Goal: Information Seeking & Learning: Get advice/opinions

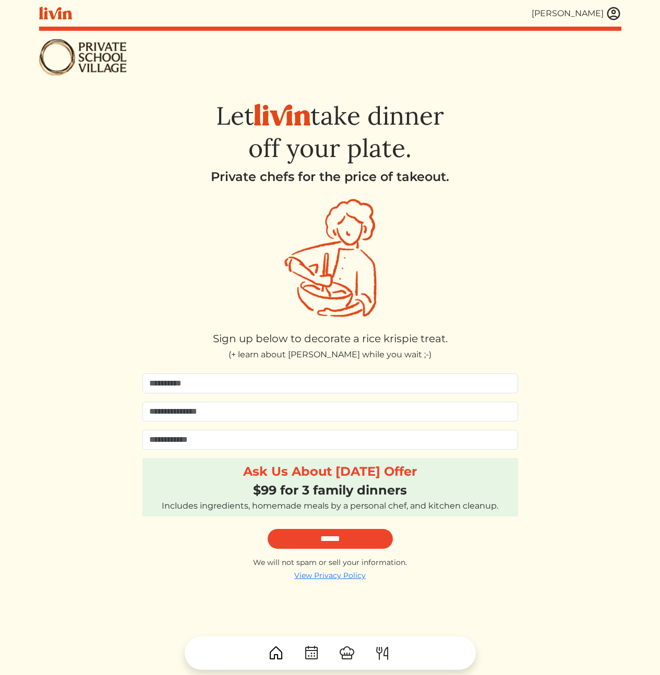
click at [609, 139] on div "Let take dinner off your plate. Private chefs for the price of takeout. Sign up…" at bounding box center [330, 341] width 582 height 480
click at [84, 295] on div "Let take dinner off your plate. Private chefs for the price of takeout. Sign up…" at bounding box center [330, 341] width 582 height 480
click at [551, 212] on div "Let take dinner off your plate. Private chefs for the price of takeout. Sign up…" at bounding box center [330, 341] width 582 height 480
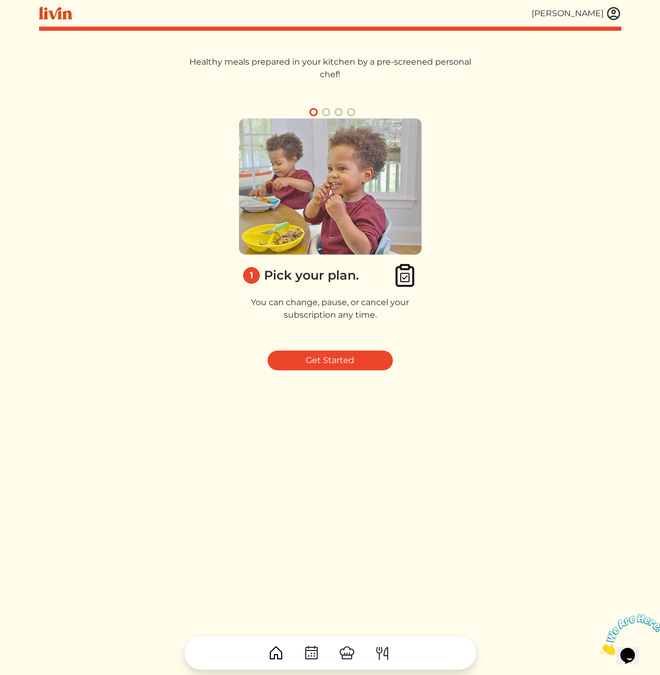
click at [608, 183] on div "1 Pick your plan. You can change, pause, or cancel your subscription any time. …" at bounding box center [330, 224] width 582 height 236
click at [261, 430] on div "Healthy meals prepared in your kitchen by a pre-screened personal chef! 1 Pick …" at bounding box center [330, 393] width 582 height 675
click at [306, 358] on link "Get Started" at bounding box center [330, 360] width 125 height 20
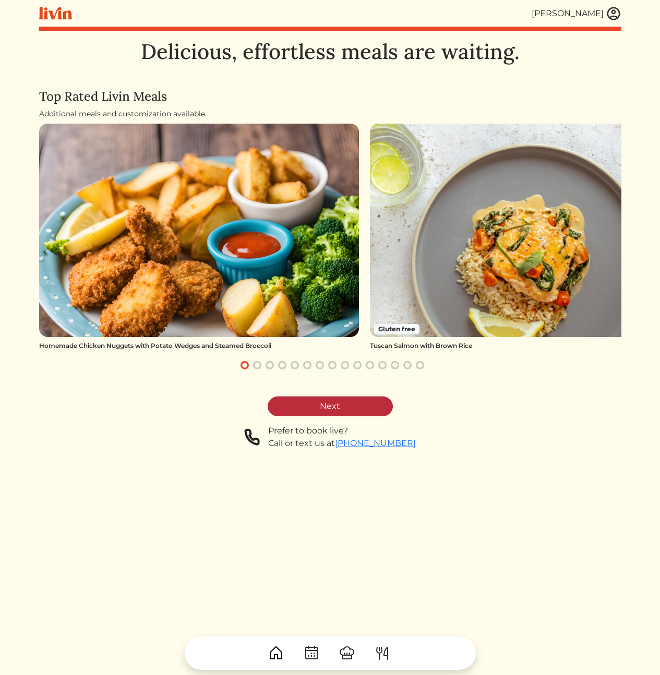
click at [343, 403] on link "Next" at bounding box center [330, 406] width 125 height 20
select select "*"
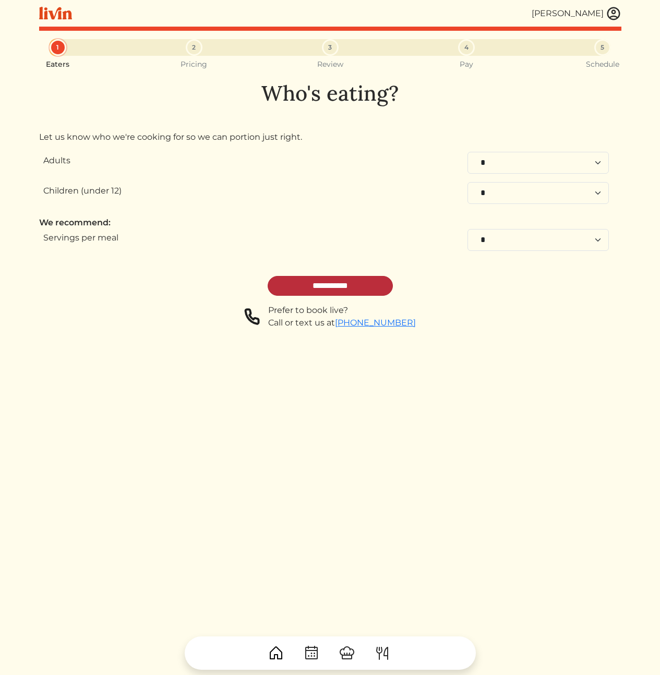
click at [346, 288] on input "**********" at bounding box center [330, 286] width 125 height 20
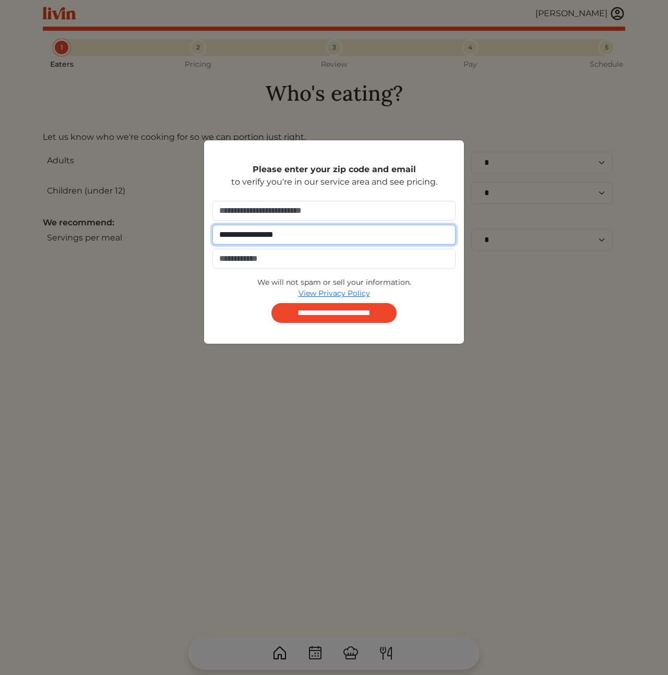
click at [324, 237] on input "**********" at bounding box center [333, 235] width 243 height 20
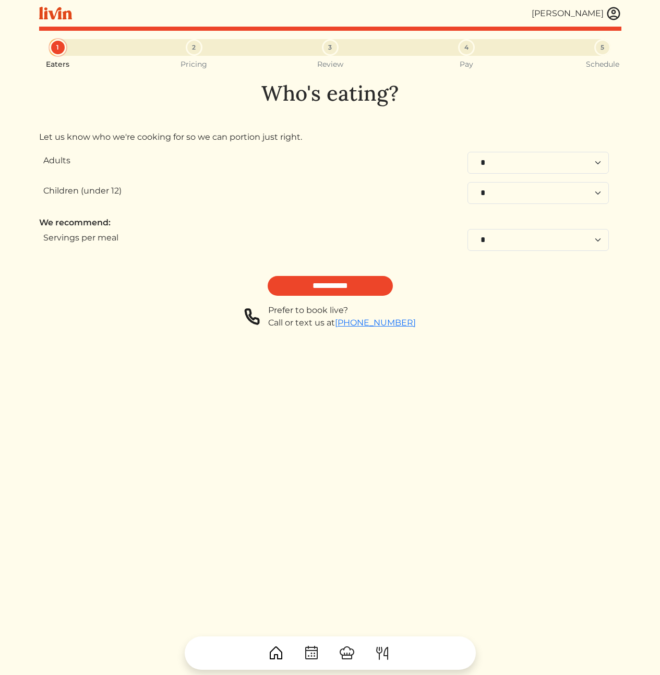
click at [185, 449] on div "1 Eaters 2 Pricing 3 Review 4 Pay 5 Schedule Who's eating? Let us know who we'r…" at bounding box center [330, 376] width 582 height 675
click at [444, 485] on div "1 Eaters 2 Pricing 3 Review 4 Pay 5 Schedule Who's eating? Let us know who we'r…" at bounding box center [330, 376] width 582 height 675
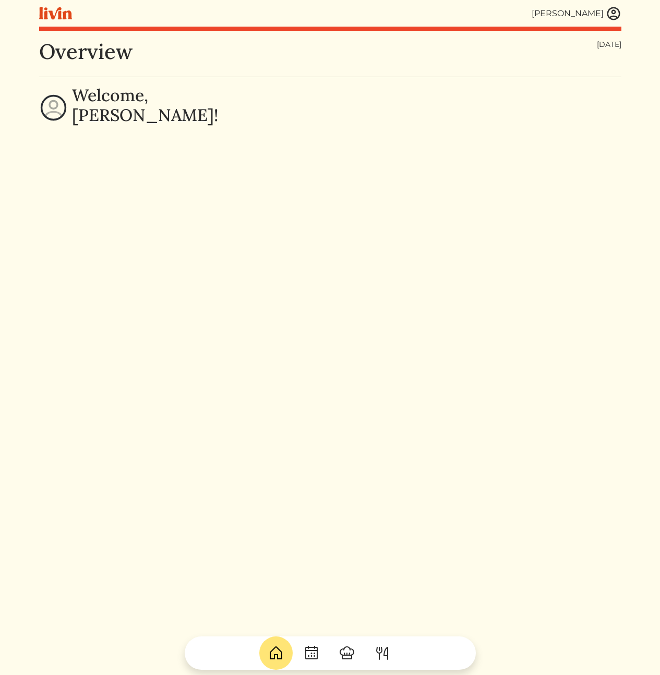
click at [347, 657] on img at bounding box center [346, 653] width 17 height 17
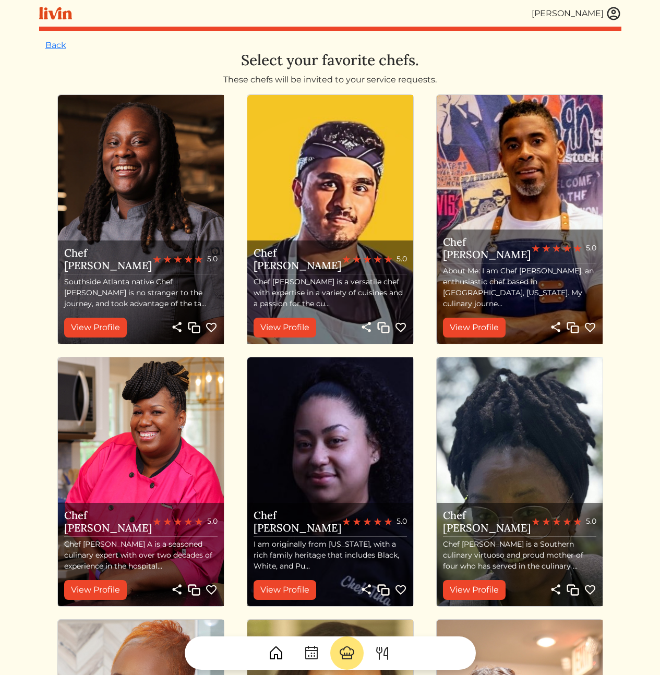
scroll to position [205, 0]
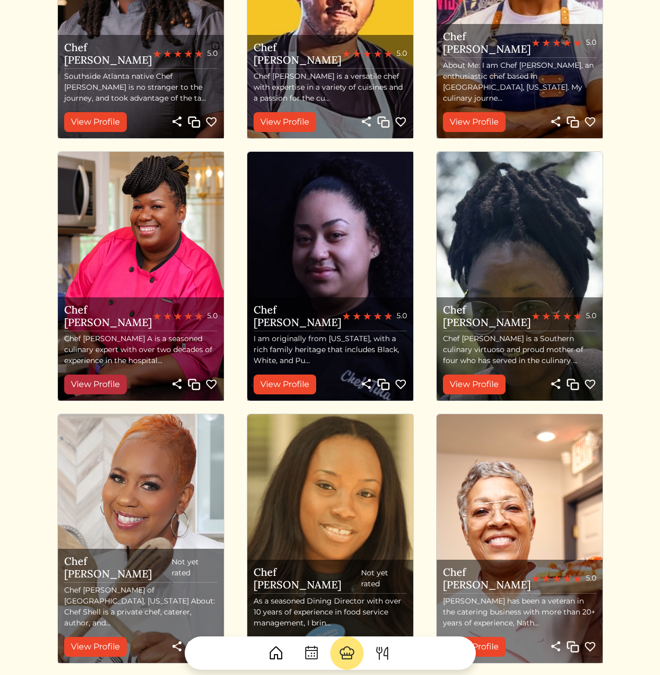
click at [89, 382] on link "View Profile" at bounding box center [95, 384] width 63 height 20
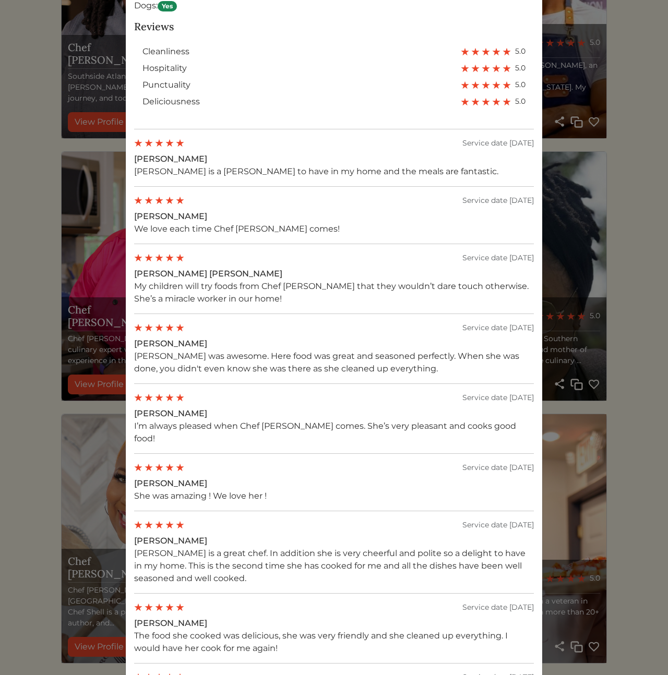
scroll to position [798, 0]
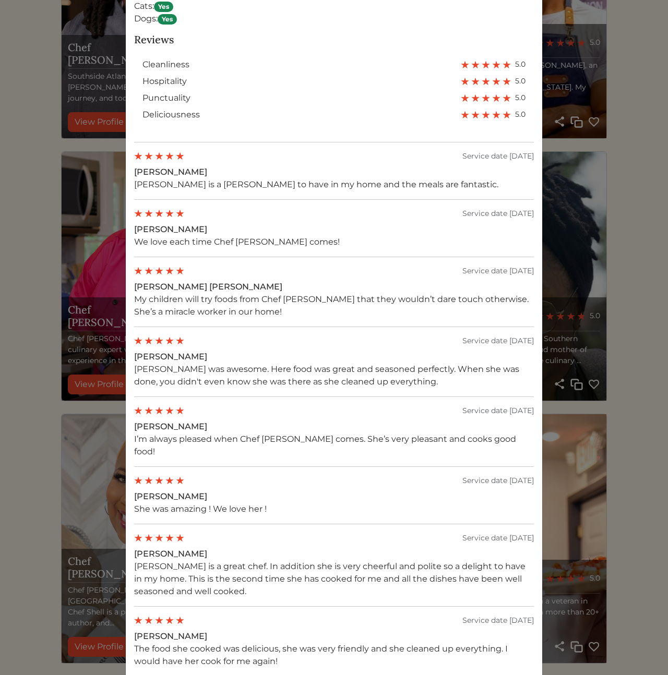
click at [341, 188] on p "Danielle is a joy to have in my home and the meals are fantastic." at bounding box center [334, 184] width 400 height 13
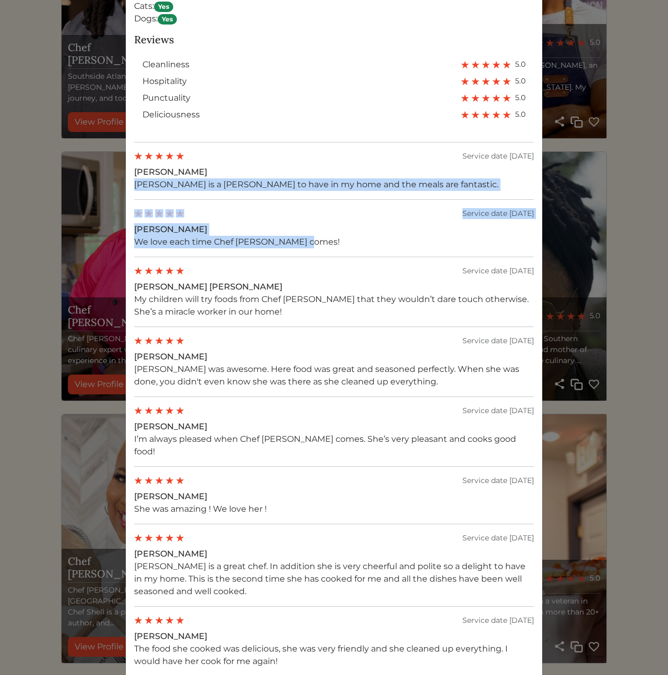
drag, startPoint x: 329, startPoint y: 177, endPoint x: 372, endPoint y: 328, distance: 156.2
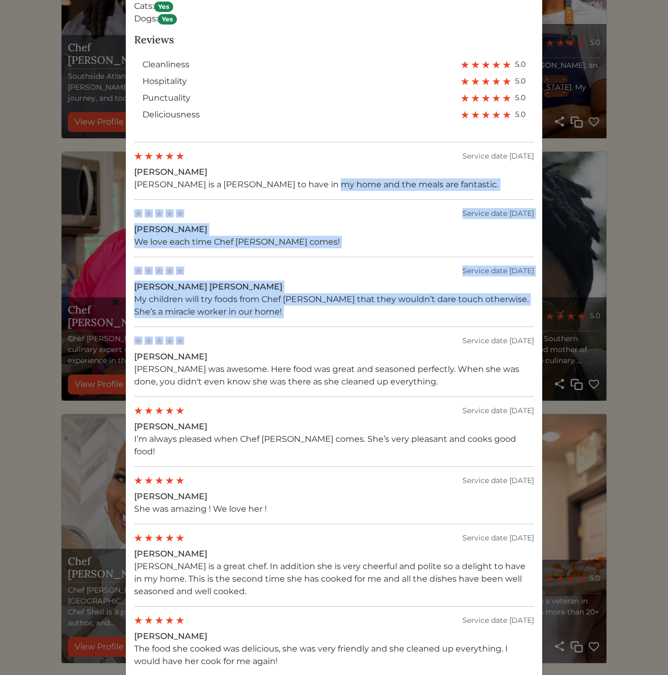
drag, startPoint x: 306, startPoint y: 171, endPoint x: 298, endPoint y: 149, distance: 23.8
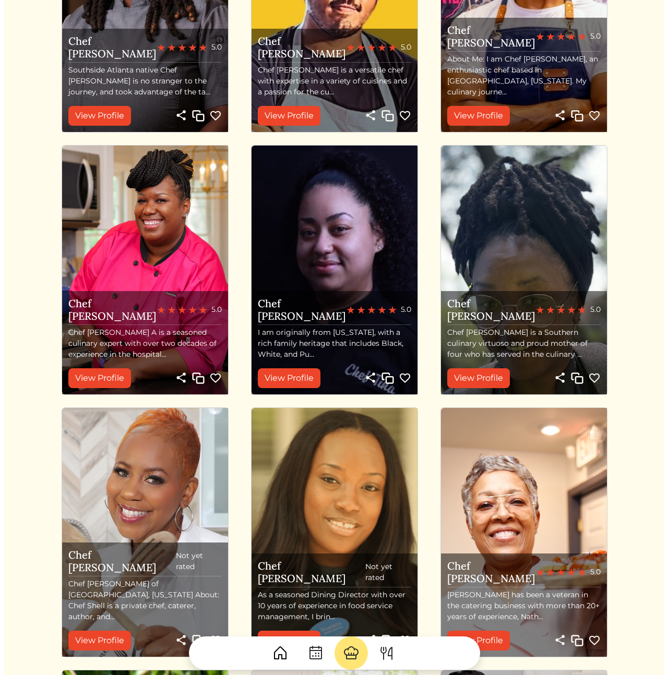
scroll to position [0, 0]
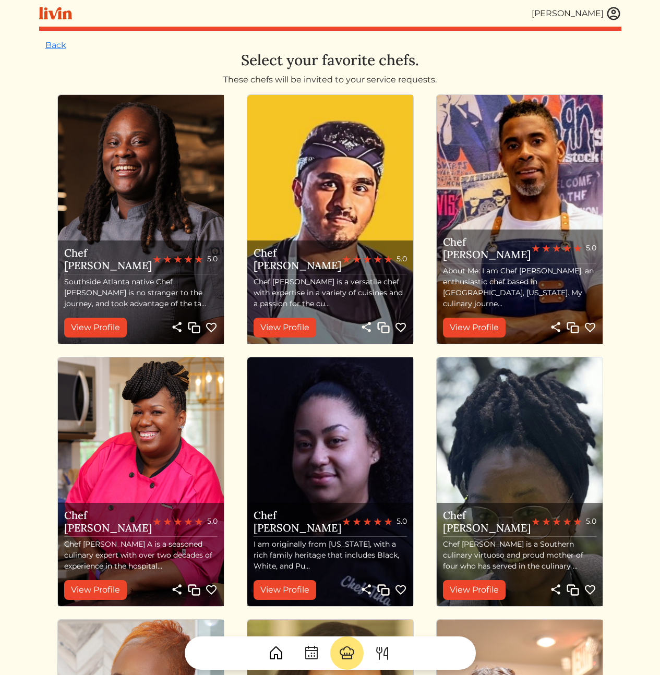
click at [636, 229] on html "Calvin Wang Calvin Wang Log out Dashboard Services Upcoming Completed Requested…" at bounding box center [330, 337] width 660 height 675
click at [298, 325] on link "View Profile" at bounding box center [284, 328] width 63 height 20
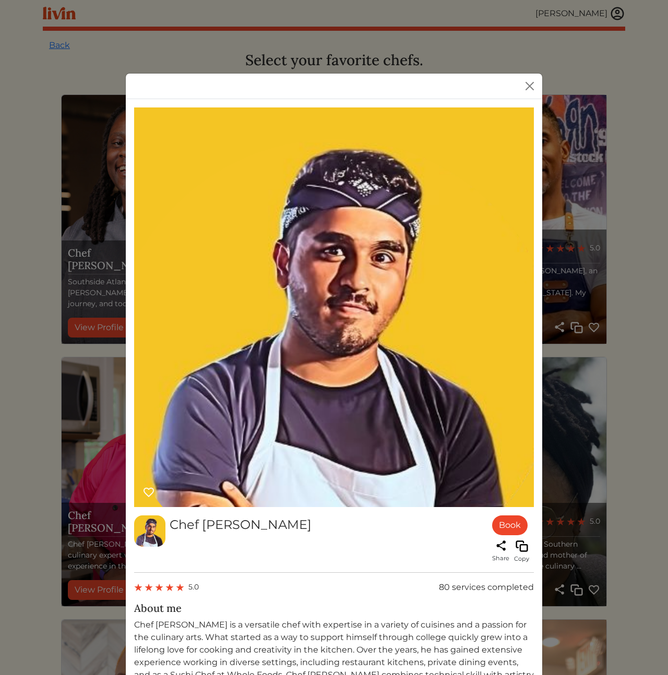
scroll to position [227, 0]
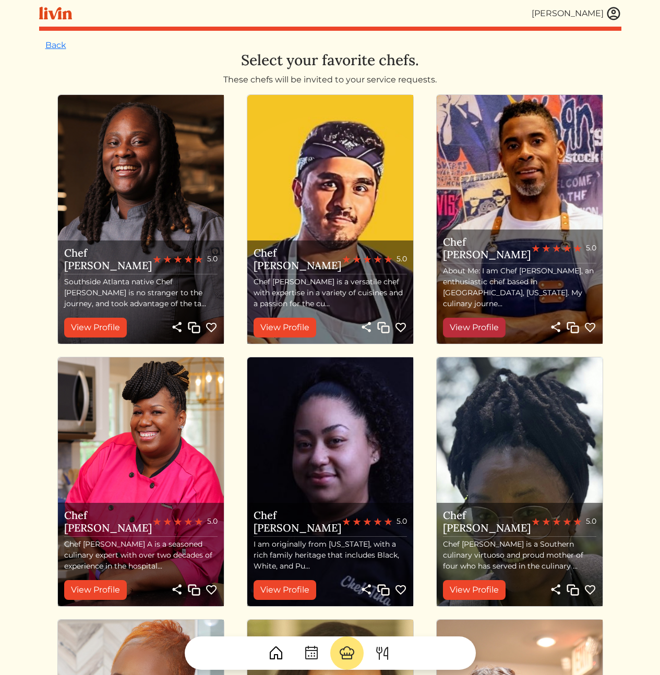
click at [481, 328] on link "View Profile" at bounding box center [474, 328] width 63 height 20
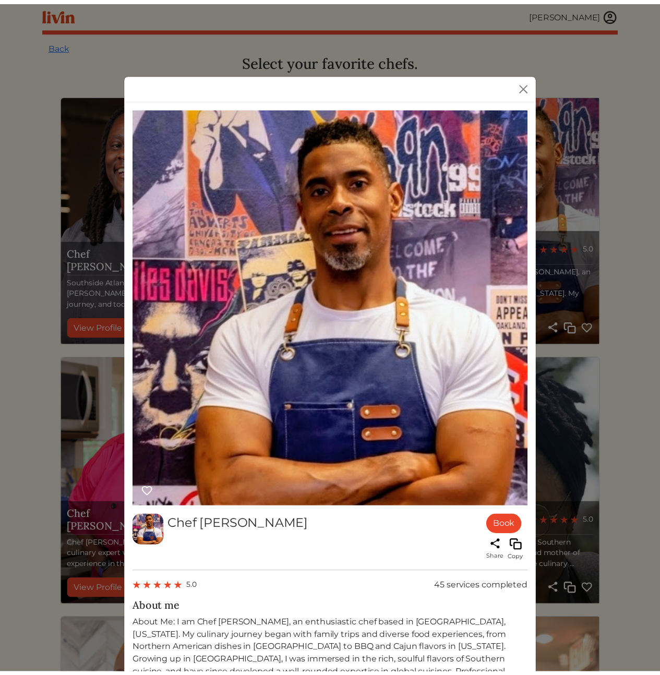
scroll to position [501, 0]
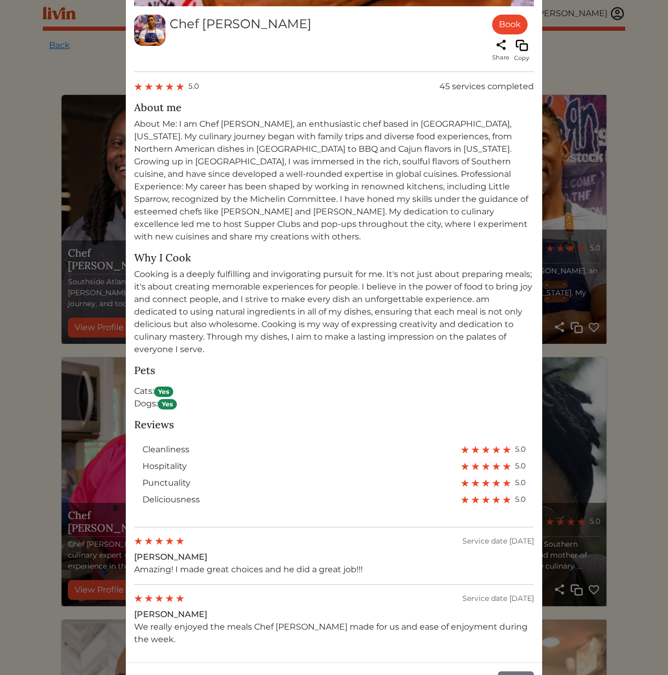
click at [289, 563] on p "Amazing! I made great choices and he did a great job!!!" at bounding box center [334, 569] width 400 height 13
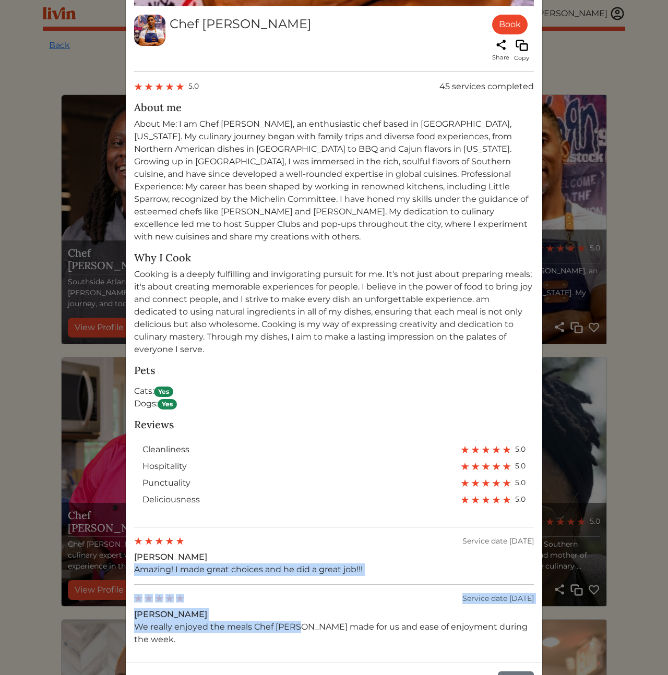
drag, startPoint x: 260, startPoint y: 530, endPoint x: 313, endPoint y: 613, distance: 99.0
click at [297, 603] on div "Reviews cleanliness 5.0 hospitality 5.0 punctuality 5.0 deliciousness 5.0 Servi…" at bounding box center [334, 531] width 400 height 227
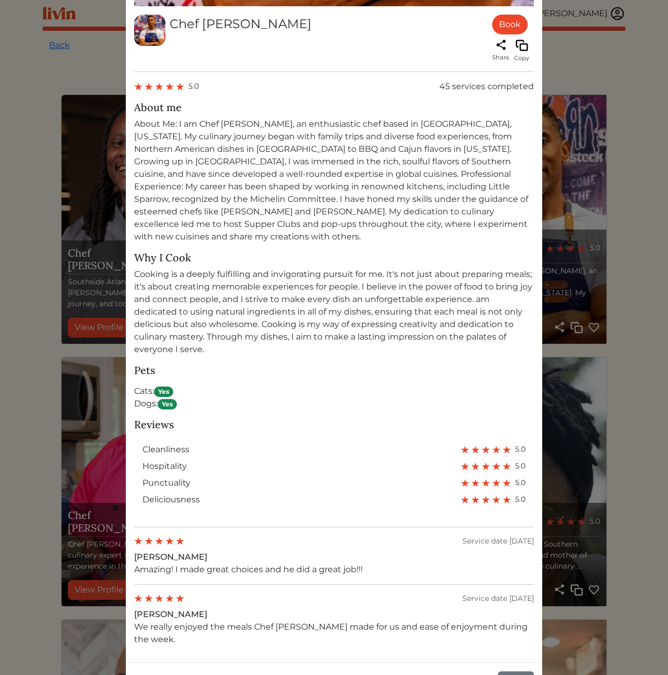
click at [318, 621] on p "We really enjoyed the meals Chef Brandon made for us and ease of enjoyment duri…" at bounding box center [334, 633] width 400 height 25
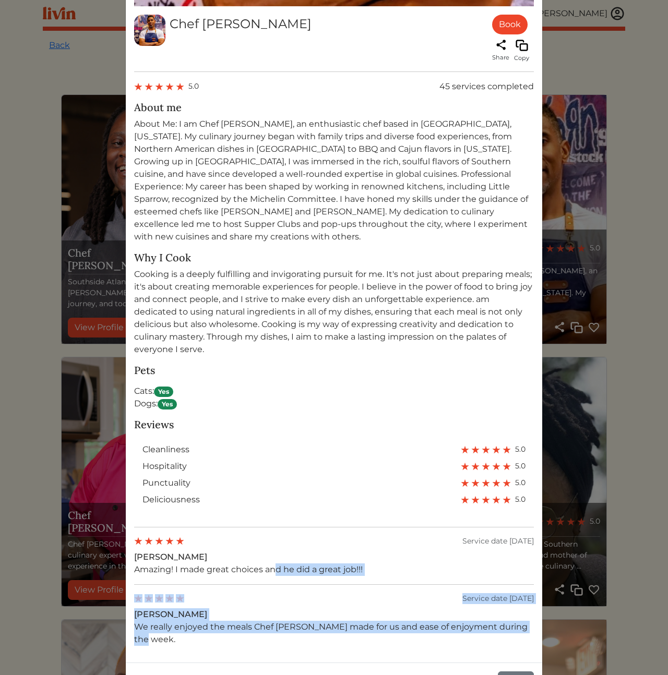
drag, startPoint x: 305, startPoint y: 613, endPoint x: 272, endPoint y: 548, distance: 73.2
click at [272, 548] on div "Reviews cleanliness 5.0 hospitality 5.0 punctuality 5.0 deliciousness 5.0 Servi…" at bounding box center [334, 531] width 400 height 227
click at [273, 563] on p "Amazing! I made great choices and he did a great job!!!" at bounding box center [334, 569] width 400 height 13
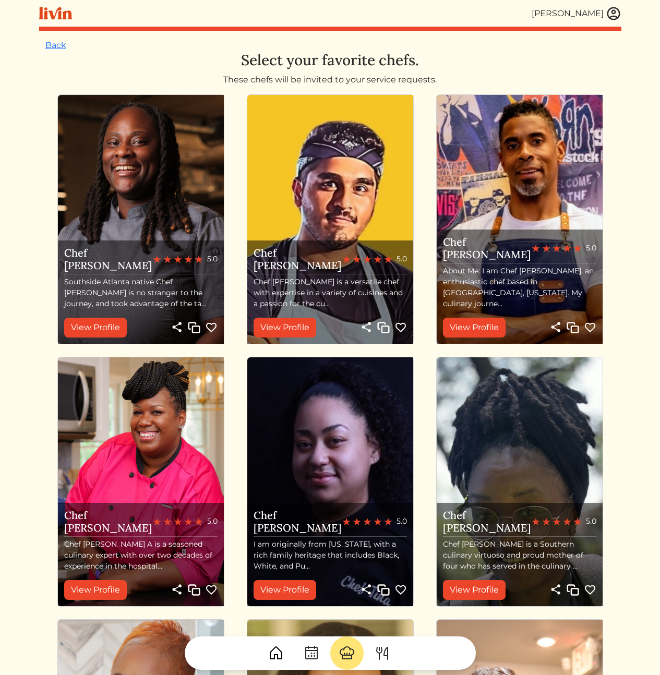
scroll to position [203, 0]
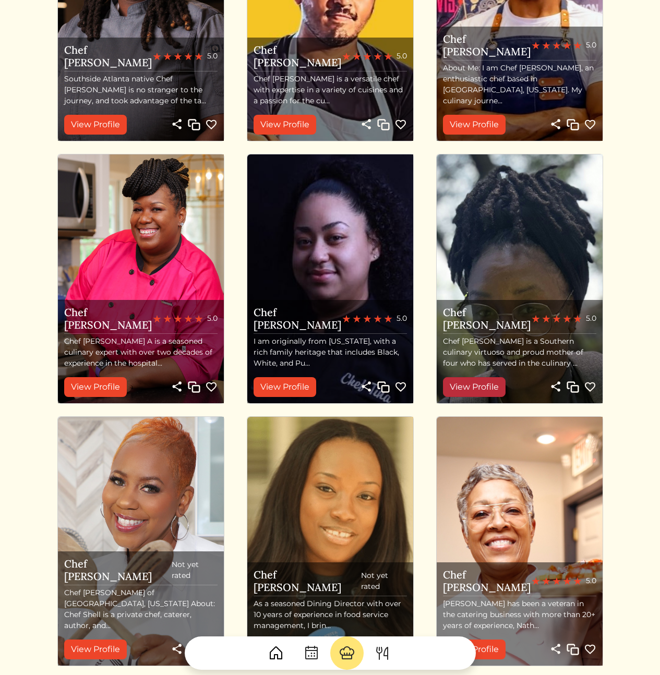
click at [483, 390] on link "View Profile" at bounding box center [474, 387] width 63 height 20
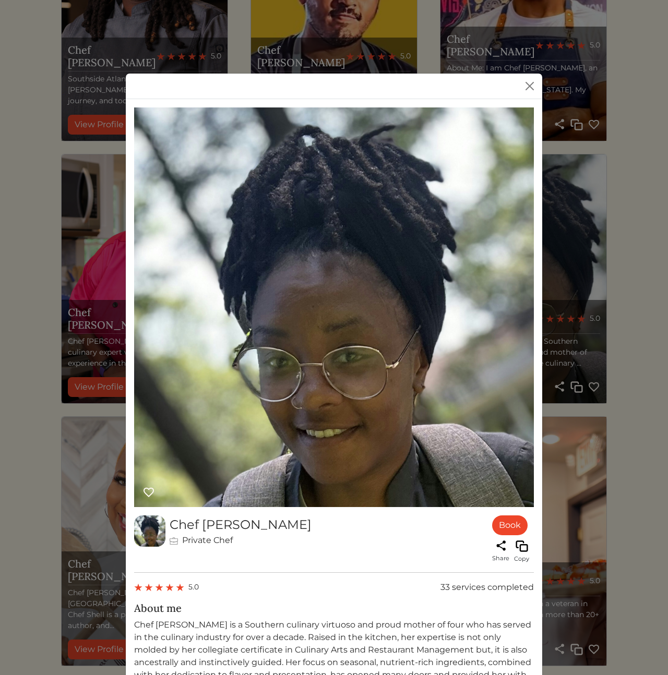
scroll to position [252, 0]
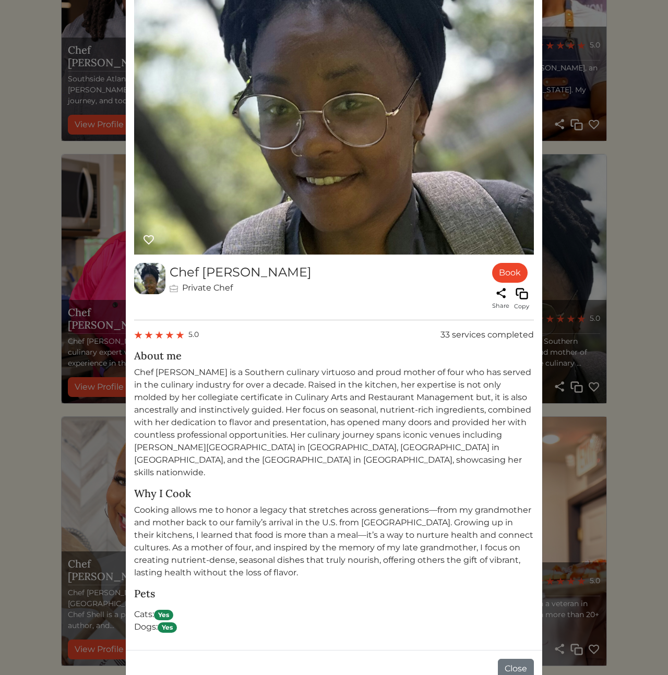
click at [262, 551] on p "Cooking allows me to honor a legacy that stretches across generations—from my g…" at bounding box center [334, 541] width 400 height 75
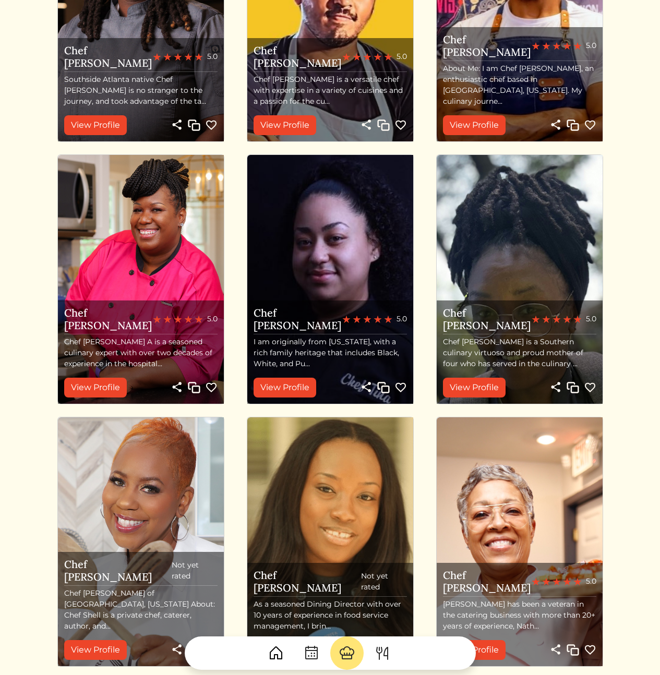
scroll to position [203, 0]
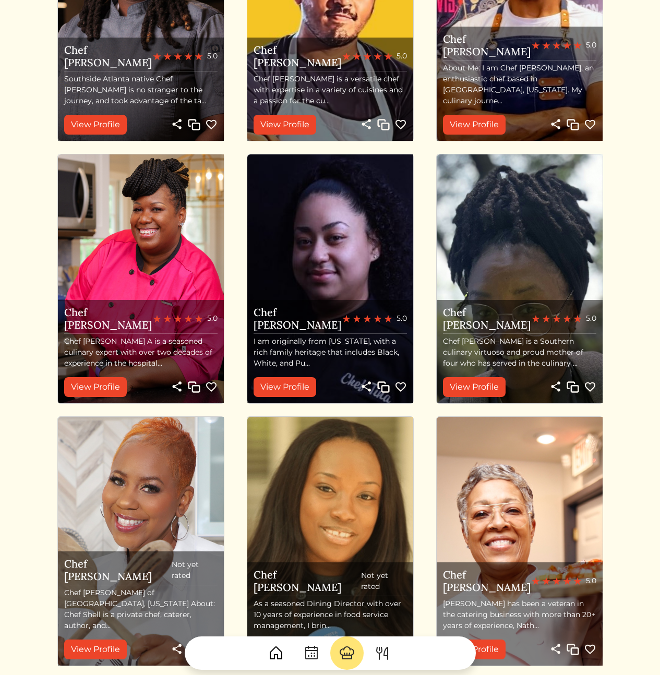
click at [24, 472] on html "Calvin Wang Calvin Wang Log out Dashboard Services Upcoming Completed Requested…" at bounding box center [330, 134] width 660 height 675
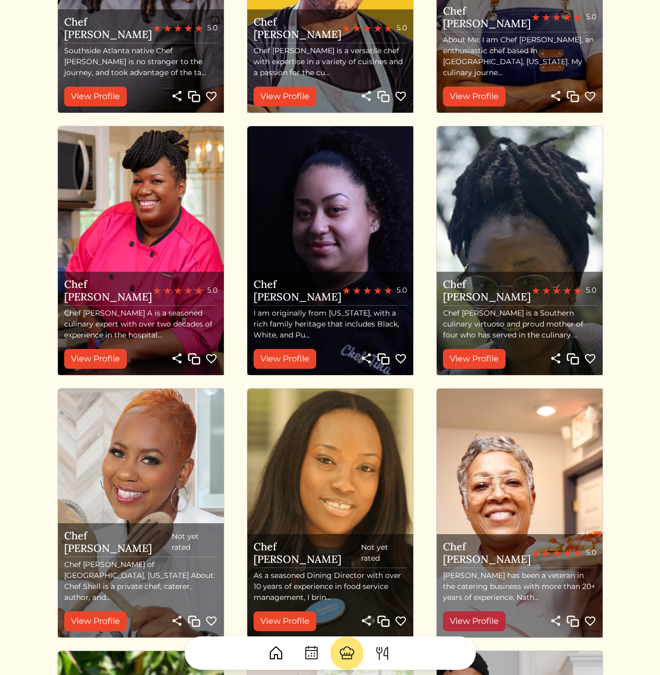
click at [493, 621] on link "View Profile" at bounding box center [474, 621] width 63 height 20
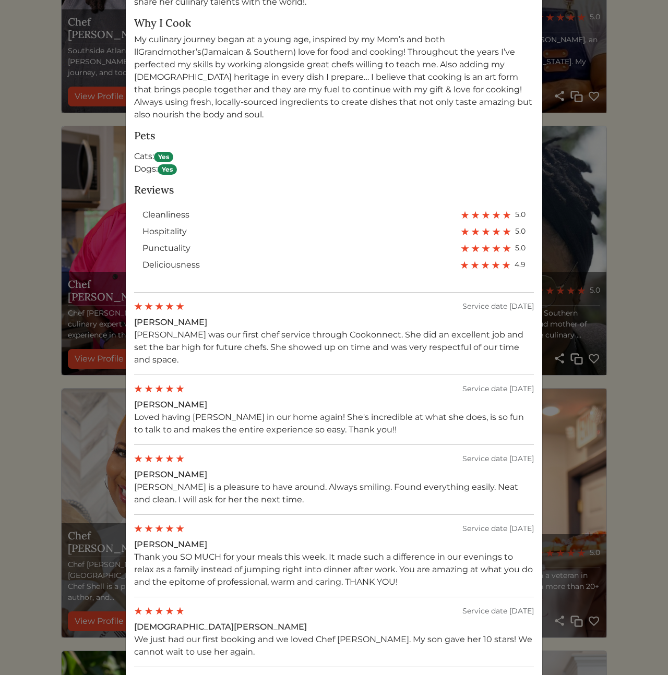
scroll to position [868, 0]
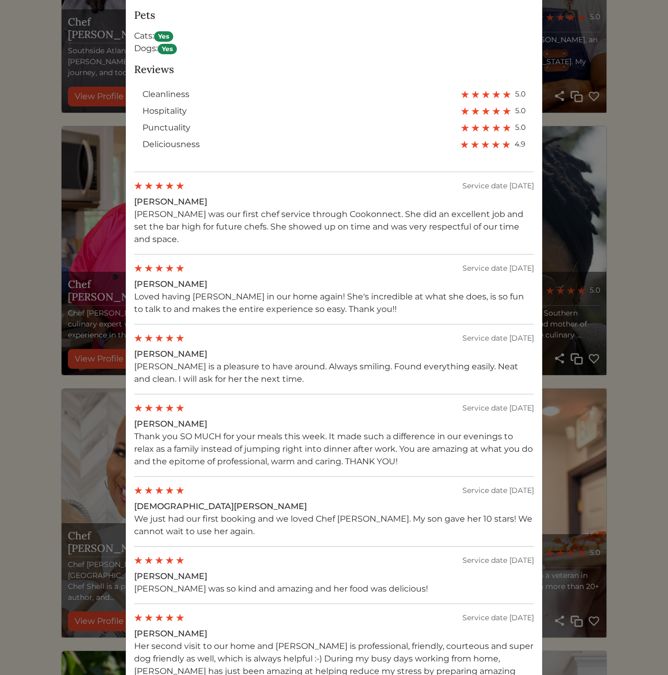
click at [639, 475] on div "Chef Nathalie Book Share Copy 5.0 73 services completed About me Why I Cook Pet…" at bounding box center [334, 337] width 668 height 675
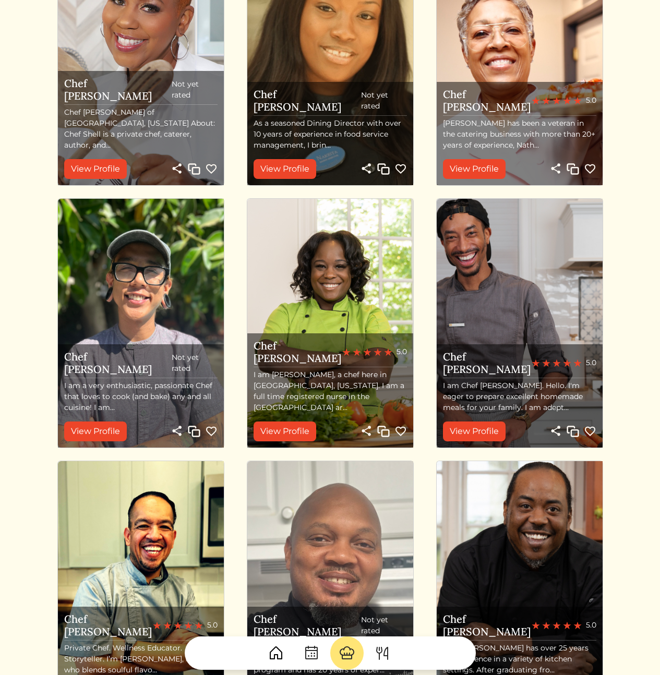
scroll to position [902, 0]
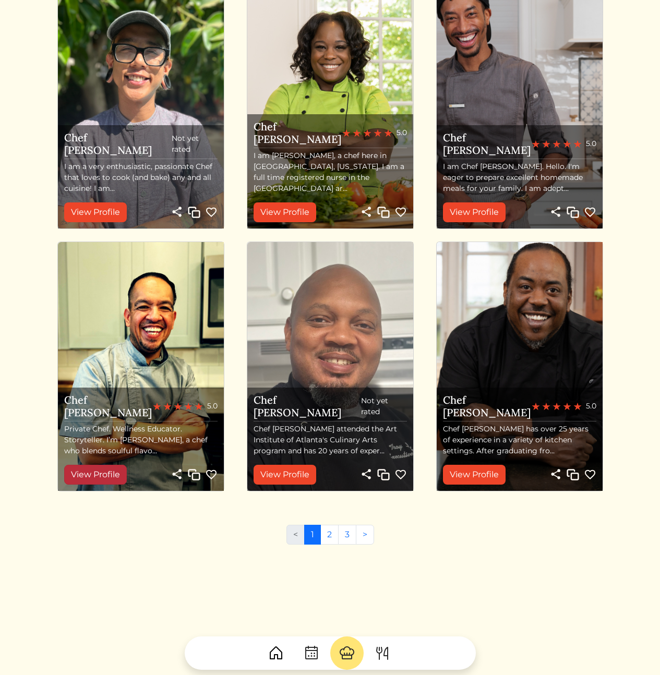
click at [84, 472] on link "View Profile" at bounding box center [95, 475] width 63 height 20
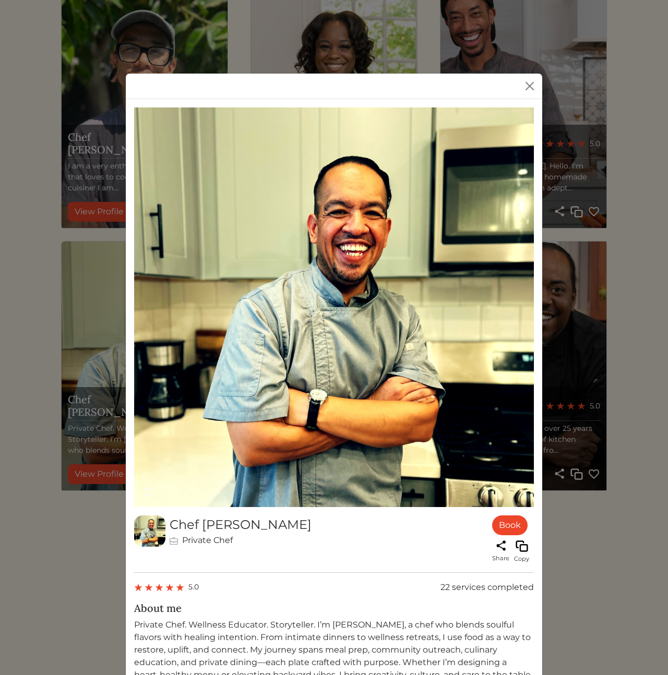
scroll to position [190, 0]
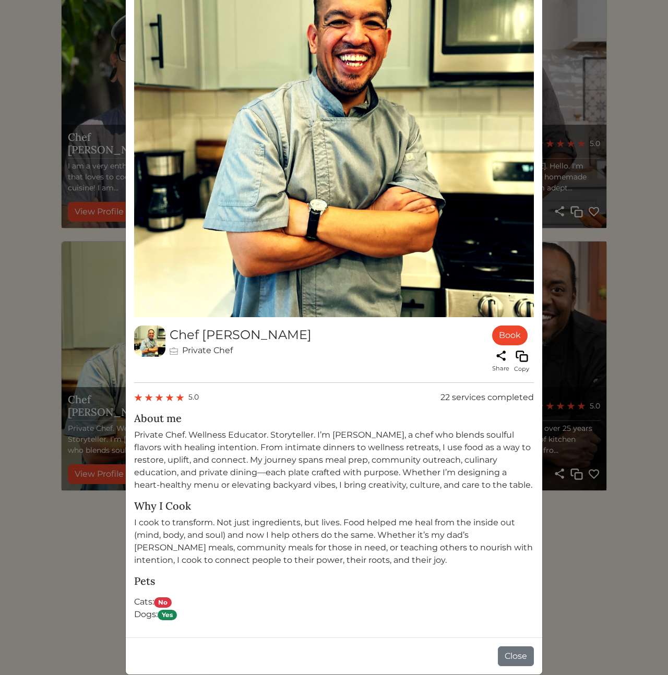
drag, startPoint x: 613, startPoint y: 541, endPoint x: 533, endPoint y: 515, distance: 84.3
click at [612, 541] on div "Chef Ryan Private Chef Book Share Copy 5.0 22 services completed About me Priva…" at bounding box center [334, 337] width 668 height 675
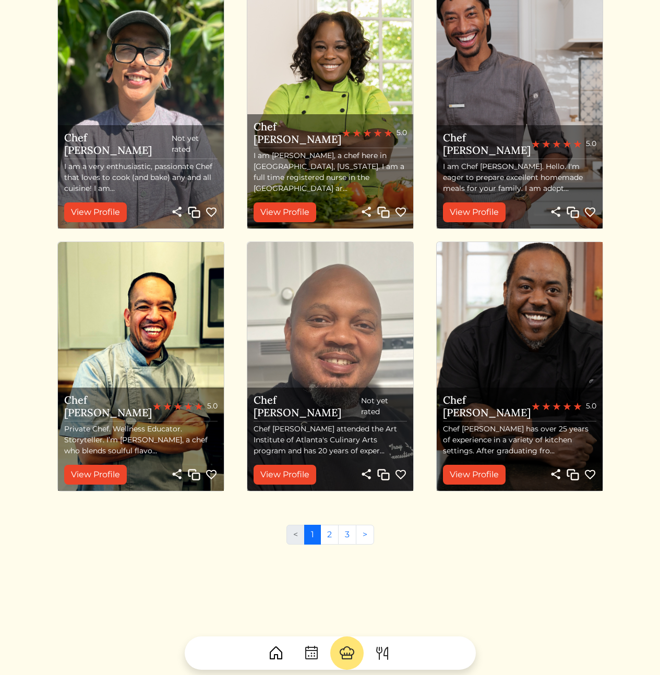
scroll to position [752, 0]
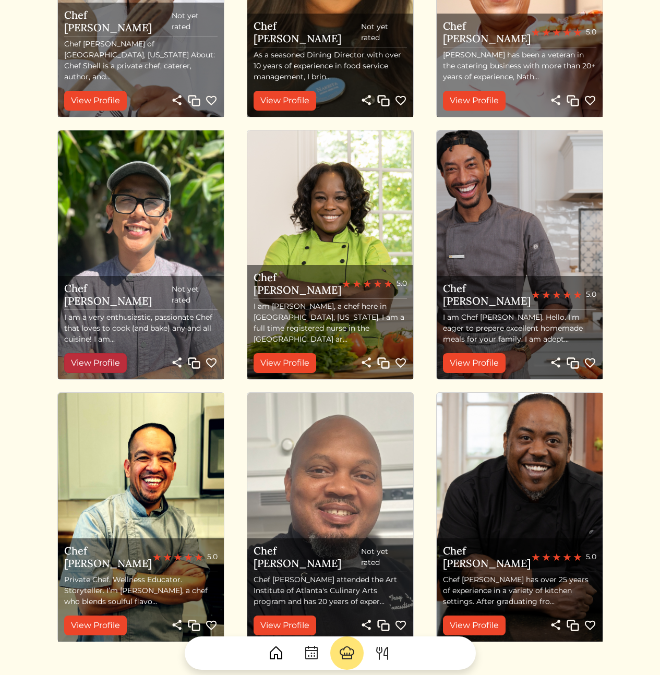
click at [110, 365] on link "View Profile" at bounding box center [95, 363] width 63 height 20
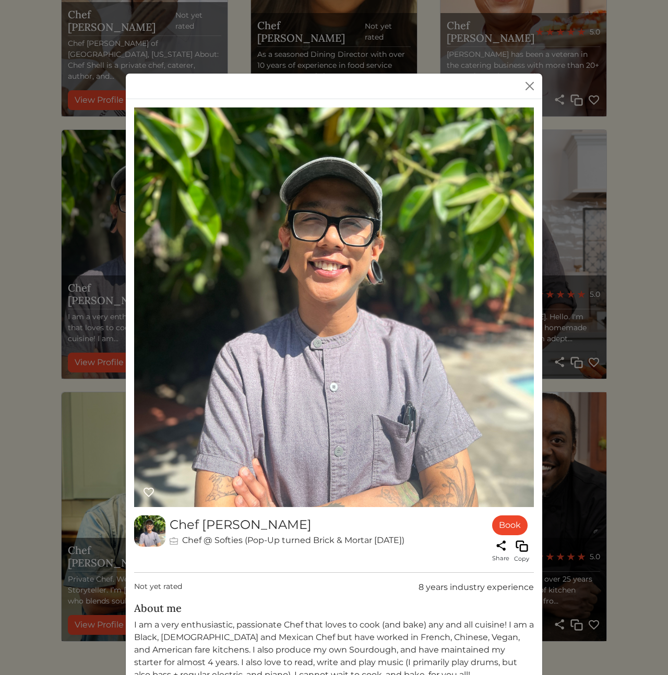
scroll to position [165, 0]
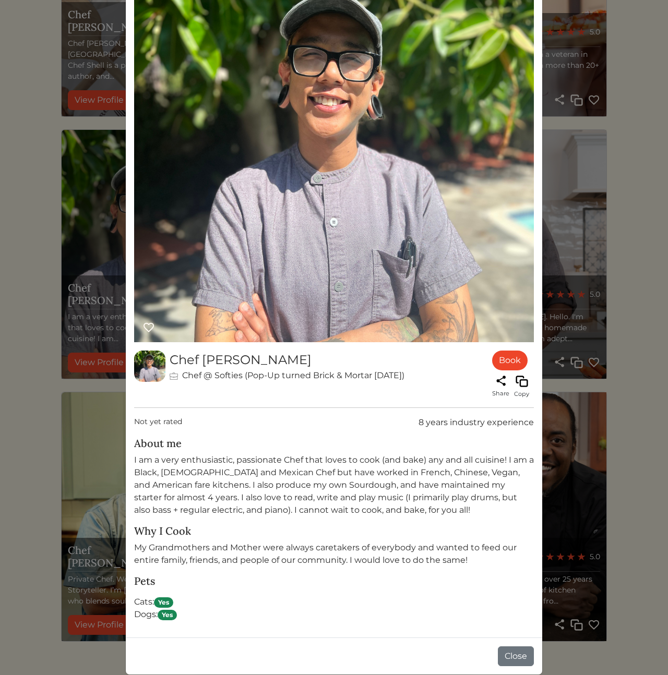
click at [23, 442] on div "Chef Nick Chef @ Softies (Pop-Up turned Brick & Mortar July '25) Book Share Cop…" at bounding box center [334, 337] width 668 height 675
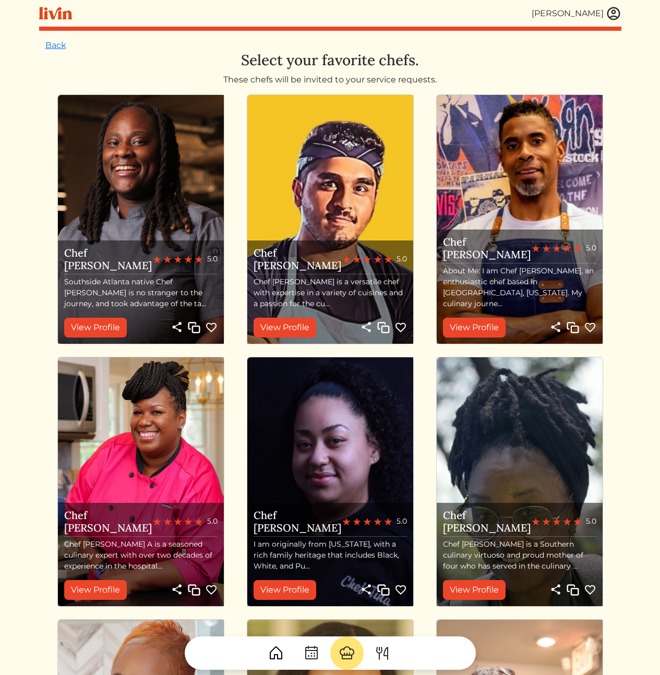
scroll to position [902, 0]
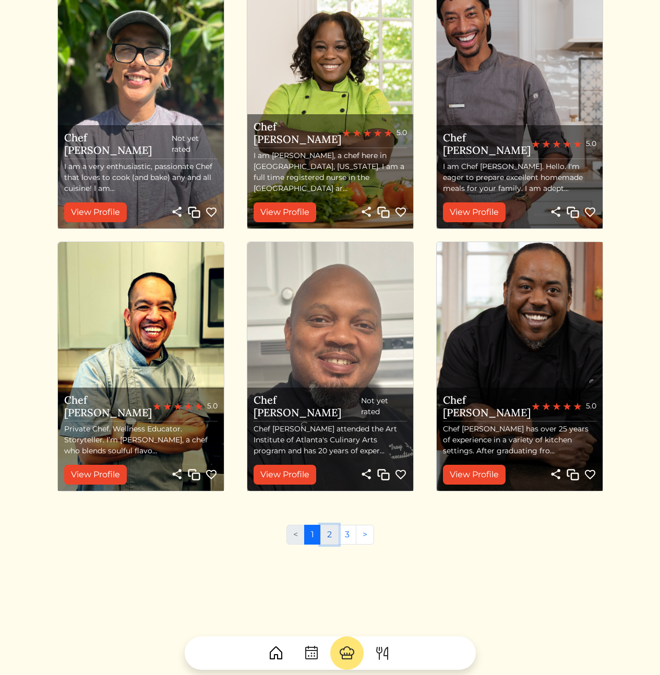
click at [331, 540] on link "2" at bounding box center [329, 535] width 18 height 20
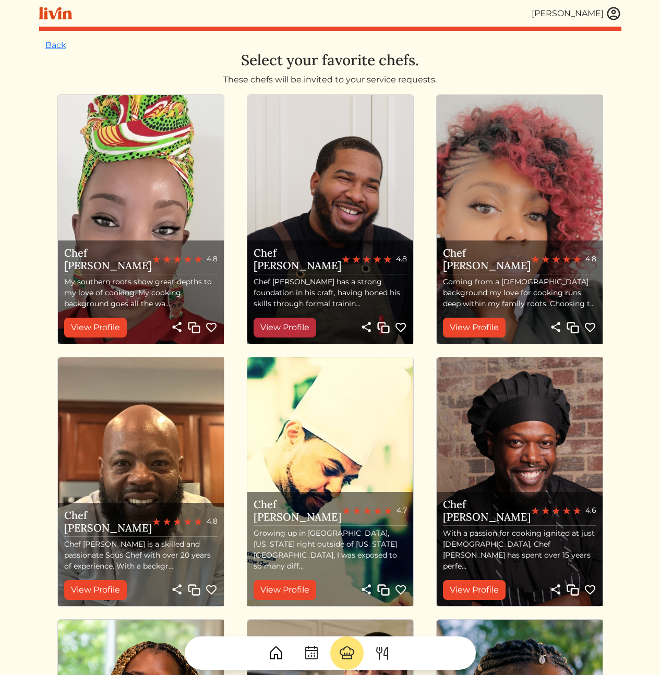
click at [281, 332] on link "View Profile" at bounding box center [284, 328] width 63 height 20
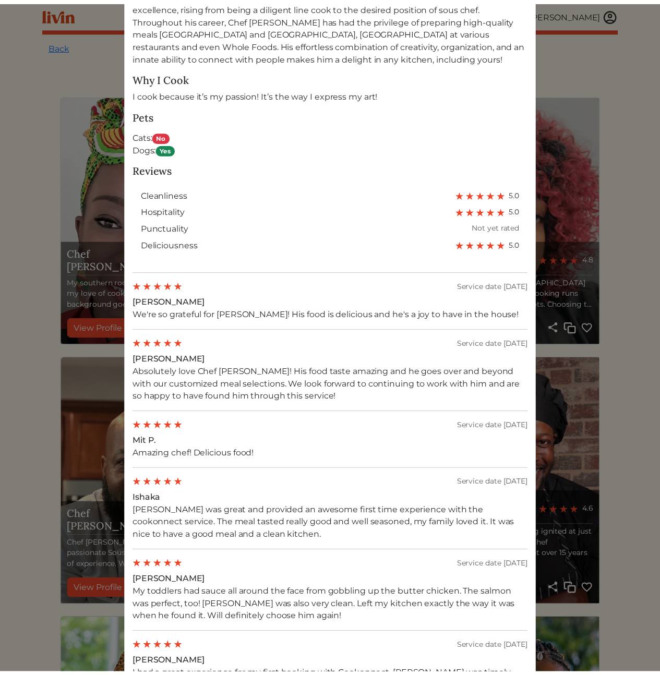
scroll to position [602, 0]
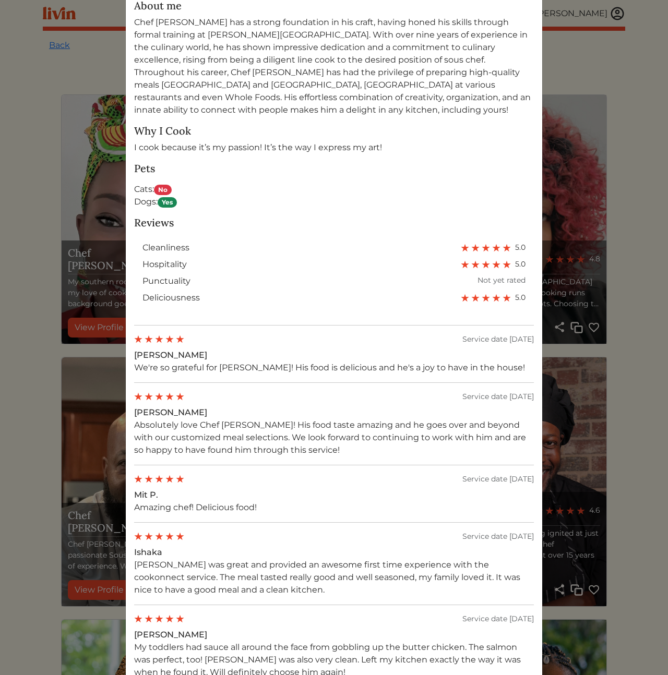
click at [632, 386] on div "Chef Brandon Book Share Copy 4.8 67 services completed About me Why I Cook I co…" at bounding box center [334, 337] width 668 height 675
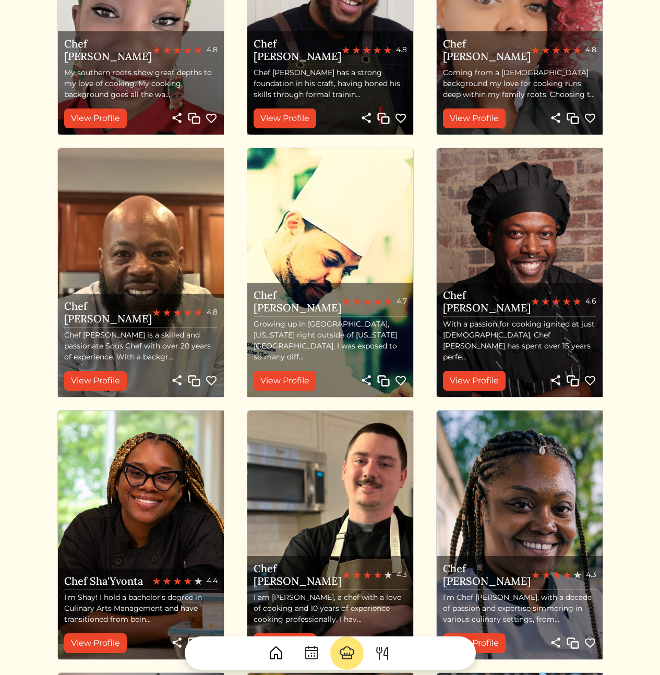
scroll to position [263, 0]
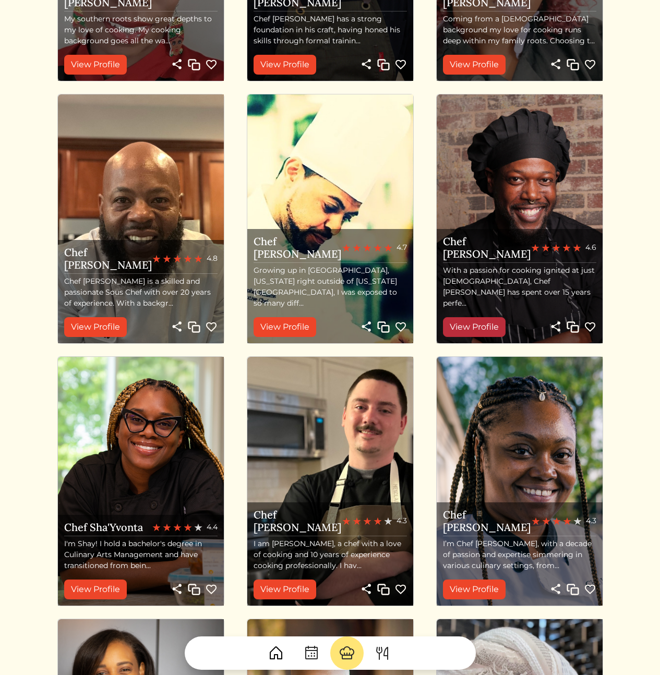
click at [470, 326] on link "View Profile" at bounding box center [474, 327] width 63 height 20
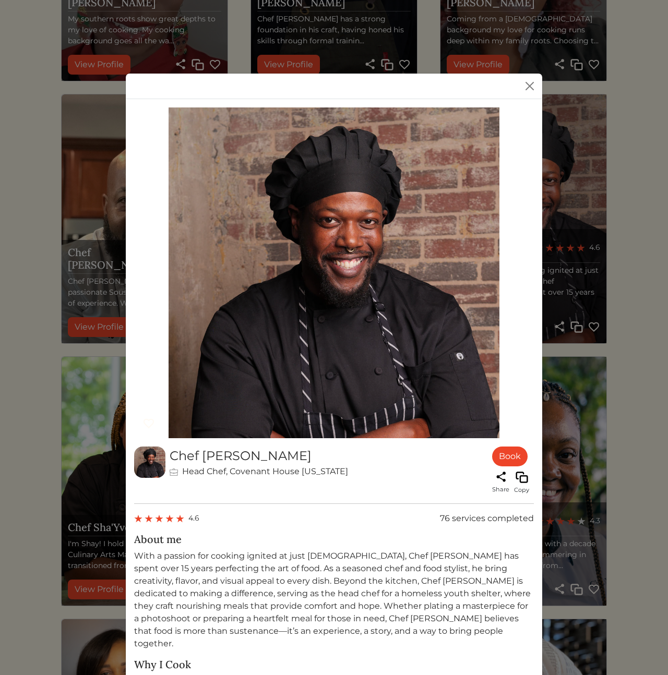
scroll to position [287, 0]
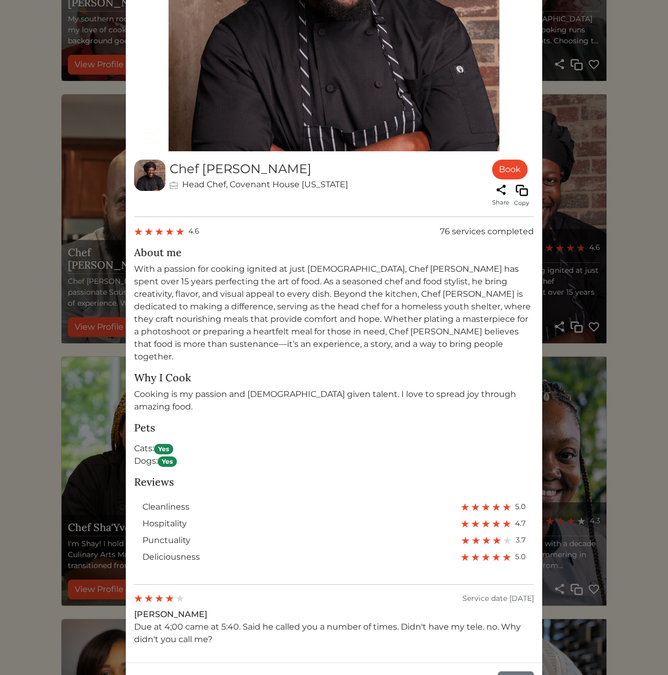
click at [620, 472] on div "Chef Jaren Head Chef, Covenant House Georgia Book Share Copy 4.6 76 services co…" at bounding box center [334, 337] width 668 height 675
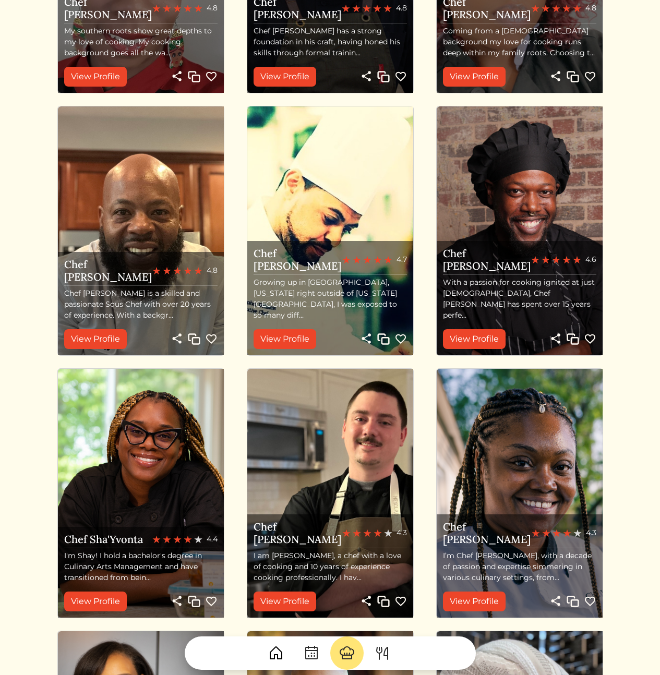
scroll to position [263, 0]
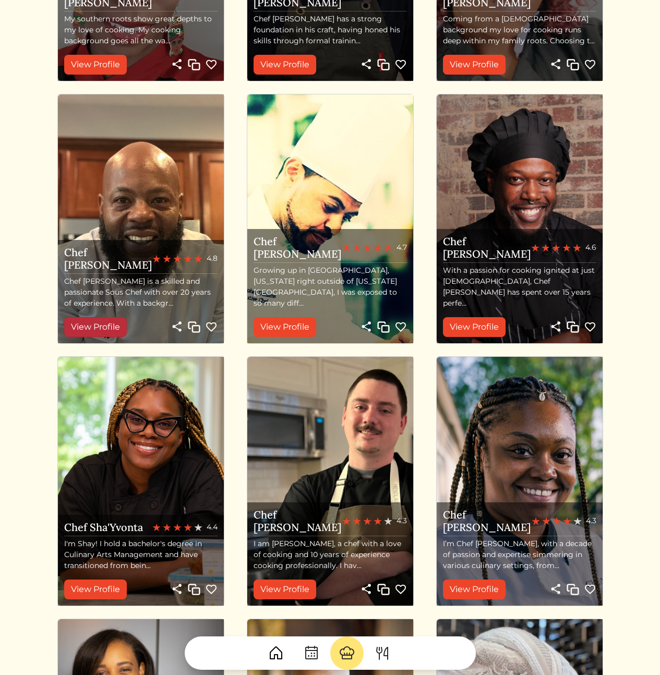
click at [100, 325] on link "View Profile" at bounding box center [95, 327] width 63 height 20
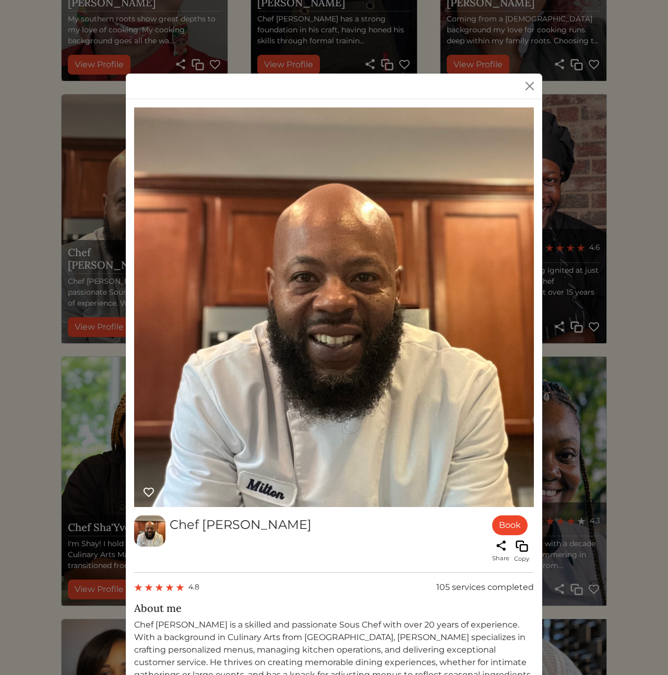
scroll to position [406, 0]
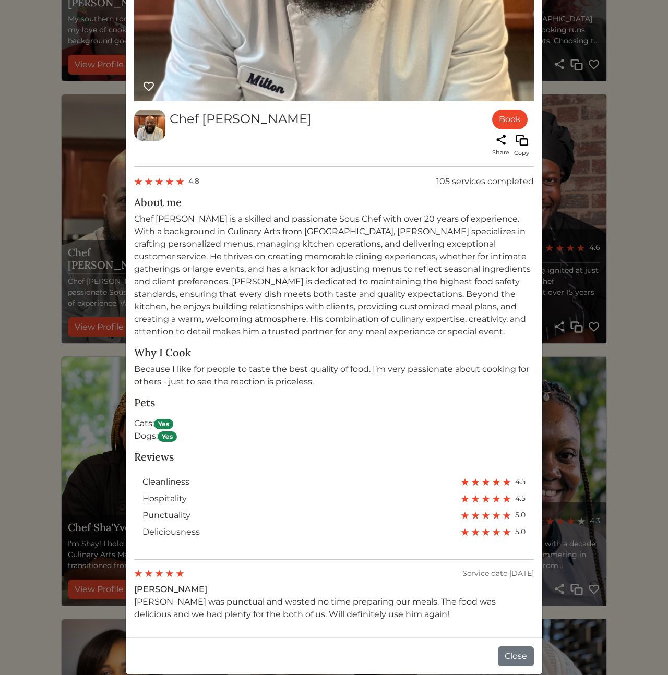
click at [59, 470] on div "Chef Milton Book Share Copy 4.8 105 services completed About me Why I Cook Beca…" at bounding box center [334, 337] width 668 height 675
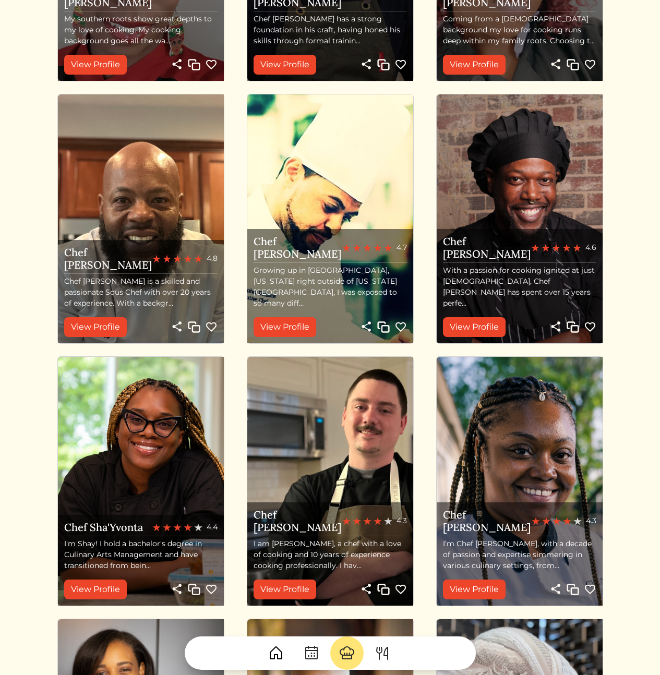
scroll to position [499, 0]
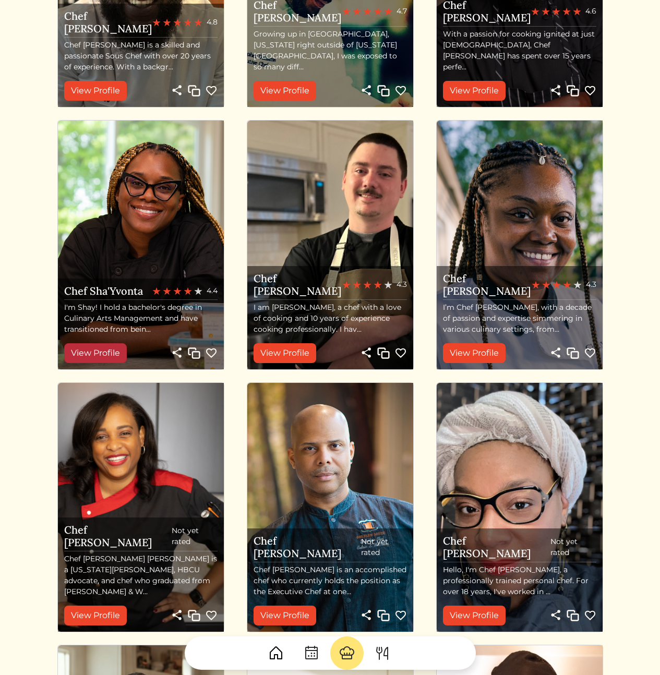
click at [95, 353] on link "View Profile" at bounding box center [95, 353] width 63 height 20
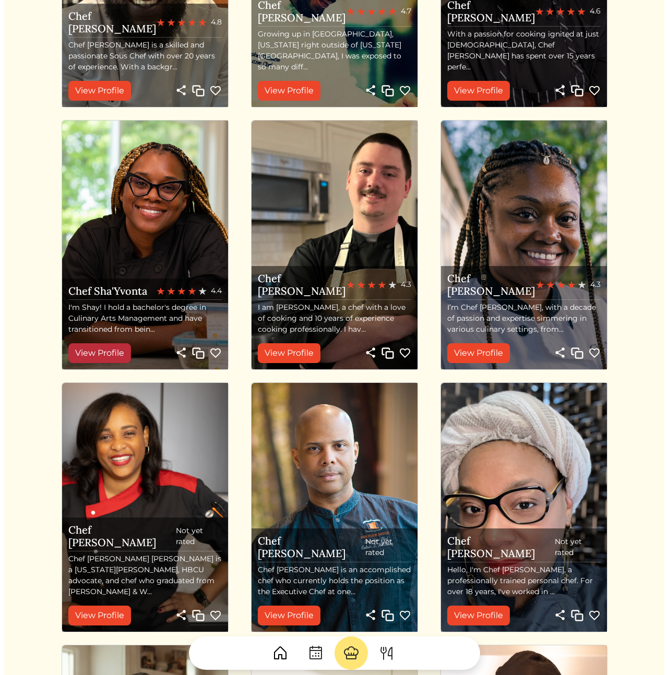
scroll to position [0, 0]
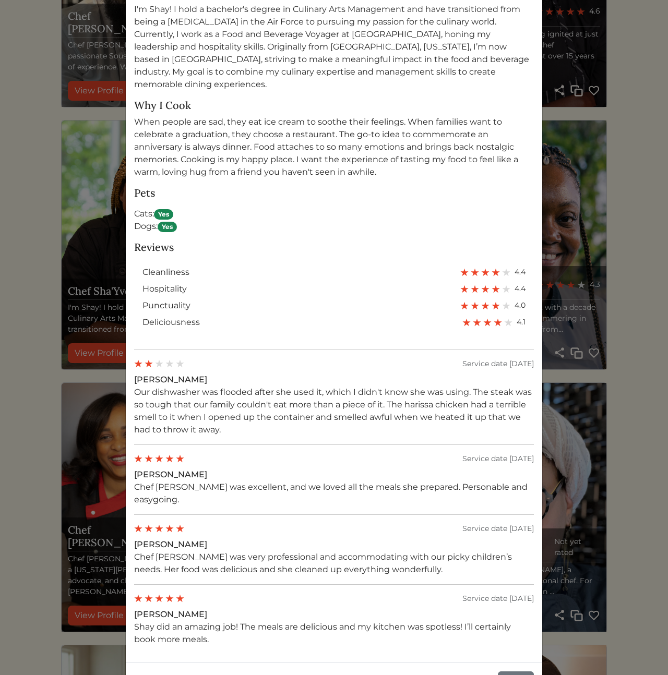
click at [401, 391] on p "Our dishwasher was flooded after she used it, which I didn't know she was using…" at bounding box center [334, 411] width 400 height 50
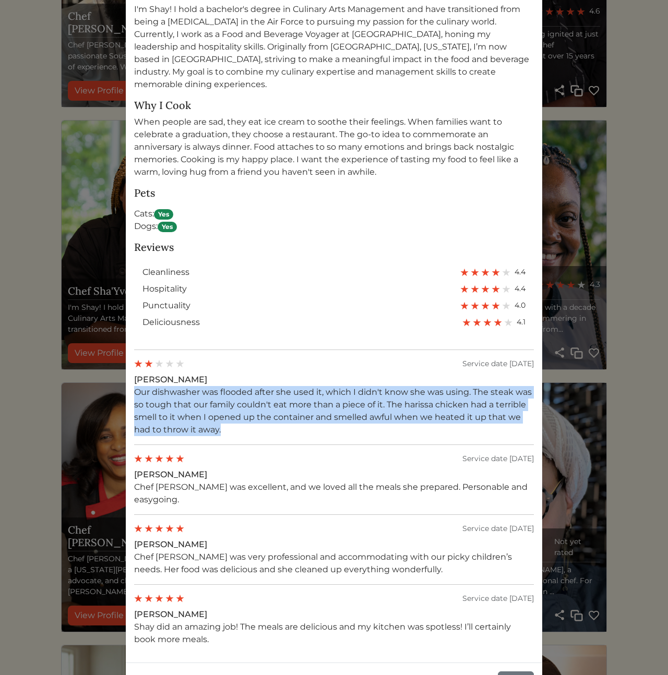
click at [401, 391] on p "Our dishwasher was flooded after she used it, which I didn't know she was using…" at bounding box center [334, 411] width 400 height 50
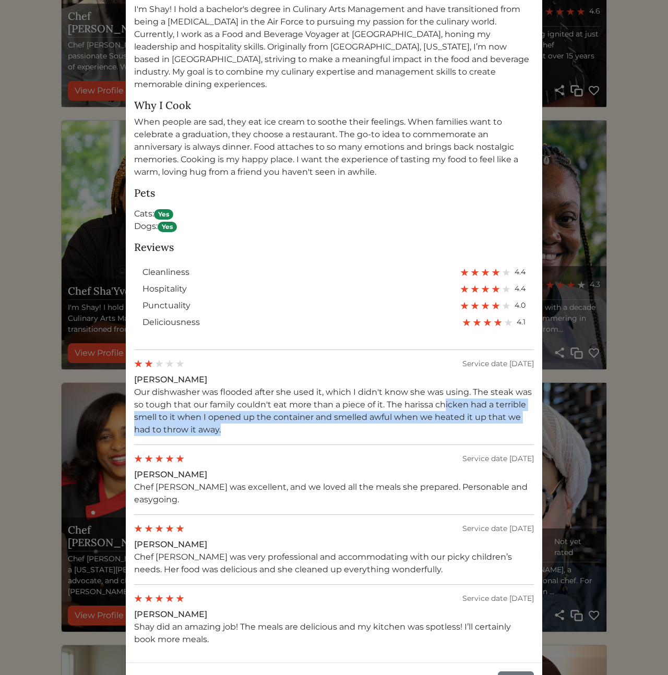
click at [440, 397] on p "Our dishwasher was flooded after she used it, which I didn't know she was using…" at bounding box center [334, 411] width 400 height 50
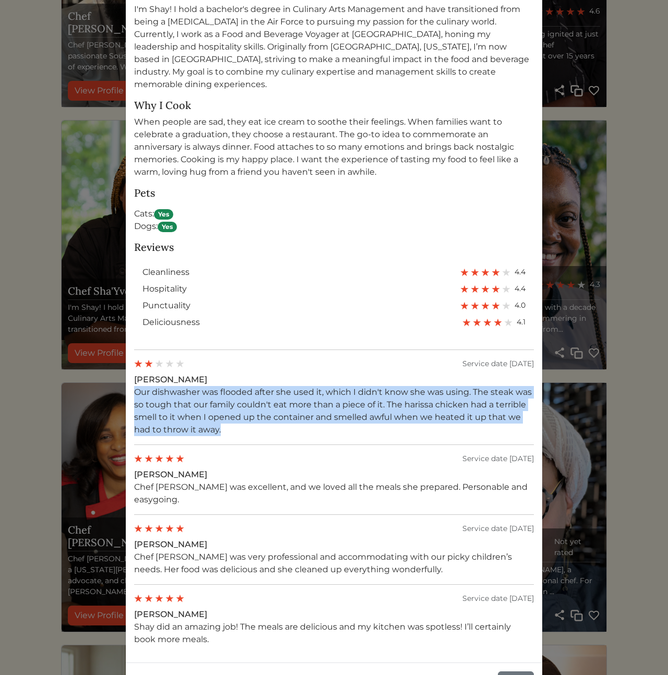
drag, startPoint x: 265, startPoint y: 421, endPoint x: 203, endPoint y: 375, distance: 77.6
click at [203, 386] on p "Our dishwasher was flooded after she used it, which I didn't know she was using…" at bounding box center [334, 411] width 400 height 50
click at [244, 386] on p "Our dishwasher was flooded after she used it, which I didn't know she was using…" at bounding box center [334, 411] width 400 height 50
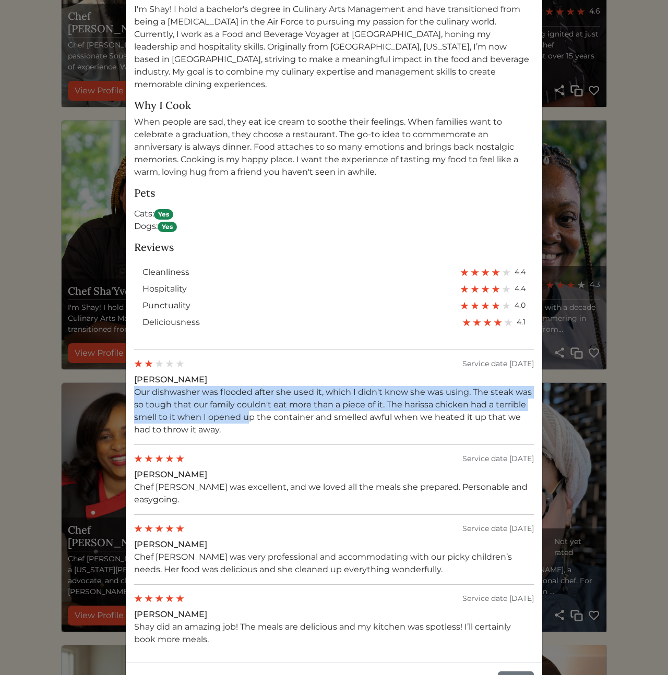
drag, startPoint x: 220, startPoint y: 374, endPoint x: 264, endPoint y: 414, distance: 59.5
click at [243, 407] on div "Andria E. Our dishwasher was flooded after she used it, which I didn't know she…" at bounding box center [334, 404] width 400 height 63
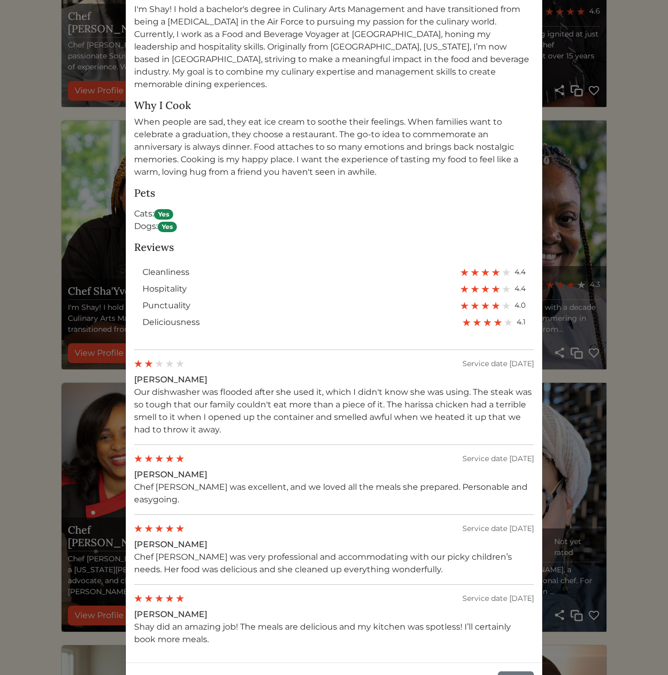
click at [279, 417] on p "Our dishwasher was flooded after she used it, which I didn't know she was using…" at bounding box center [334, 411] width 400 height 50
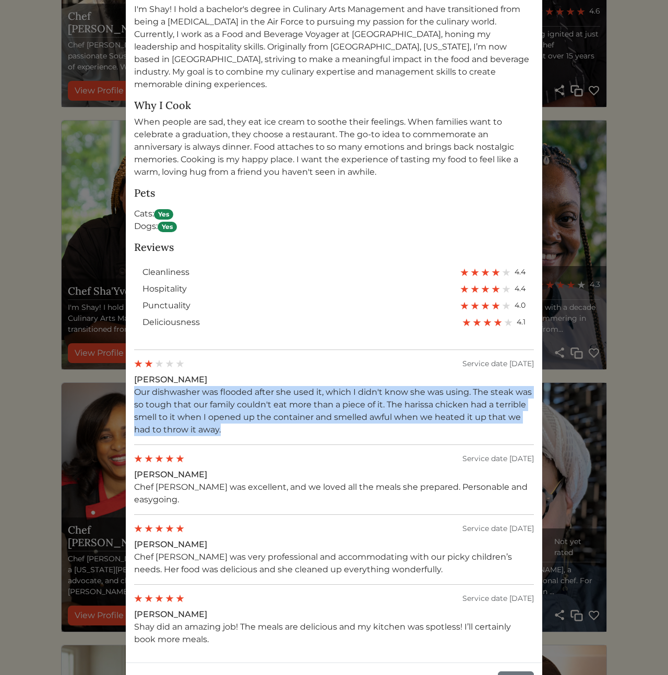
drag, startPoint x: 280, startPoint y: 421, endPoint x: 257, endPoint y: 369, distance: 57.0
click at [257, 373] on div "Andria E. Our dishwasher was flooded after she used it, which I didn't know she…" at bounding box center [334, 404] width 400 height 63
drag, startPoint x: 256, startPoint y: 379, endPoint x: 270, endPoint y: 416, distance: 39.4
click at [268, 415] on div "Andria E. Our dishwasher was flooded after she used it, which I didn't know she…" at bounding box center [334, 404] width 400 height 63
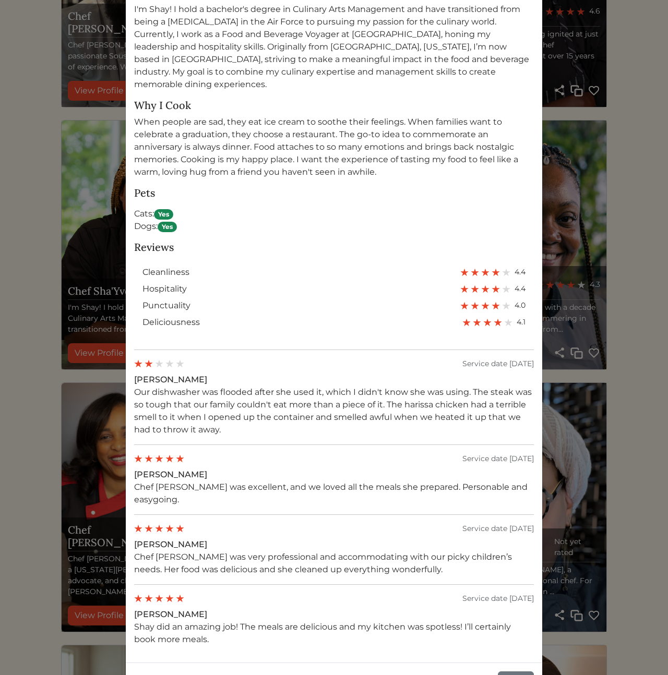
click at [271, 416] on p "Our dishwasher was flooded after she used it, which I didn't know she was using…" at bounding box center [334, 411] width 400 height 50
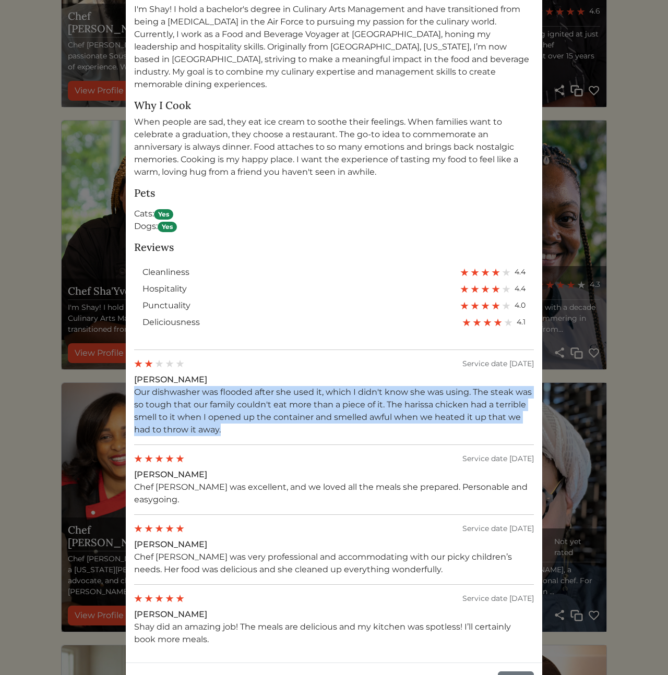
drag, startPoint x: 272, startPoint y: 421, endPoint x: 259, endPoint y: 371, distance: 51.4
click at [259, 373] on div "Andria E. Our dishwasher was flooded after she used it, which I didn't know she…" at bounding box center [334, 404] width 400 height 63
drag, startPoint x: 259, startPoint y: 371, endPoint x: 272, endPoint y: 410, distance: 41.4
click at [272, 410] on div "Andria E. Our dishwasher was flooded after she used it, which I didn't know she…" at bounding box center [334, 404] width 400 height 63
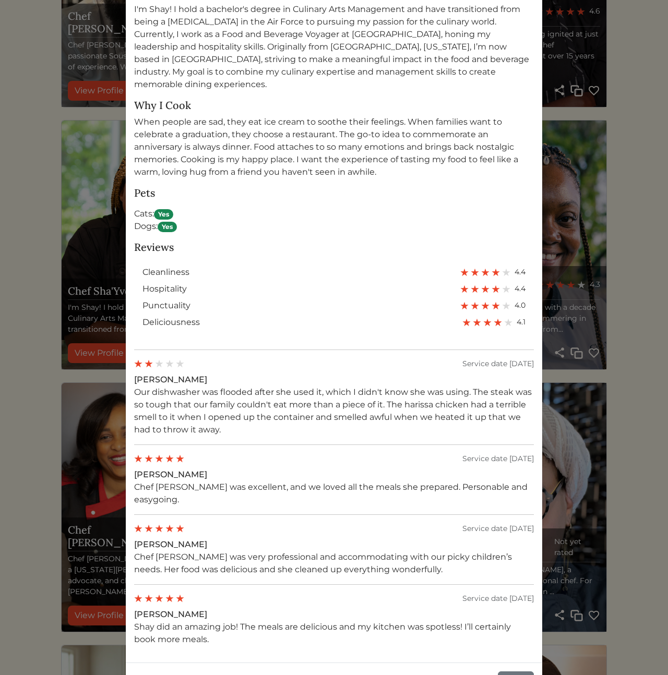
click at [275, 421] on p "Our dishwasher was flooded after she used it, which I didn't know she was using…" at bounding box center [334, 411] width 400 height 50
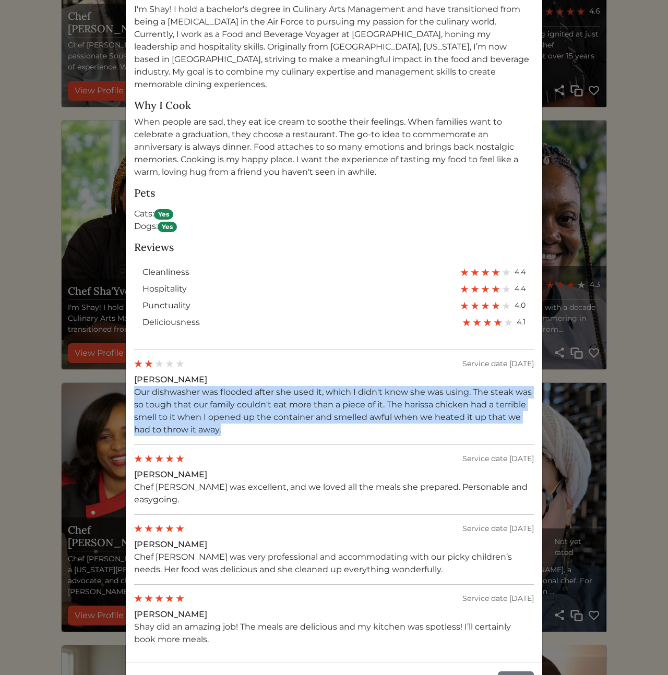
drag, startPoint x: 270, startPoint y: 415, endPoint x: 258, endPoint y: 367, distance: 49.8
click at [258, 373] on div "Andria E. Our dishwasher was flooded after she used it, which I didn't know she…" at bounding box center [334, 404] width 400 height 63
drag, startPoint x: 258, startPoint y: 367, endPoint x: 270, endPoint y: 421, distance: 56.0
click at [269, 420] on div "Andria E. Our dishwasher was flooded after she used it, which I didn't know she…" at bounding box center [334, 404] width 400 height 63
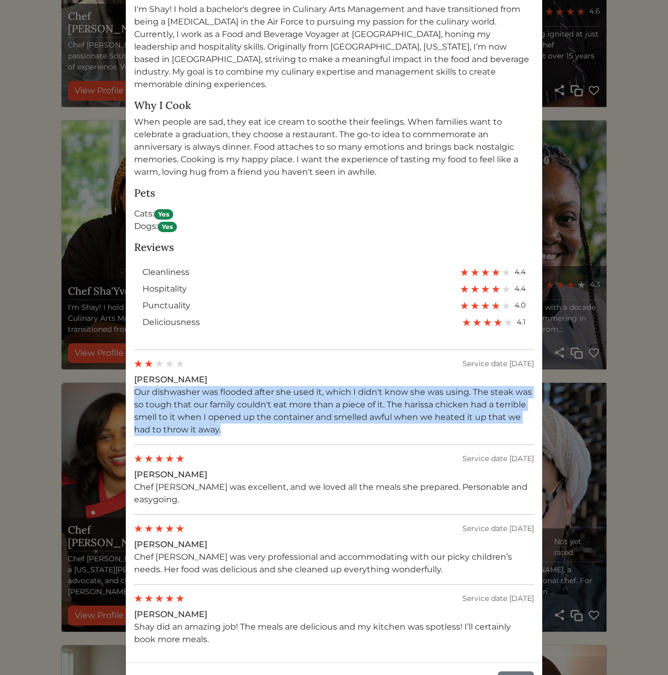
click at [271, 423] on p "Our dishwasher was flooded after she used it, which I didn't know she was using…" at bounding box center [334, 411] width 400 height 50
drag, startPoint x: 270, startPoint y: 418, endPoint x: 261, endPoint y: 375, distance: 43.7
click at [262, 386] on p "Our dishwasher was flooded after she used it, which I didn't know she was using…" at bounding box center [334, 411] width 400 height 50
click at [260, 386] on p "Our dishwasher was flooded after she used it, which I didn't know she was using…" at bounding box center [334, 411] width 400 height 50
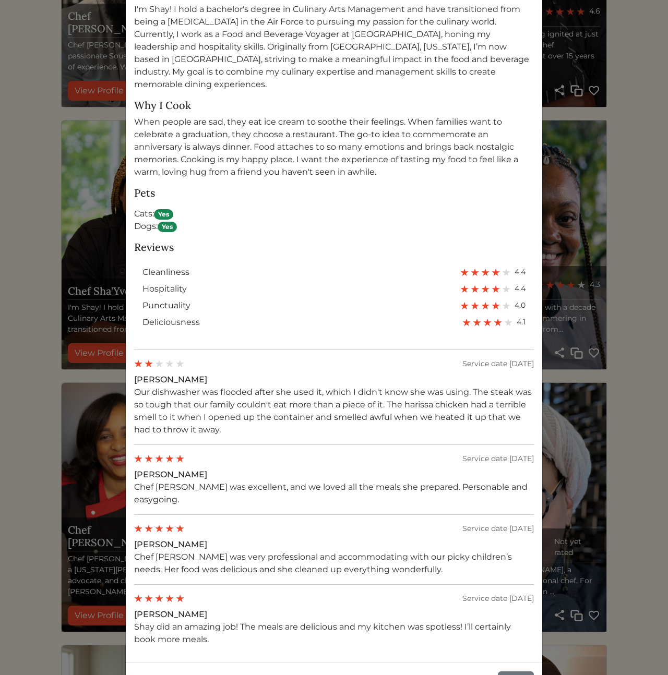
click at [86, 403] on div "Chef Sha'yvonta Book Share Copy 4.4 155 services completed About me Why I Cook …" at bounding box center [334, 337] width 668 height 675
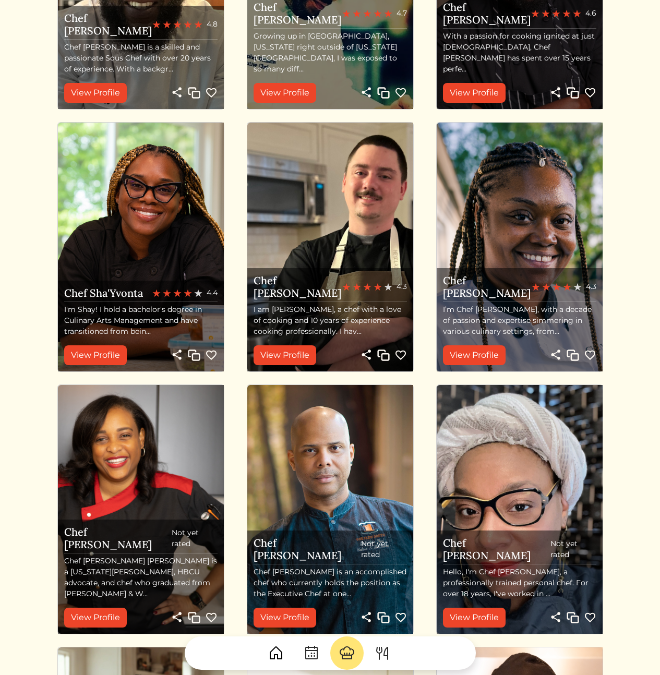
scroll to position [499, 0]
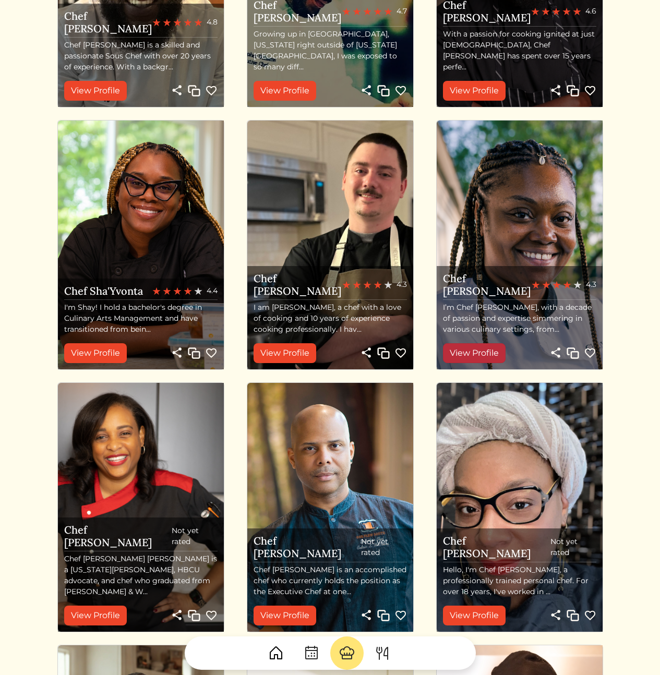
click at [495, 353] on link "View Profile" at bounding box center [474, 353] width 63 height 20
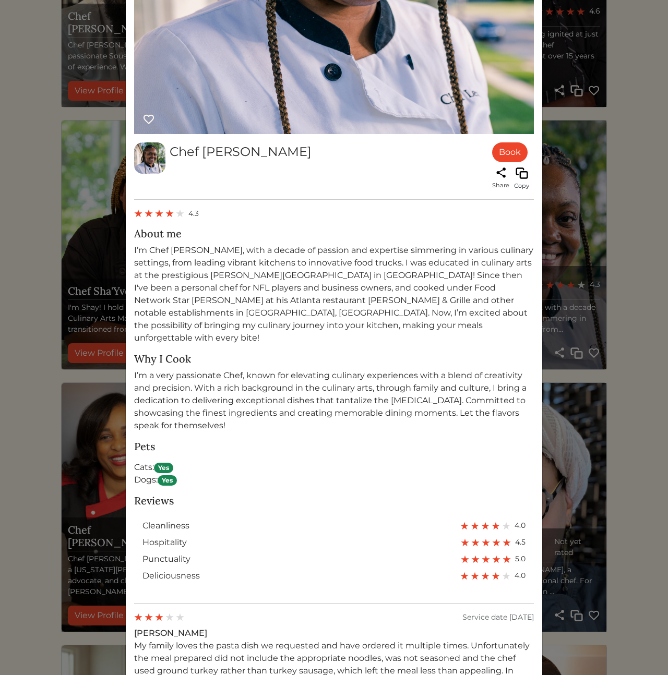
scroll to position [454, 0]
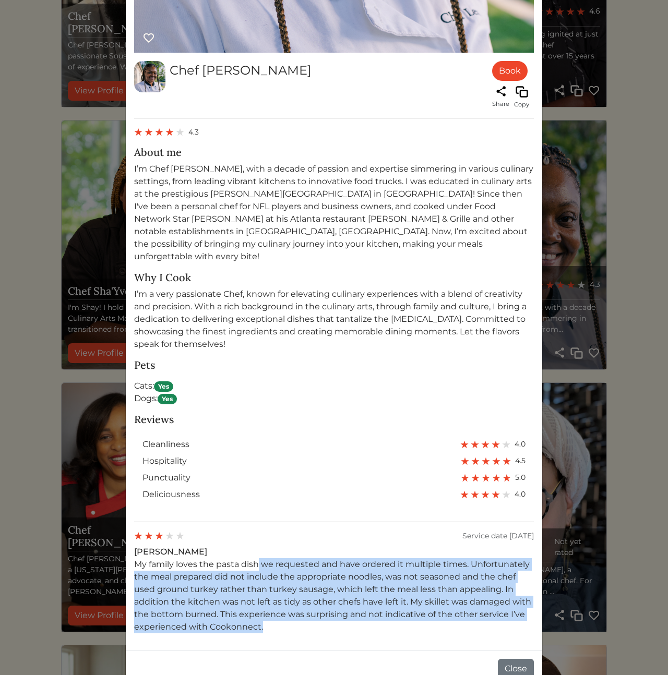
drag, startPoint x: 256, startPoint y: 549, endPoint x: 335, endPoint y: 623, distance: 108.5
click at [329, 619] on p "My family loves the pasta dish we requested and have ordered it multiple times.…" at bounding box center [334, 595] width 400 height 75
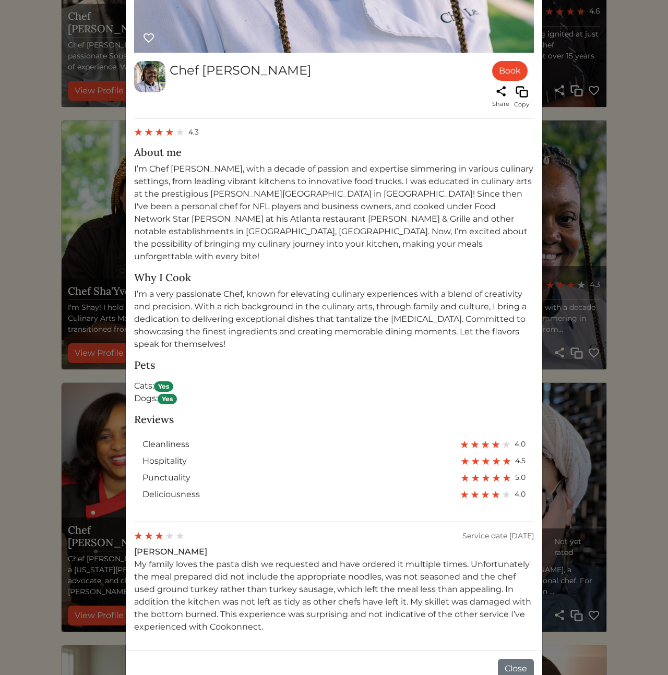
click at [336, 624] on div "Chef Lex Book Share Copy 4.3 About me I’m Chef Lex, with a decade of passion an…" at bounding box center [334, 147] width 416 height 1005
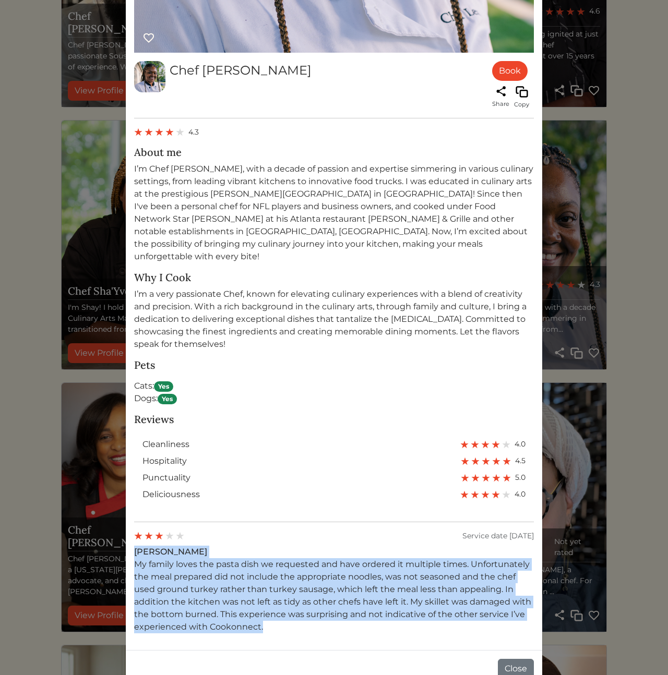
drag, startPoint x: 316, startPoint y: 599, endPoint x: 241, endPoint y: 529, distance: 101.8
click at [244, 530] on div "Chef Lex Book Share Copy 4.3 About me I’m Chef Lex, with a decade of passion an…" at bounding box center [334, 147] width 416 height 1005
click at [241, 530] on div "Service date Nov 11, 2024 Amber H. My family loves the pasta dish we requested …" at bounding box center [334, 581] width 400 height 103
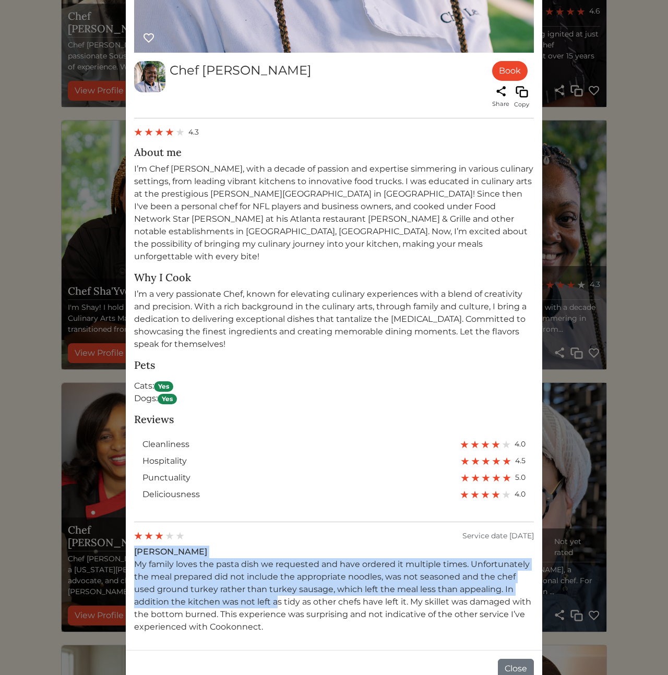
drag, startPoint x: 231, startPoint y: 542, endPoint x: 282, endPoint y: 602, distance: 78.8
click at [273, 591] on div "Service date Nov 11, 2024 Amber H. My family loves the pasta dish we requested …" at bounding box center [334, 581] width 400 height 103
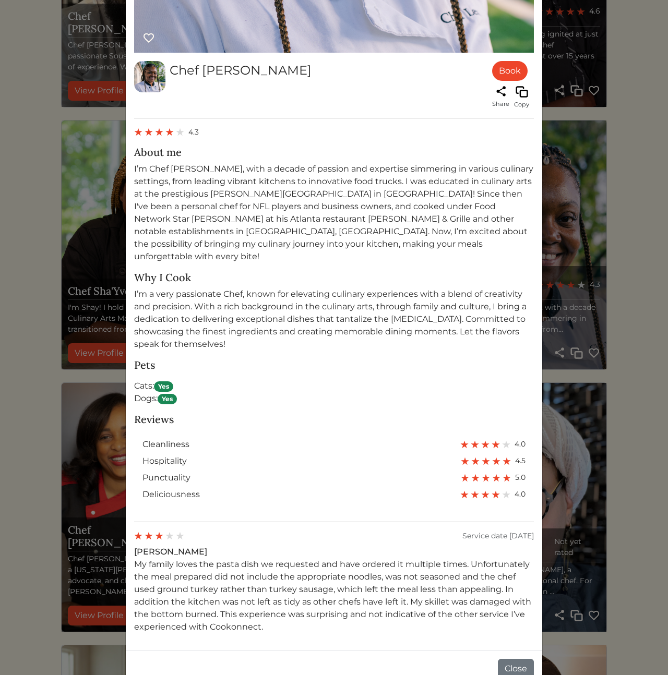
click at [306, 618] on p "My family loves the pasta dish we requested and have ordered it multiple times.…" at bounding box center [334, 595] width 400 height 75
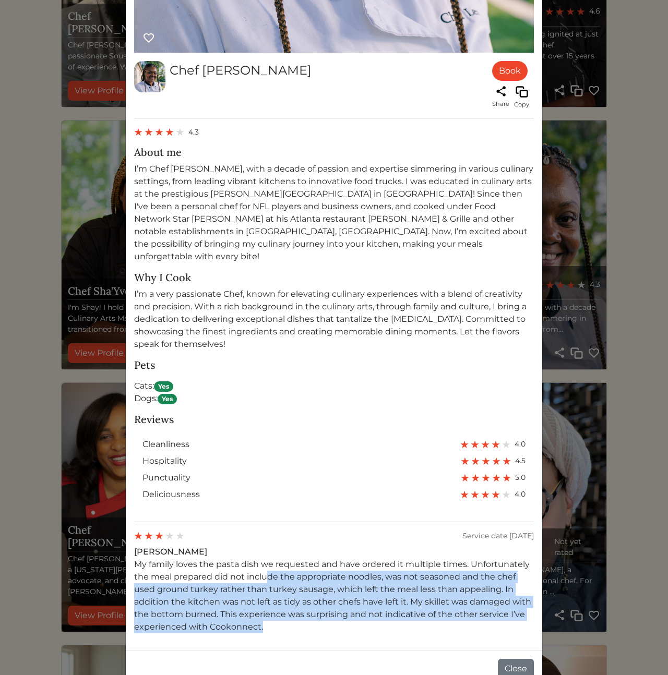
drag, startPoint x: 305, startPoint y: 616, endPoint x: 238, endPoint y: 543, distance: 98.9
click at [245, 558] on p "My family loves the pasta dish we requested and have ordered it multiple times.…" at bounding box center [334, 595] width 400 height 75
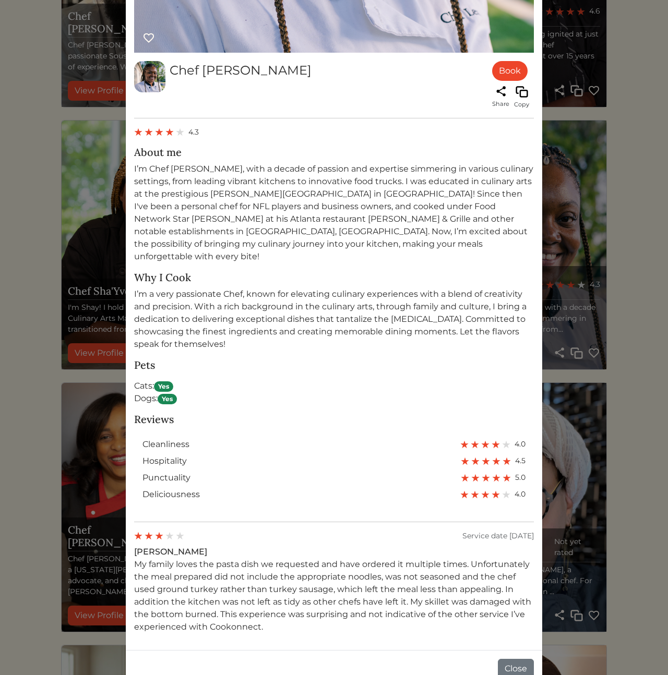
click at [238, 546] on div "Amber H. My family loves the pasta dish we requested and have ordered it multip…" at bounding box center [334, 590] width 400 height 88
click at [32, 482] on div "Chef Lex Book Share Copy 4.3 About me Why I Cook I’m a very passionate Chef, kn…" at bounding box center [334, 337] width 668 height 675
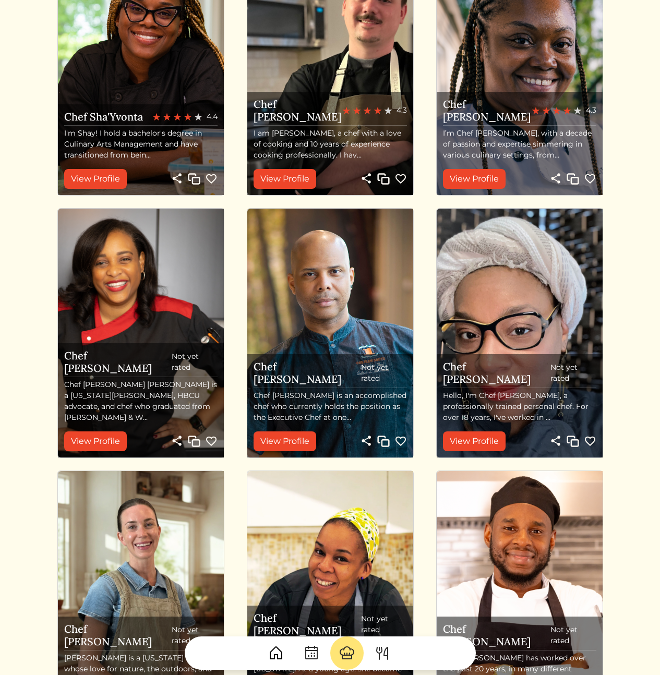
scroll to position [902, 0]
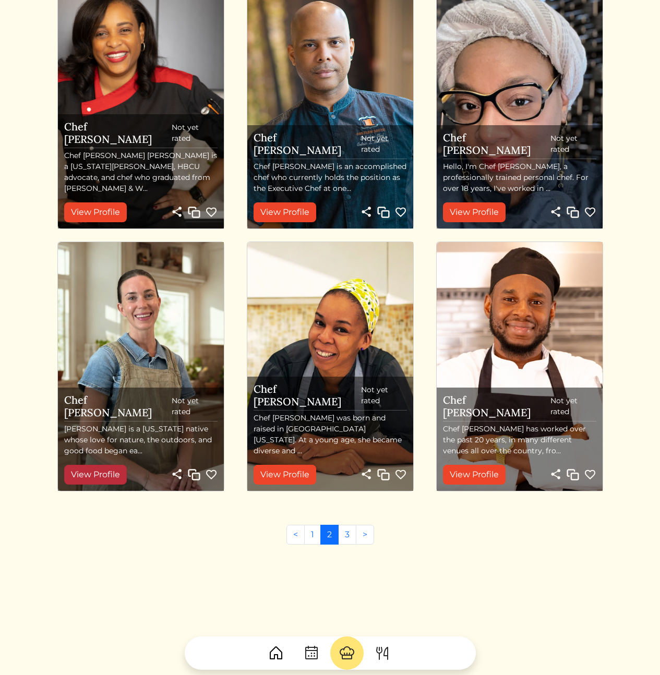
click at [105, 482] on link "View Profile" at bounding box center [95, 475] width 63 height 20
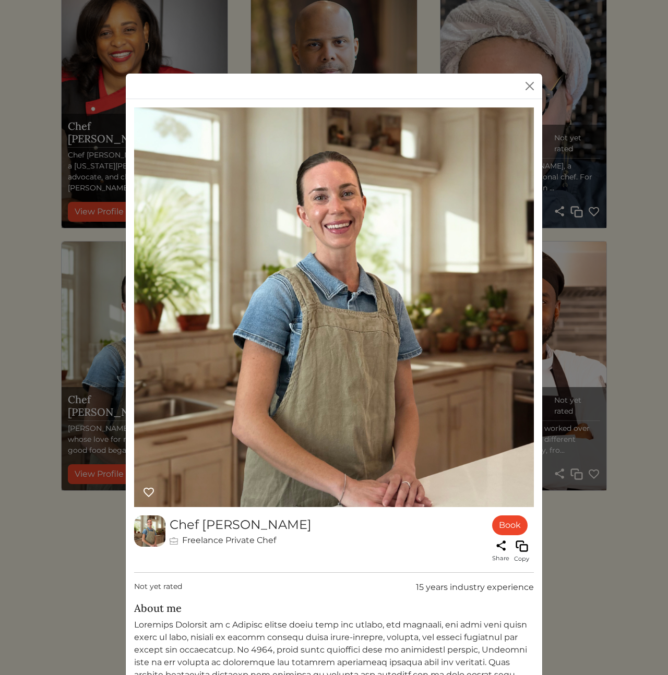
scroll to position [261, 0]
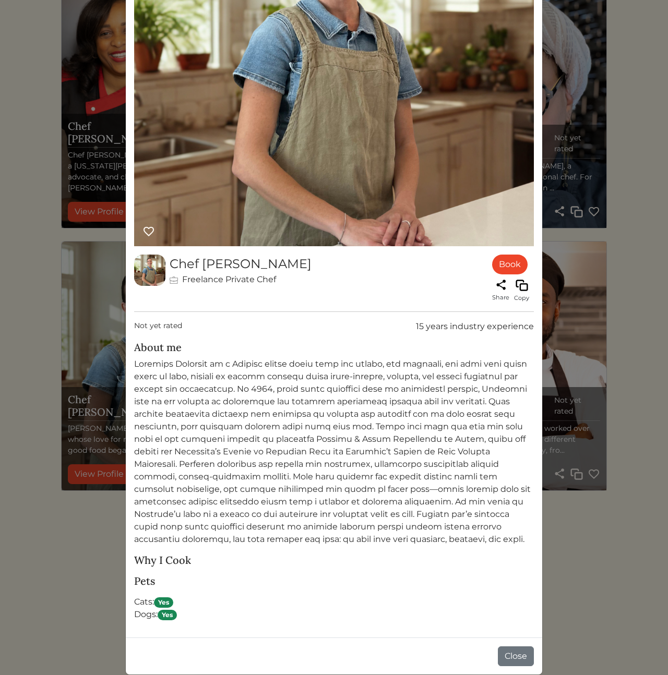
click at [52, 482] on div "Chef Courtney Freelance Private Chef Book Share Copy Not yet rated 15 years ind…" at bounding box center [334, 337] width 668 height 675
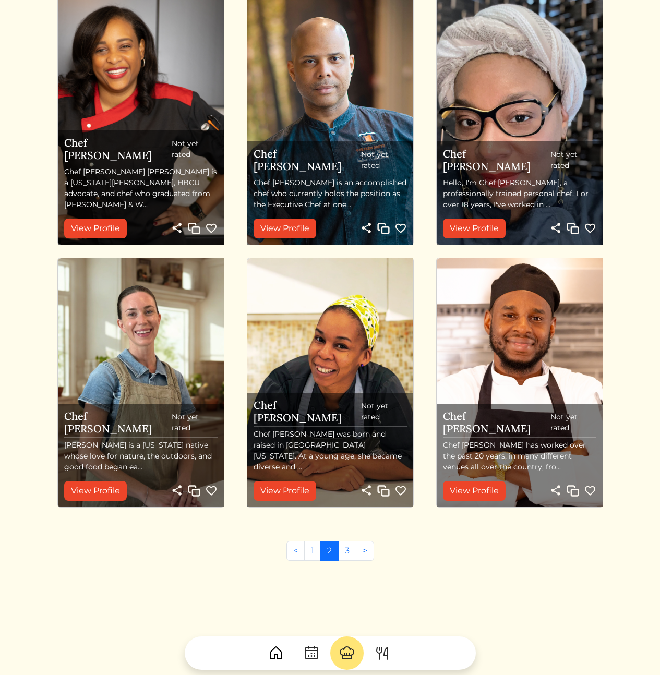
scroll to position [902, 0]
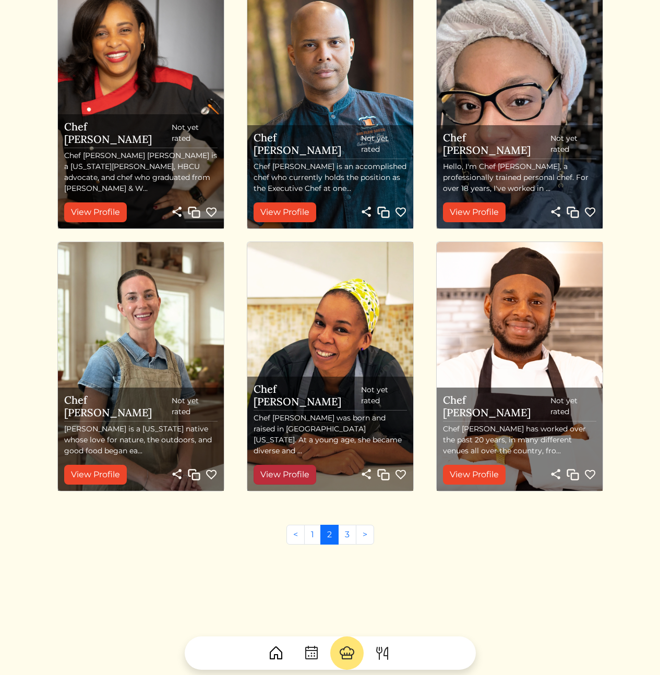
click at [289, 478] on link "View Profile" at bounding box center [284, 475] width 63 height 20
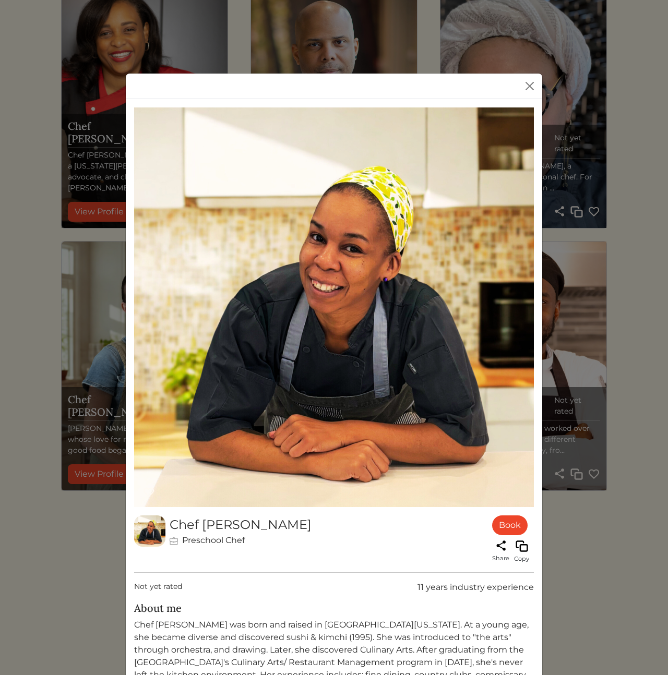
scroll to position [252, 0]
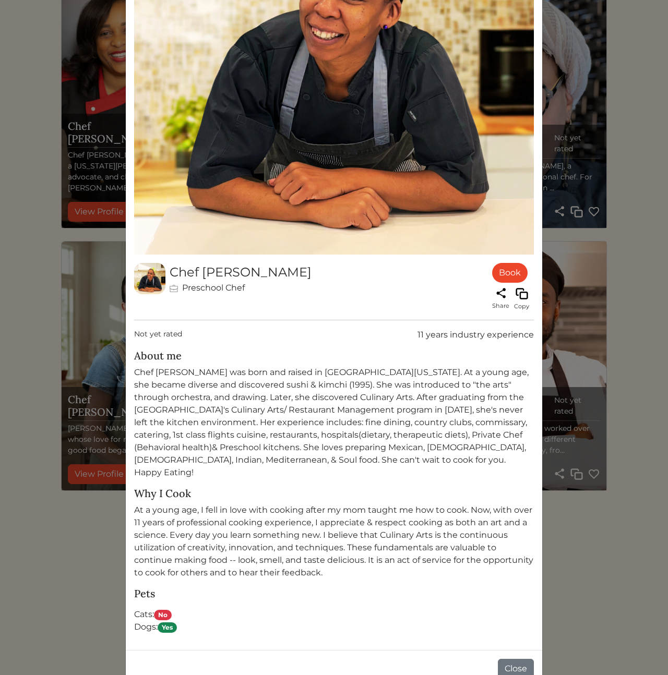
drag, startPoint x: 94, startPoint y: 516, endPoint x: 299, endPoint y: 530, distance: 205.9
click at [93, 517] on div "Chef Courtney Preschool Chef Book Share Copy Not yet rated 11 years industry ex…" at bounding box center [334, 337] width 668 height 675
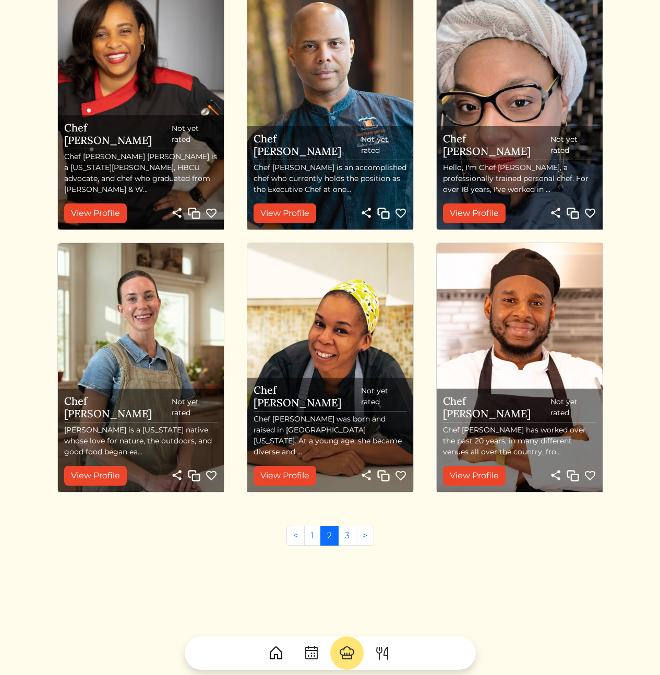
scroll to position [902, 0]
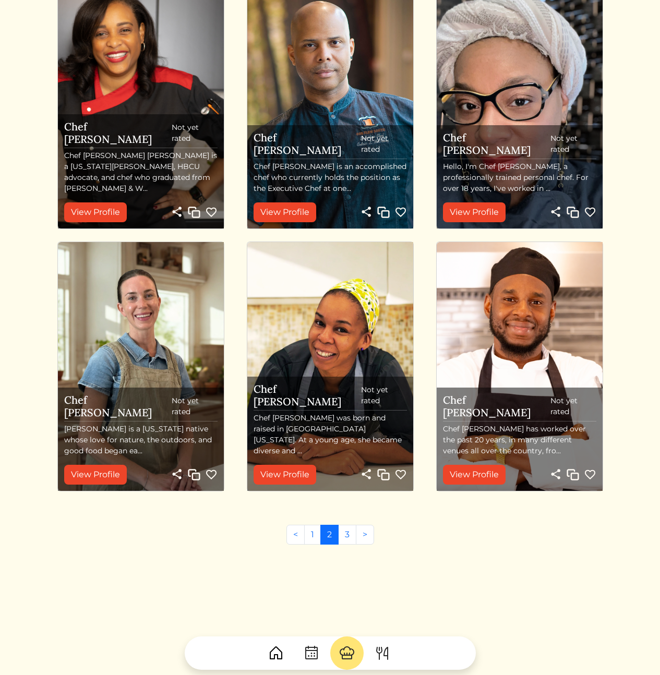
click at [493, 469] on link "View Profile" at bounding box center [474, 475] width 63 height 20
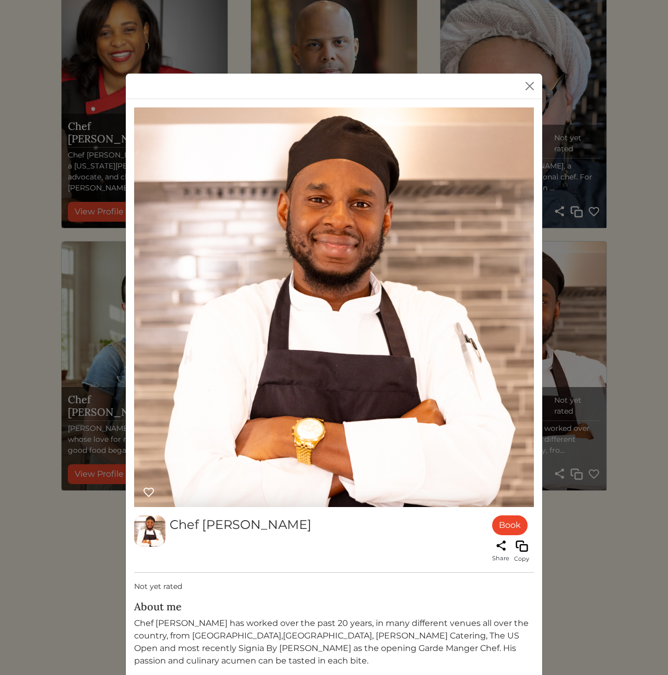
scroll to position [176, 0]
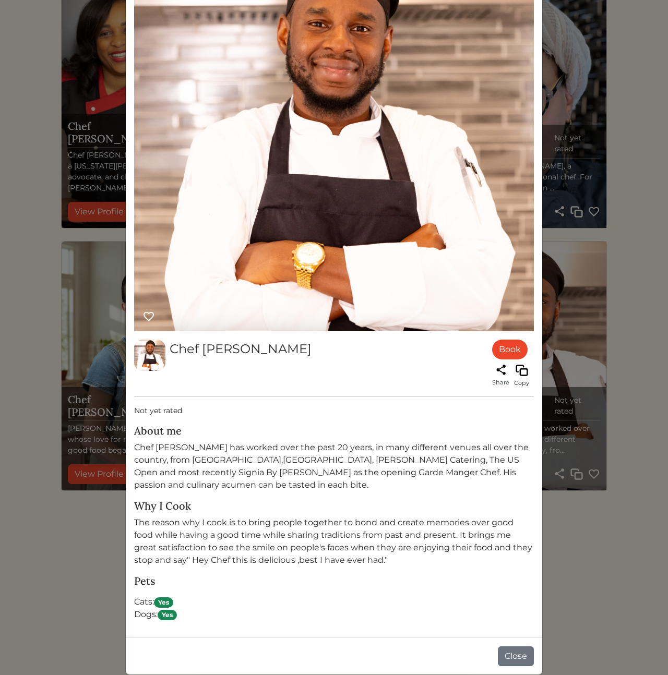
click at [208, 543] on p "The reason why I cook is to bring people together to bond and create memories o…" at bounding box center [334, 541] width 400 height 50
click at [35, 547] on div "Chef Essien Book Share Copy Not yet rated About me Chef Essien has worked over …" at bounding box center [334, 337] width 668 height 675
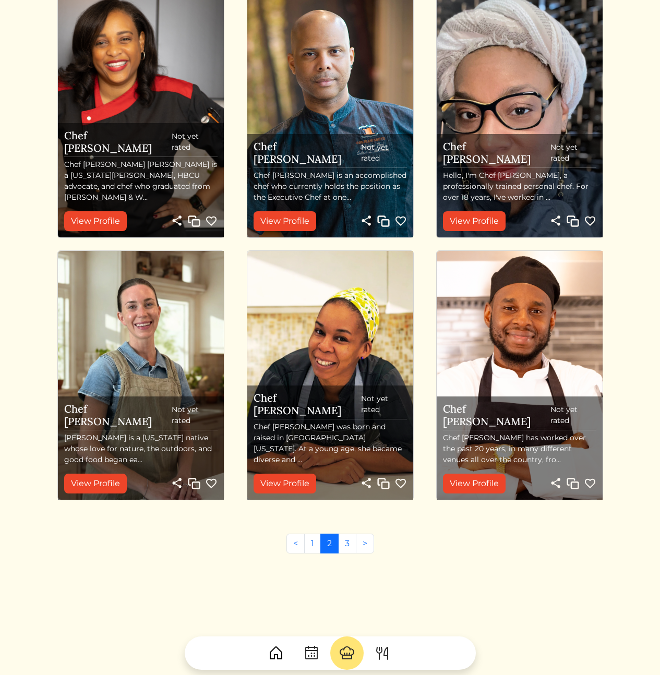
scroll to position [902, 0]
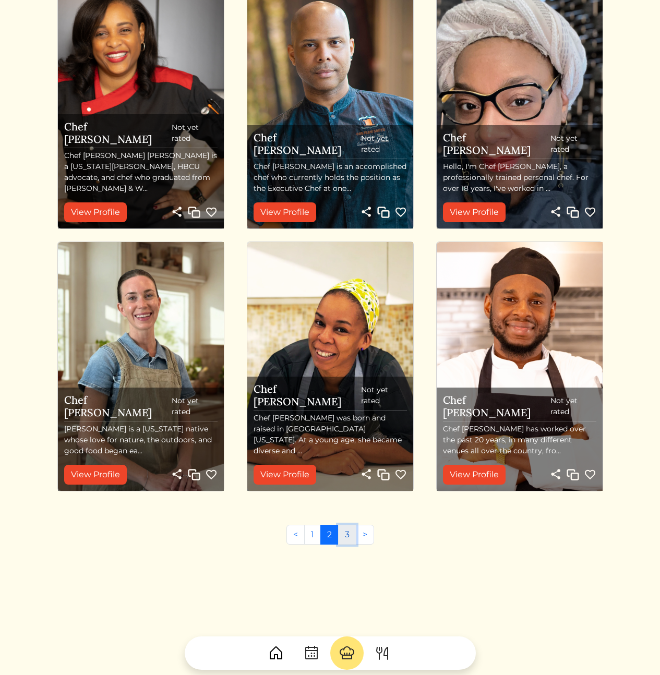
click at [345, 534] on link "3" at bounding box center [347, 535] width 18 height 20
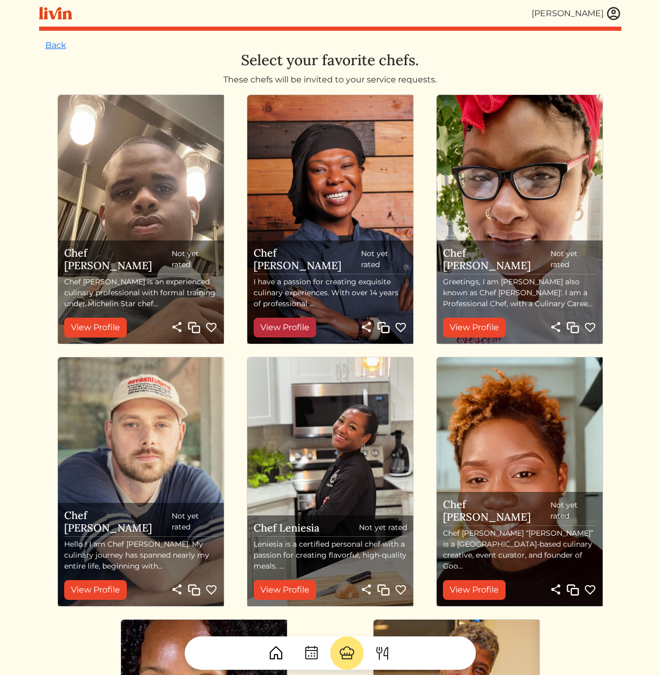
click at [289, 329] on link "View Profile" at bounding box center [284, 328] width 63 height 20
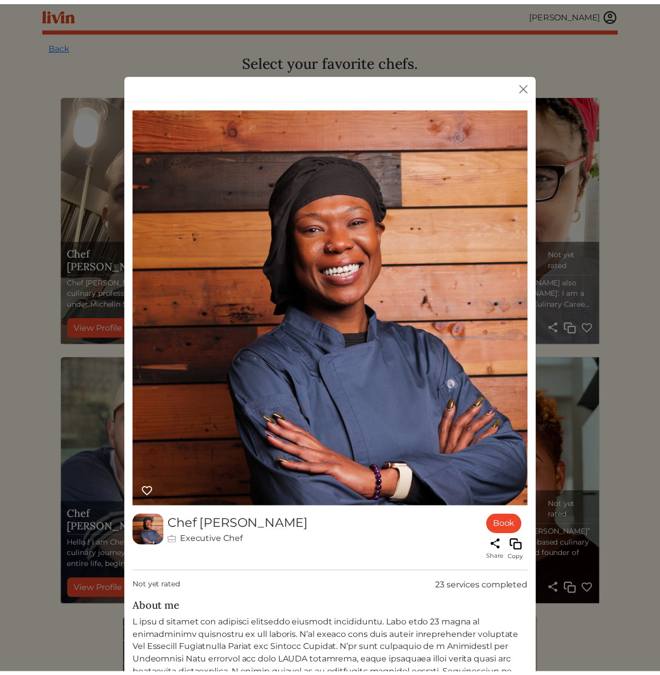
scroll to position [277, 0]
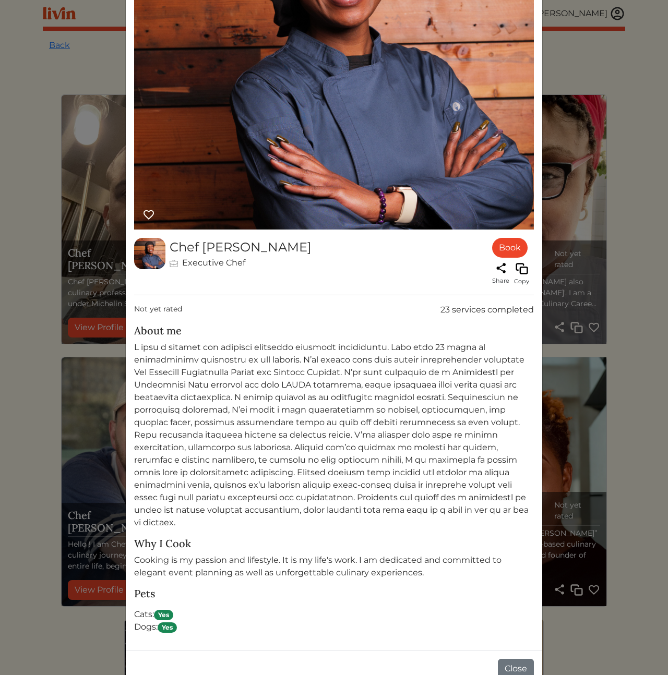
click at [52, 397] on div "Chef Isha Executive Chef Book Share Copy Not yet rated 23 services completed Ab…" at bounding box center [334, 337] width 668 height 675
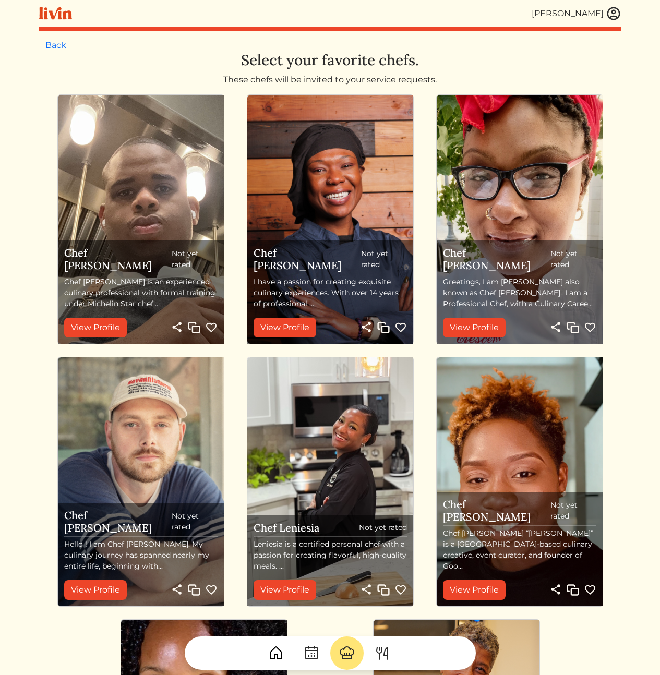
scroll to position [378, 0]
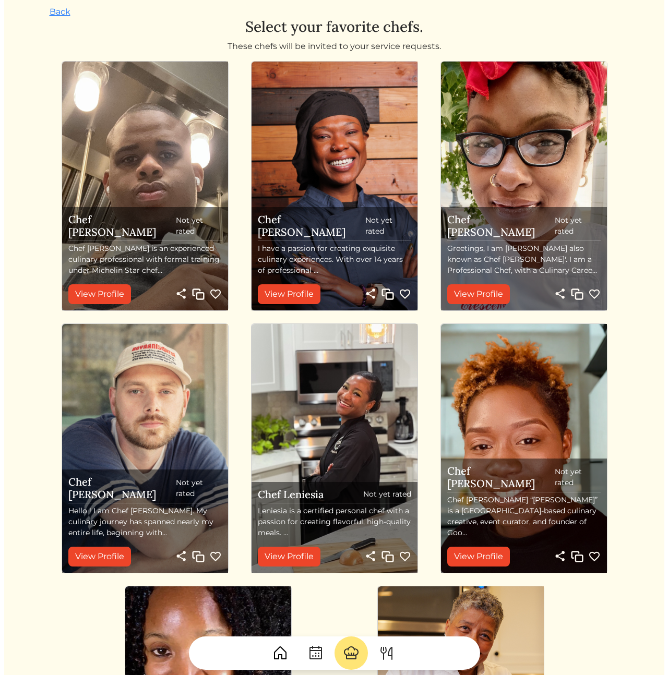
scroll to position [0, 0]
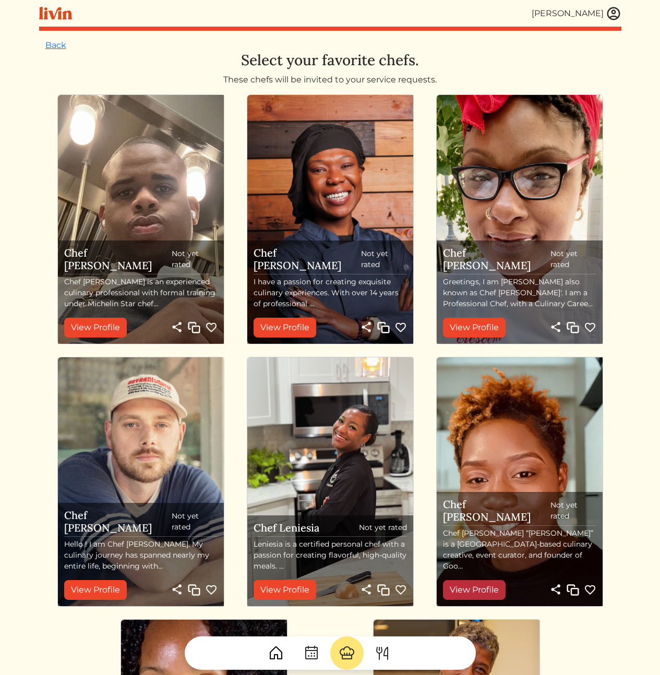
click at [478, 593] on link "View Profile" at bounding box center [474, 590] width 63 height 20
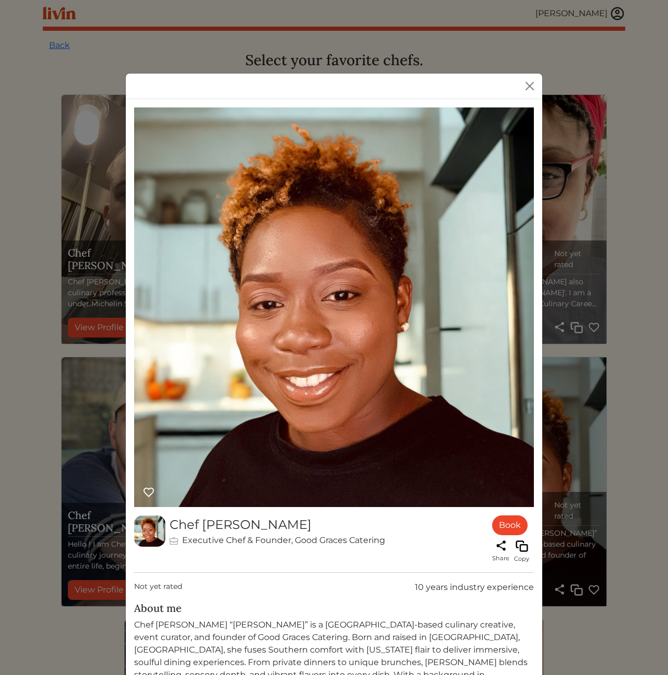
scroll to position [190, 0]
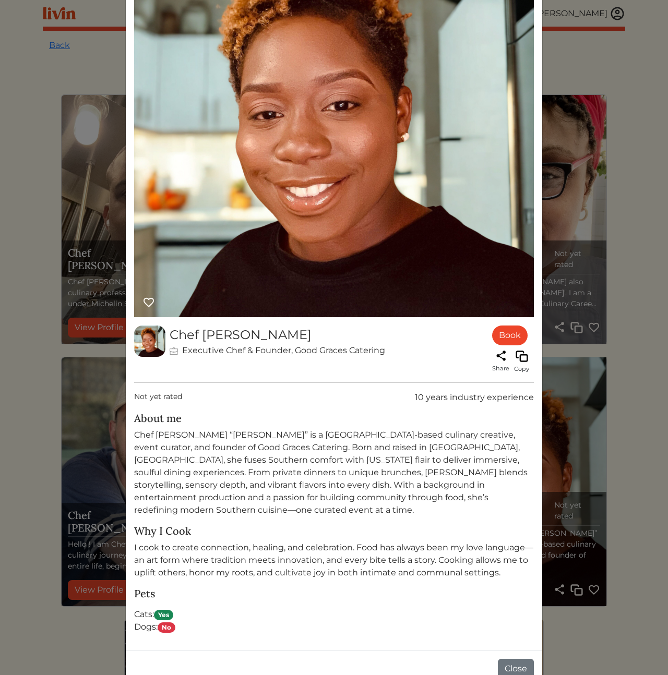
click at [76, 444] on div "Chef Mycheala Executive Chef & Founder, Good Graces Catering Book Share Copy No…" at bounding box center [334, 337] width 668 height 675
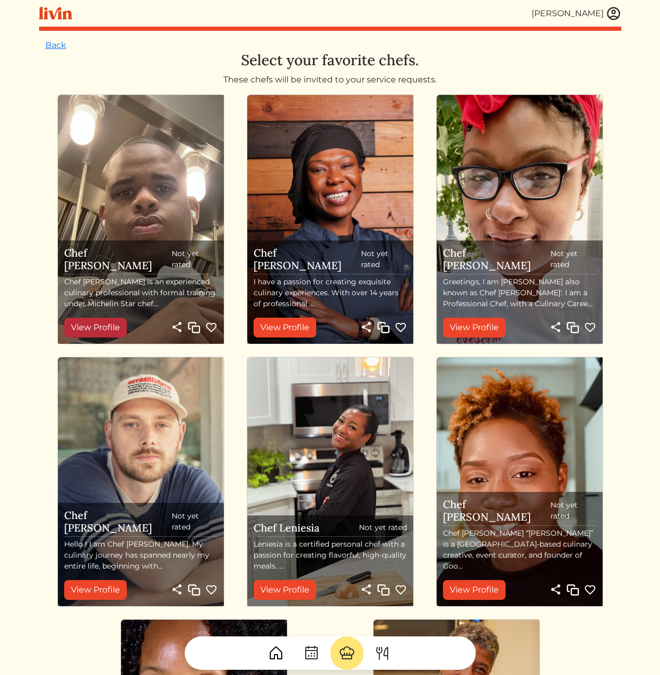
click at [98, 324] on link "View Profile" at bounding box center [95, 328] width 63 height 20
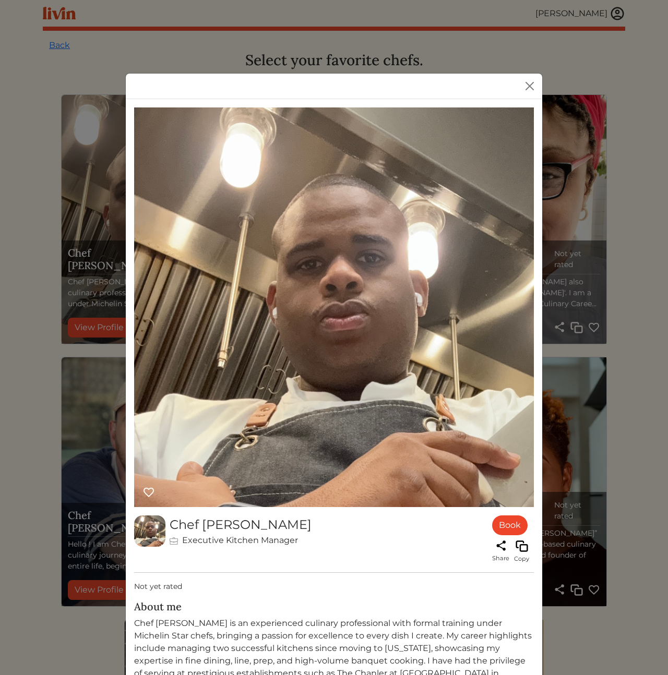
scroll to position [326, 0]
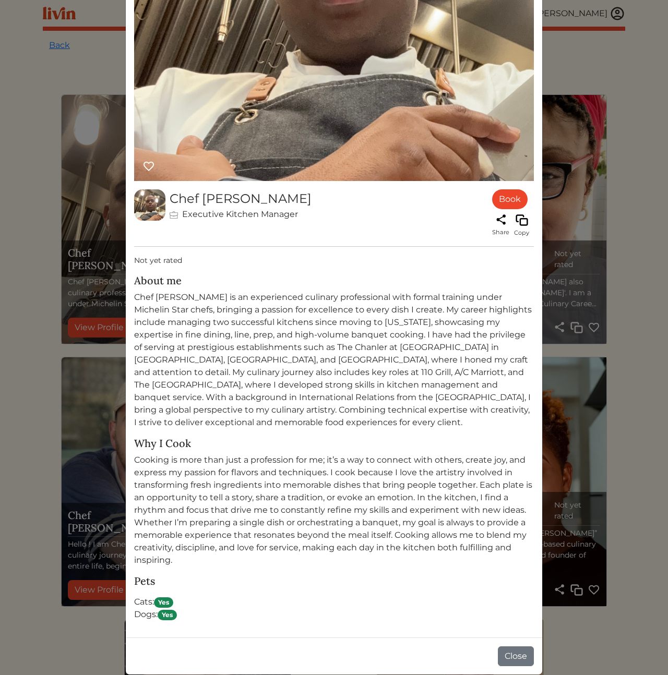
click at [559, 404] on div "Chef Hakeem Executive Kitchen Manager Book Share Copy Not yet rated About me Wh…" at bounding box center [334, 337] width 668 height 675
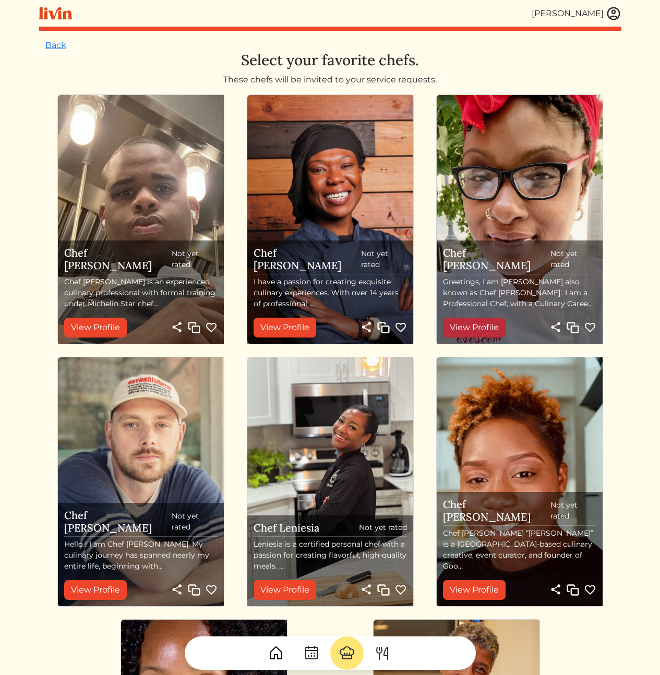
click at [493, 319] on link "View Profile" at bounding box center [474, 328] width 63 height 20
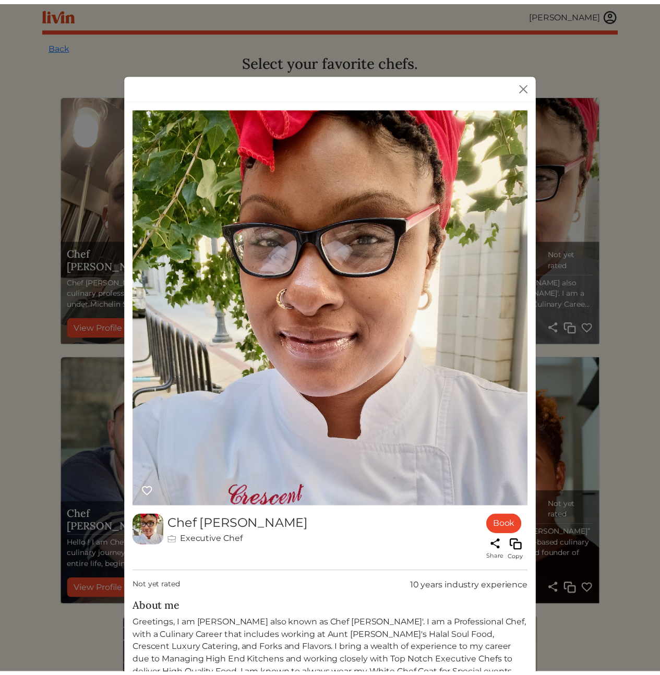
scroll to position [215, 0]
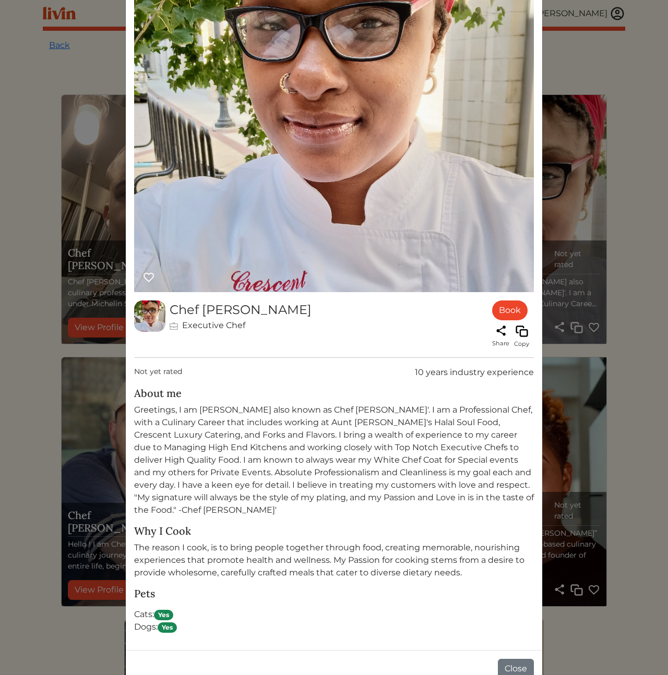
click at [55, 505] on div "Chef Jessica Executive Chef Book Share Copy Not yet rated 10 years industry exp…" at bounding box center [334, 337] width 668 height 675
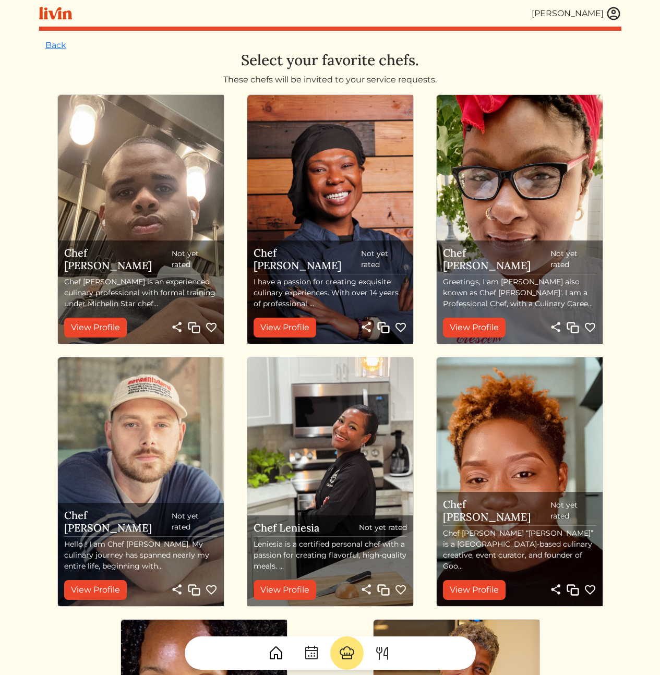
scroll to position [378, 0]
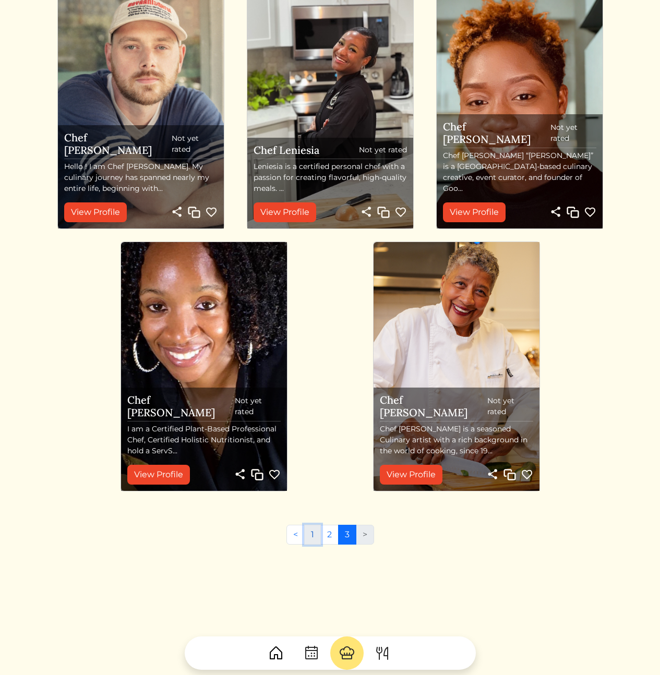
click at [310, 533] on link "1" at bounding box center [312, 535] width 17 height 20
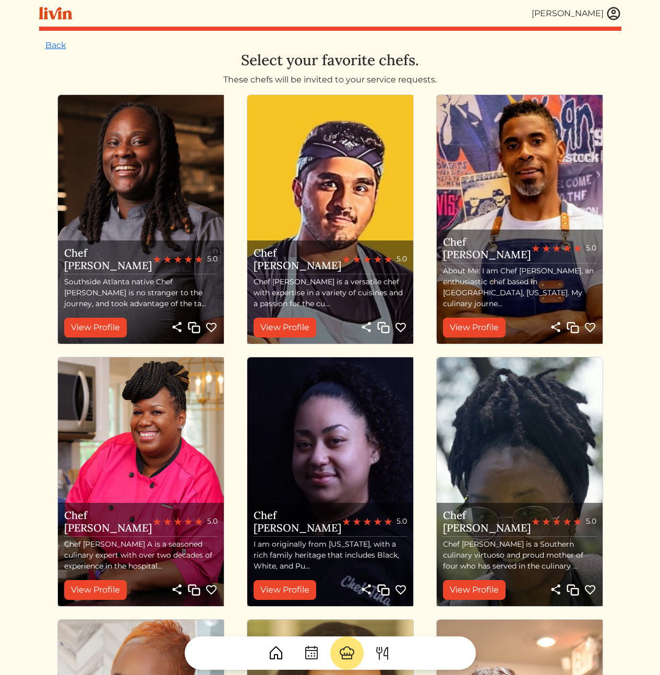
scroll to position [234, 0]
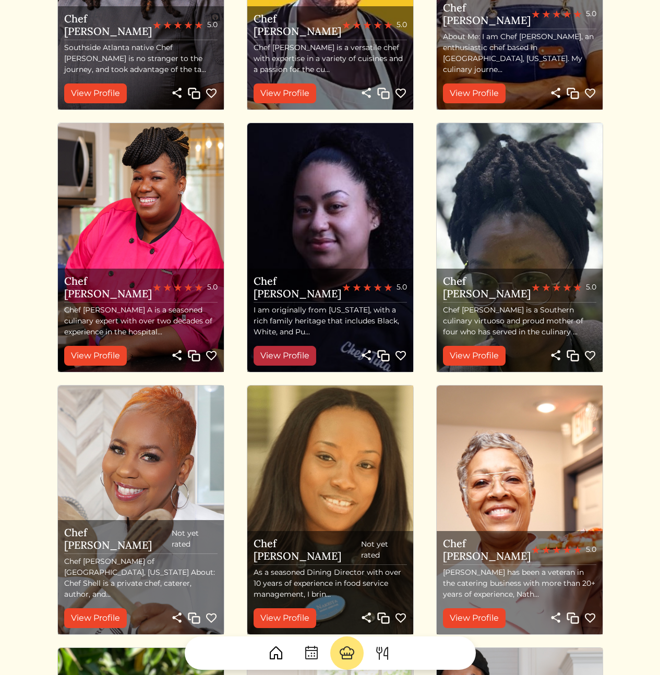
click at [281, 358] on link "View Profile" at bounding box center [284, 356] width 63 height 20
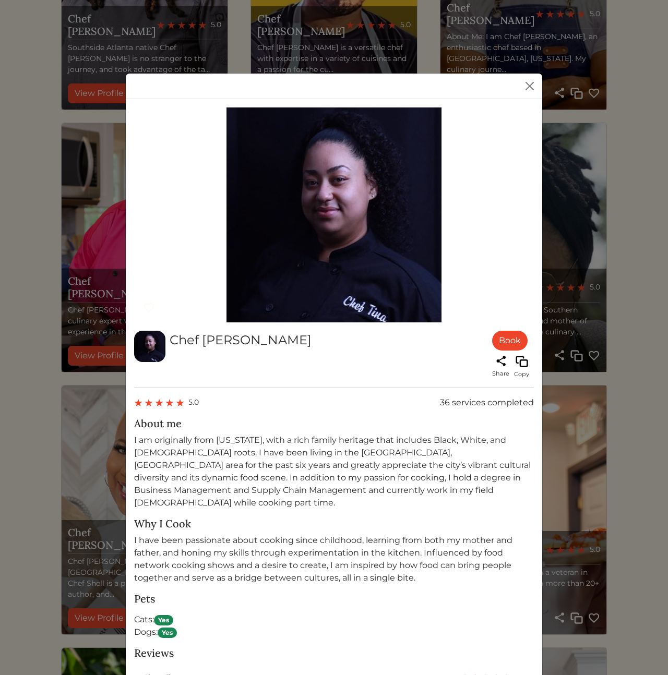
scroll to position [391, 0]
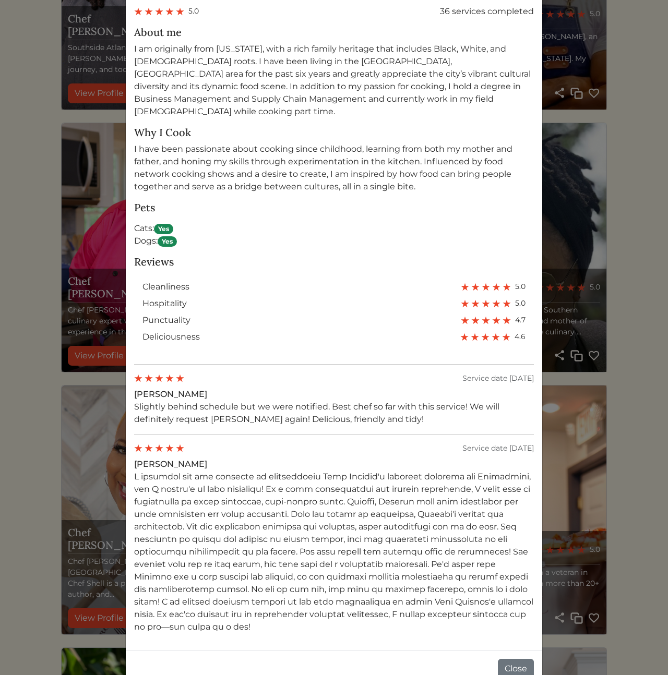
click at [292, 406] on p "Slightly behind schedule but we were notified. Best chef so far with this servi…" at bounding box center [334, 413] width 400 height 25
click at [61, 463] on div "Chef Justina Book Share Copy 5.0 36 services completed About me I am originally…" at bounding box center [334, 337] width 668 height 675
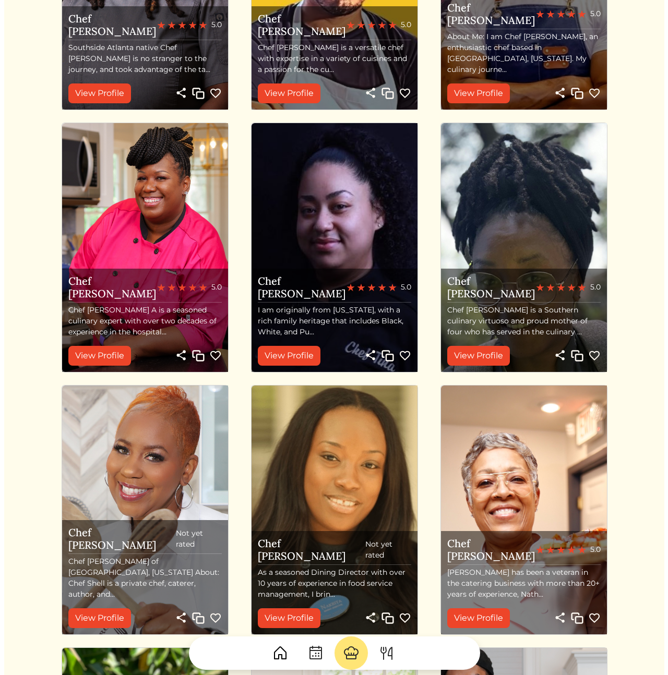
scroll to position [0, 0]
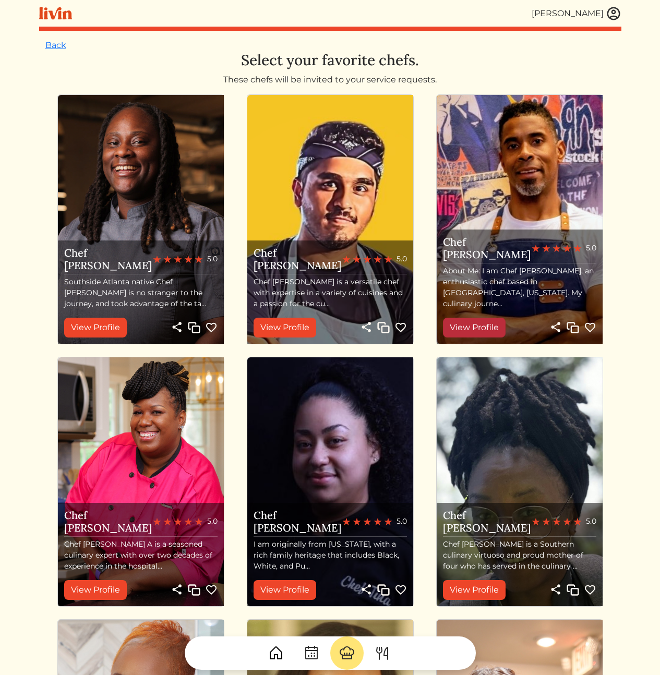
click at [465, 328] on link "View Profile" at bounding box center [474, 328] width 63 height 20
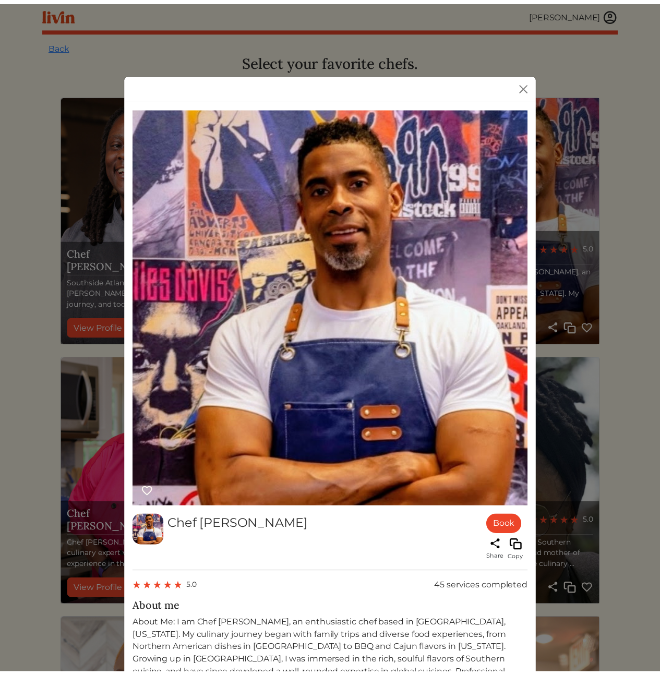
scroll to position [501, 0]
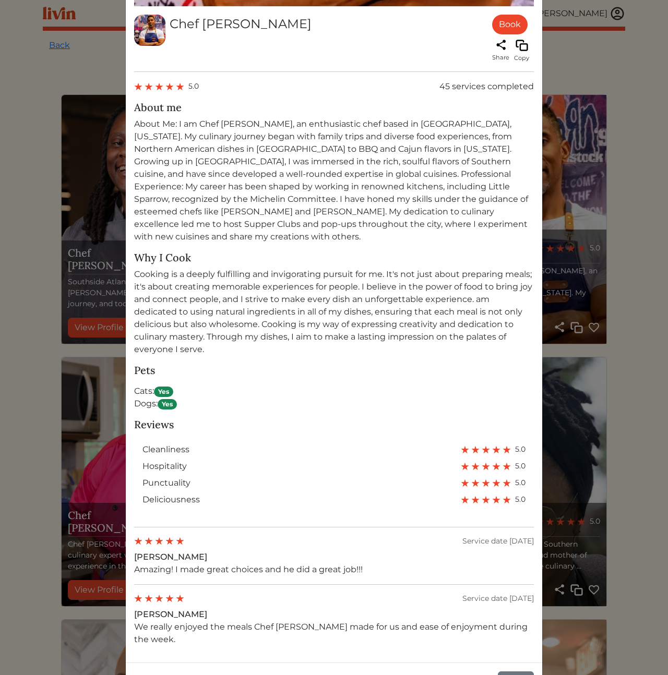
click at [195, 563] on p "Amazing! I made great choices and he did a great job!!!" at bounding box center [334, 569] width 400 height 13
click at [289, 558] on div "Reviews cleanliness 5.0 hospitality 5.0 punctuality 5.0 deliciousness 5.0 Servi…" at bounding box center [334, 531] width 400 height 227
drag, startPoint x: 280, startPoint y: 567, endPoint x: 259, endPoint y: 531, distance: 42.0
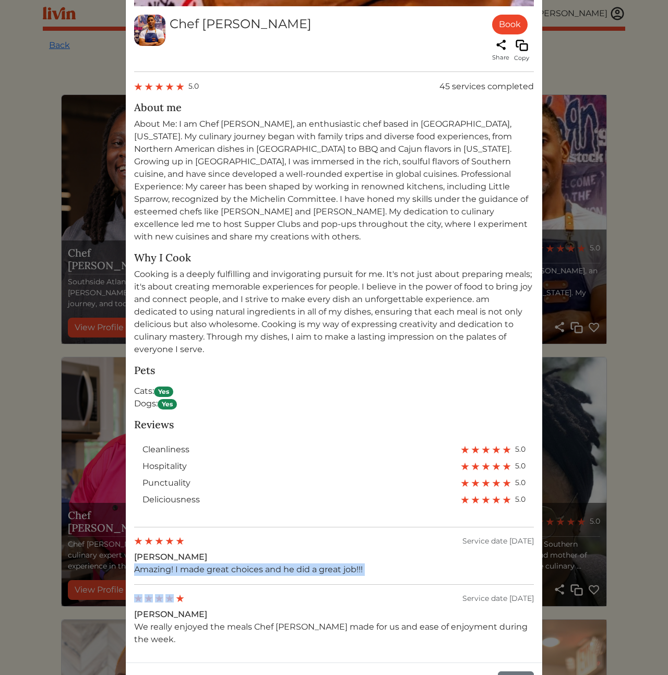
click at [260, 533] on div "Reviews cleanliness 5.0 hospitality 5.0 punctuality 5.0 deliciousness 5.0 Servi…" at bounding box center [334, 531] width 400 height 227
click at [258, 551] on div "Danielle H. Amazing! I made great choices and he did a great job!!!" at bounding box center [334, 563] width 400 height 25
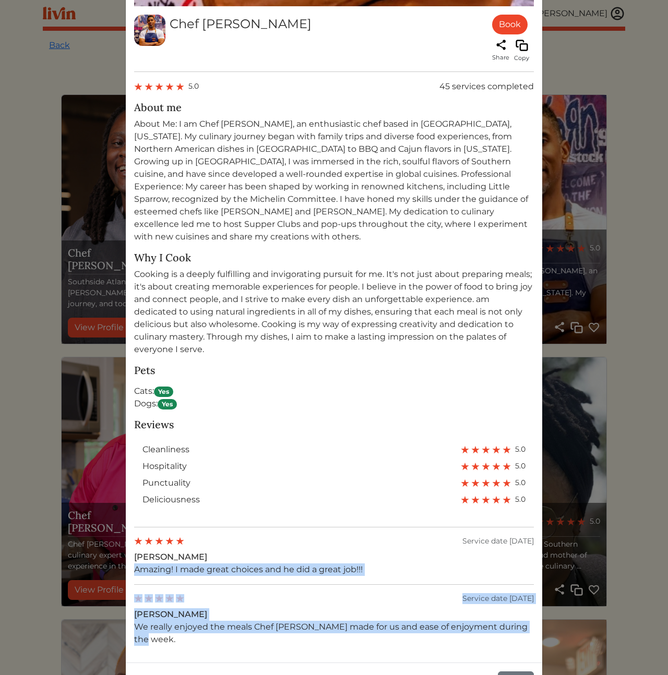
drag, startPoint x: 246, startPoint y: 528, endPoint x: 279, endPoint y: 625, distance: 102.3
click at [274, 624] on div "Chef Brandon c Book Share Copy 5.0 45 services completed About me Why I Cook Pe…" at bounding box center [334, 130] width 416 height 1064
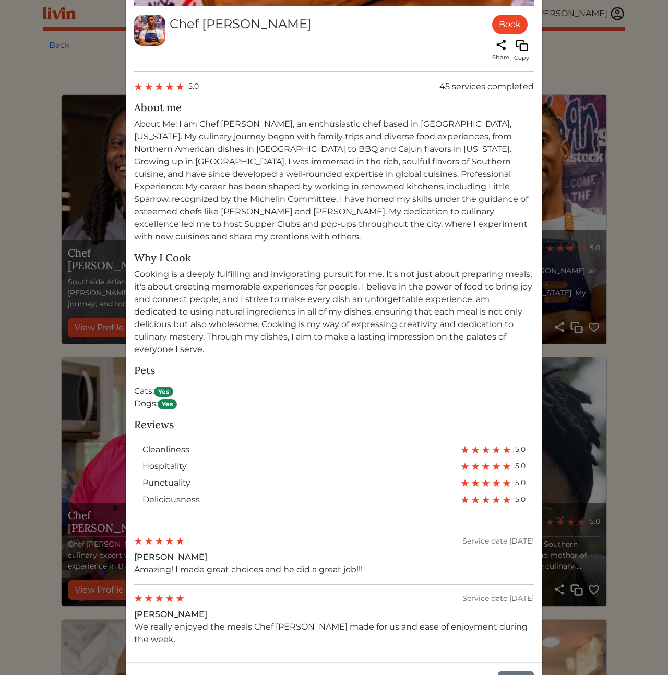
click at [283, 626] on div "Chef Brandon c Book Share Copy 5.0 45 services completed About me Why I Cook Pe…" at bounding box center [334, 130] width 416 height 1064
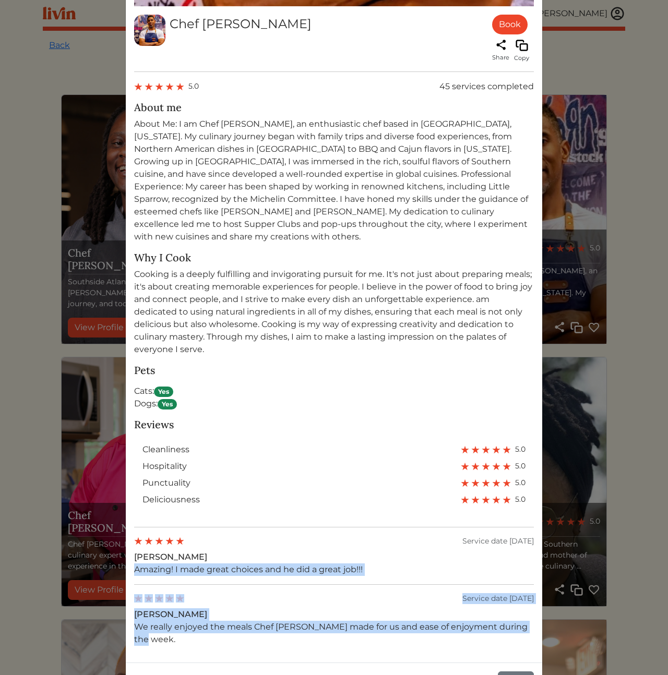
drag, startPoint x: 297, startPoint y: 621, endPoint x: 281, endPoint y: 535, distance: 87.0
click at [281, 535] on div "Chef Brandon c Book Share Copy 5.0 45 services completed About me Why I Cook Pe…" at bounding box center [334, 130] width 416 height 1064
click at [281, 551] on div "Danielle H. Amazing! I made great choices and he did a great job!!!" at bounding box center [334, 563] width 400 height 25
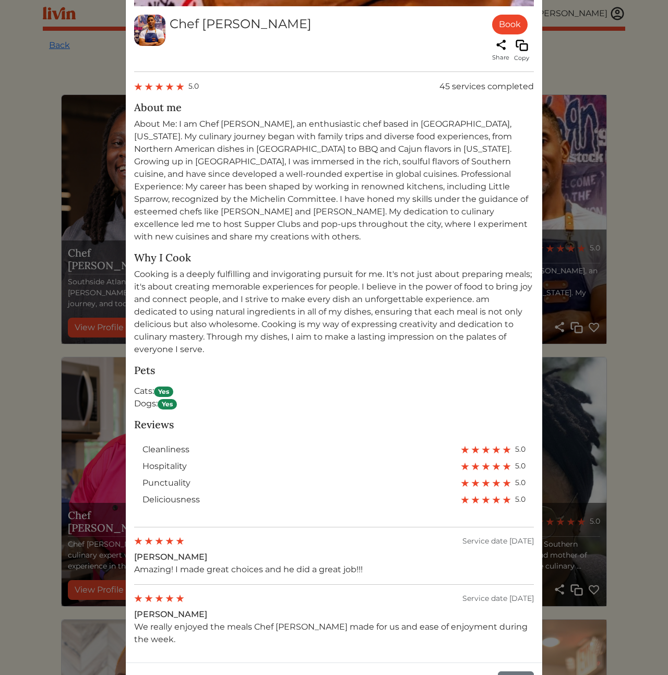
click at [634, 408] on div "Chef Brandon c Book Share Copy 5.0 45 services completed About me Why I Cook Pe…" at bounding box center [334, 337] width 668 height 675
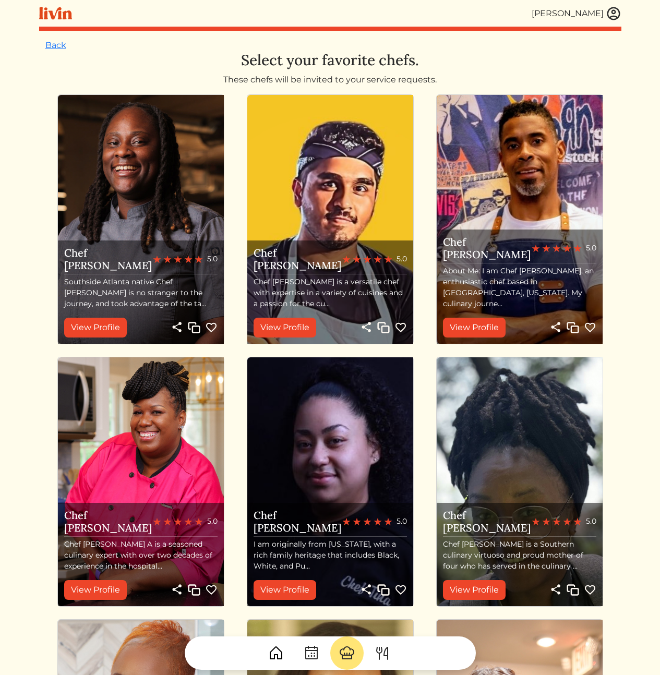
click at [18, 360] on html "Calvin Wang Calvin Wang Log out Dashboard Services Upcoming Completed Requested…" at bounding box center [330, 337] width 660 height 675
click at [103, 332] on link "View Profile" at bounding box center [95, 328] width 63 height 20
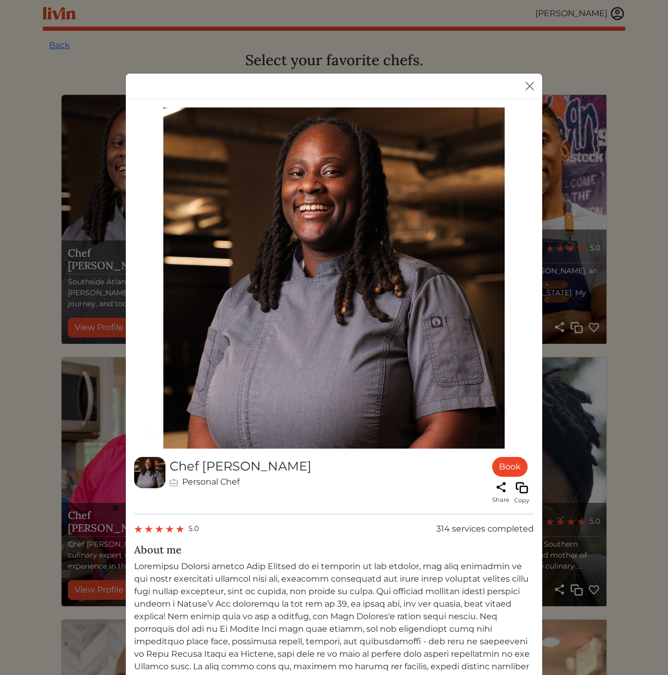
click at [43, 338] on div "Chef Akaysha Personal Chef Book Share Copy 5.0 314 services completed About me …" at bounding box center [334, 337] width 668 height 675
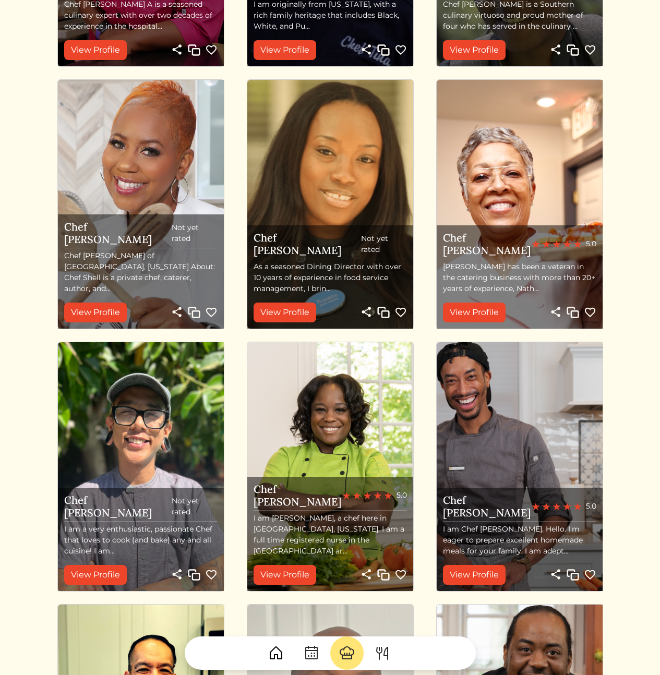
scroll to position [902, 0]
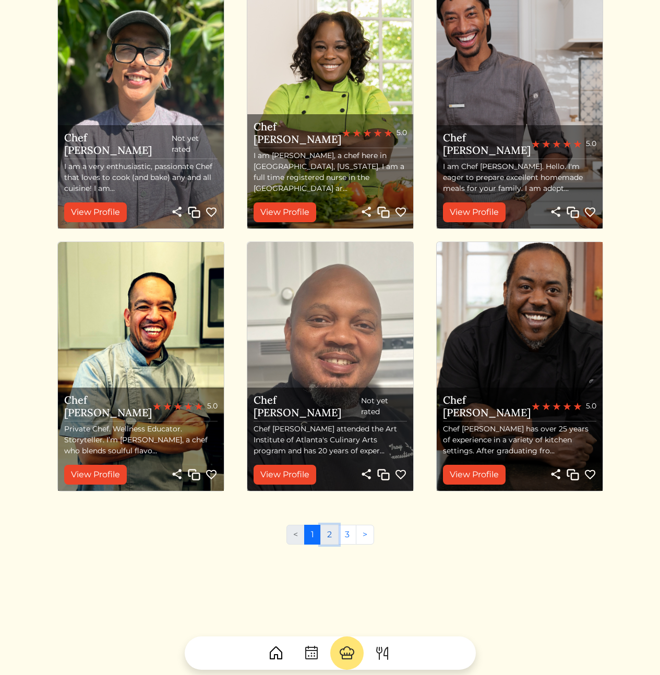
click at [330, 537] on link "2" at bounding box center [329, 535] width 18 height 20
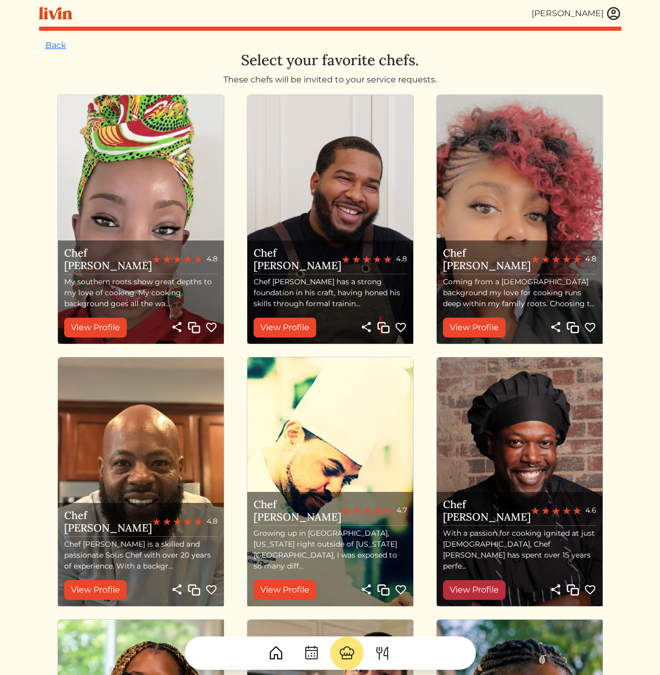
click at [493, 587] on link "View Profile" at bounding box center [474, 590] width 63 height 20
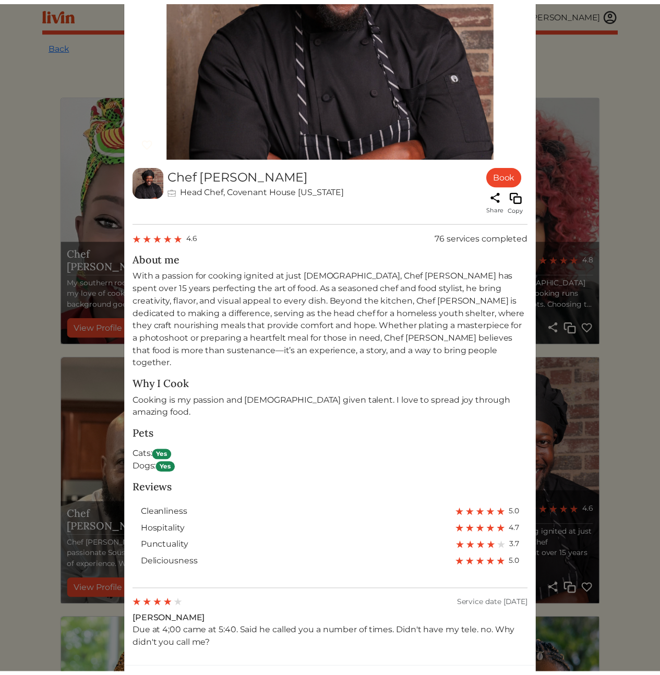
scroll to position [287, 0]
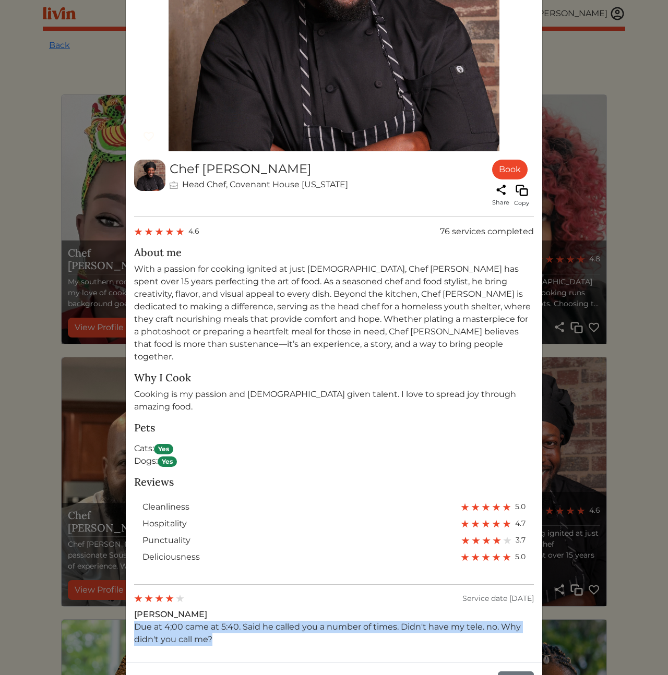
drag, startPoint x: 244, startPoint y: 613, endPoint x: 217, endPoint y: 594, distance: 33.3
click at [219, 608] on div "Linda D. Due at 4;00 came at 5:40. Said he called you a number of times. Didn't…" at bounding box center [334, 627] width 400 height 38
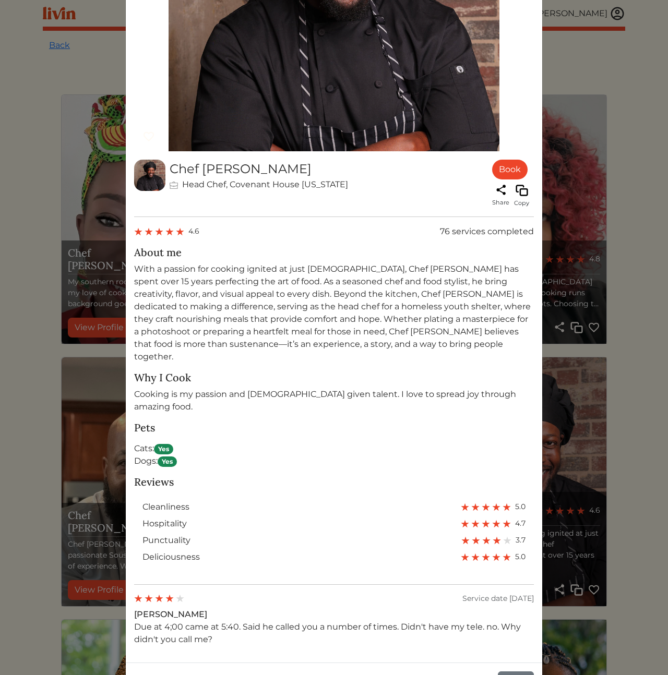
click at [193, 621] on p "Due at 4;00 came at 5:40. Said he called you a number of times. Didn't have my …" at bounding box center [334, 633] width 400 height 25
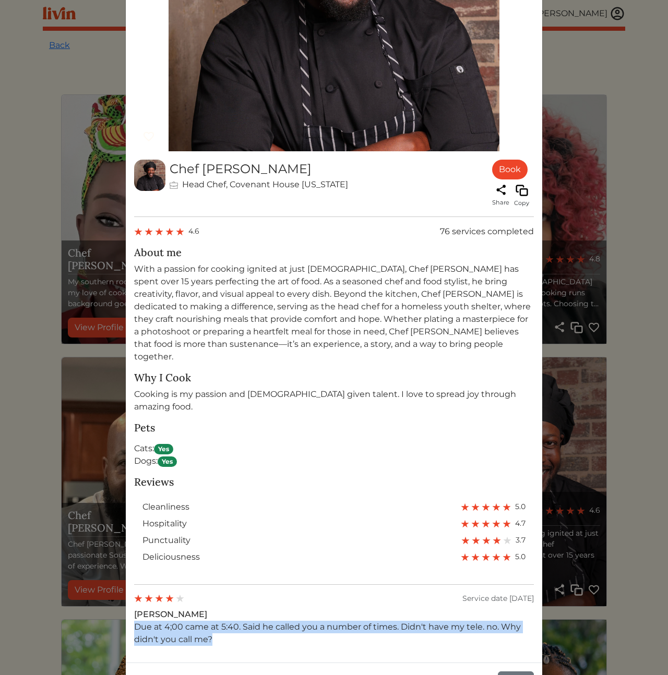
drag, startPoint x: 186, startPoint y: 591, endPoint x: 287, endPoint y: 616, distance: 104.1
click at [277, 614] on div "Linda D. Due at 4;00 came at 5:40. Said he called you a number of times. Didn't…" at bounding box center [334, 627] width 400 height 38
click at [288, 621] on p "Due at 4;00 came at 5:40. Said he called you a number of times. Didn't have my …" at bounding box center [334, 633] width 400 height 25
drag, startPoint x: 311, startPoint y: 614, endPoint x: 299, endPoint y: 589, distance: 28.2
click at [302, 608] on div "Linda D. Due at 4;00 came at 5:40. Said he called you a number of times. Didn't…" at bounding box center [334, 627] width 400 height 38
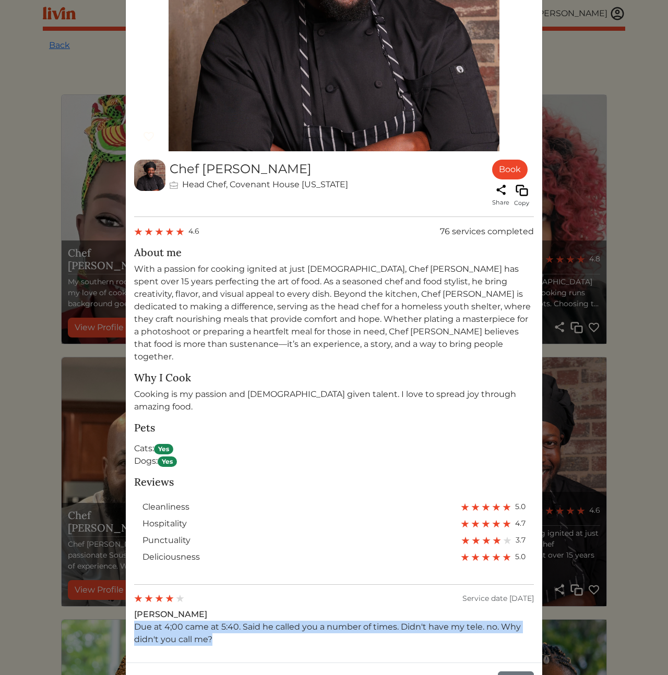
click at [274, 608] on div "Linda D. Due at 4;00 came at 5:40. Said he called you a number of times. Didn't…" at bounding box center [334, 627] width 400 height 38
drag, startPoint x: 273, startPoint y: 589, endPoint x: 307, endPoint y: 613, distance: 41.5
click at [307, 613] on div "Linda D. Due at 4;00 came at 5:40. Said he called you a number of times. Didn't…" at bounding box center [334, 627] width 400 height 38
click at [307, 621] on p "Due at 4;00 came at 5:40. Said he called you a number of times. Didn't have my …" at bounding box center [334, 633] width 400 height 25
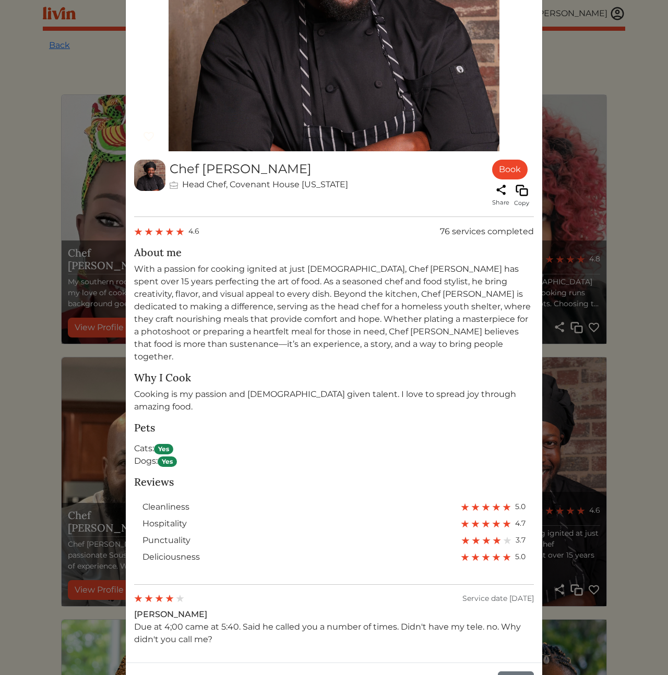
click at [260, 621] on p "Due at 4;00 came at 5:40. Said he called you a number of times. Didn't have my …" at bounding box center [334, 633] width 400 height 25
drag, startPoint x: 275, startPoint y: 598, endPoint x: 292, endPoint y: 613, distance: 22.5
click at [291, 621] on p "Due at 4;00 came at 5:40. Said he called you a number of times. Didn't have my …" at bounding box center [334, 633] width 400 height 25
click at [292, 621] on p "Due at 4;00 came at 5:40. Said he called you a number of times. Didn't have my …" at bounding box center [334, 633] width 400 height 25
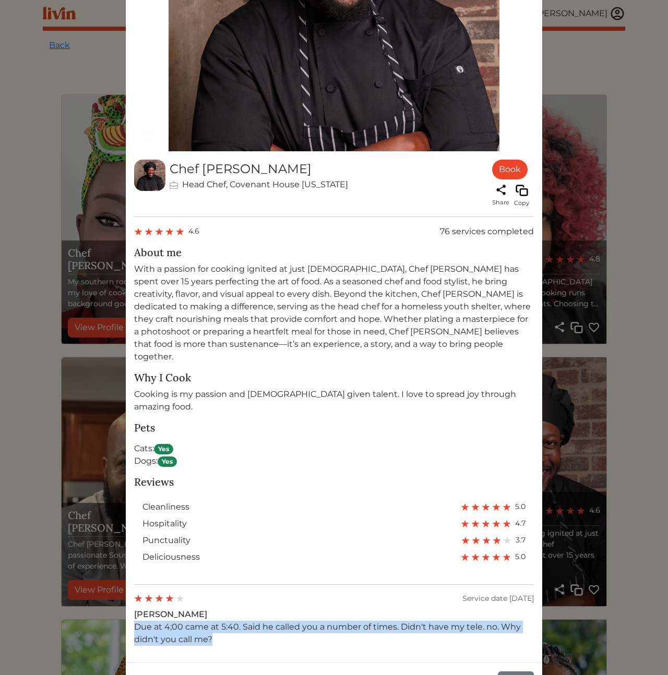
drag, startPoint x: 285, startPoint y: 613, endPoint x: 222, endPoint y: 591, distance: 66.8
click at [222, 608] on div "Linda D. Due at 4;00 came at 5:40. Said he called you a number of times. Didn't…" at bounding box center [334, 627] width 400 height 38
drag, startPoint x: 222, startPoint y: 590, endPoint x: 247, endPoint y: 614, distance: 34.7
click at [243, 611] on div "Linda D. Due at 4;00 came at 5:40. Said he called you a number of times. Didn't…" at bounding box center [334, 627] width 400 height 38
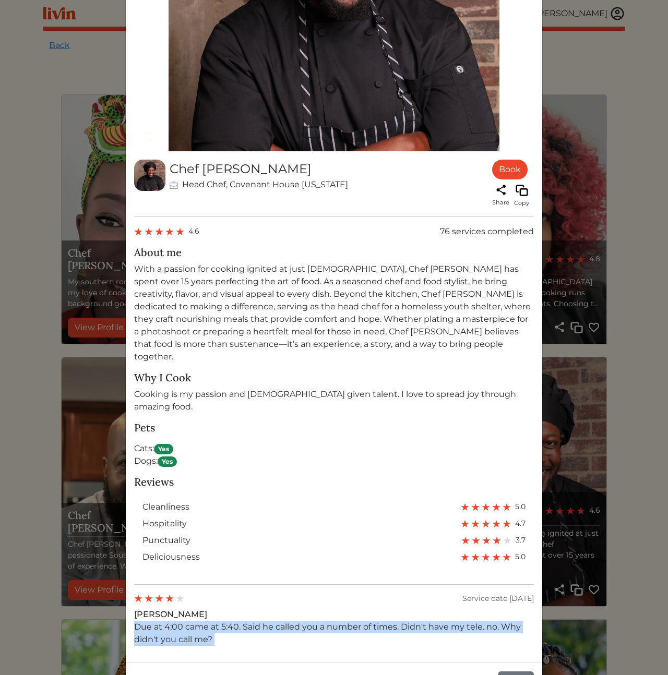
click at [249, 621] on p "Due at 4;00 came at 5:40. Said he called you a number of times. Didn't have my …" at bounding box center [334, 633] width 400 height 25
drag, startPoint x: 250, startPoint y: 614, endPoint x: 144, endPoint y: 588, distance: 108.9
click at [144, 608] on div "Linda D. Due at 4;00 came at 5:40. Said he called you a number of times. Didn't…" at bounding box center [334, 627] width 400 height 38
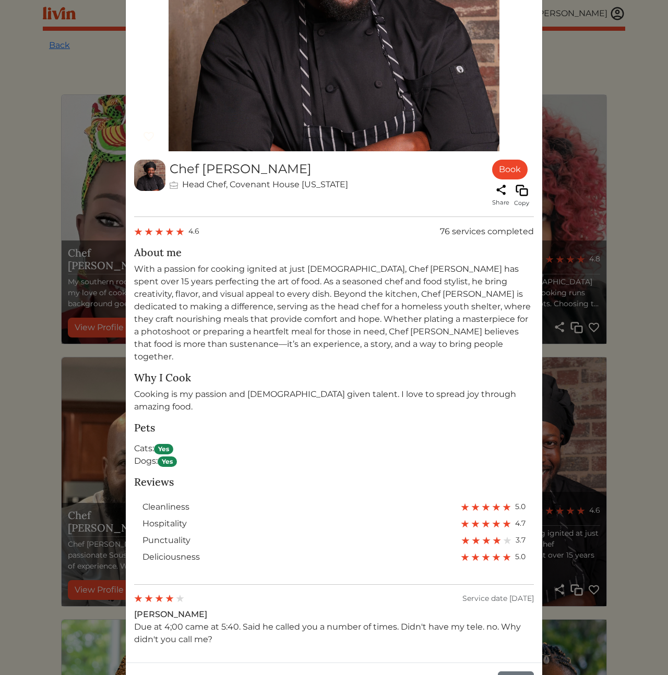
click at [135, 609] on span "Linda D." at bounding box center [170, 614] width 73 height 10
drag, startPoint x: 133, startPoint y: 589, endPoint x: 242, endPoint y: 602, distance: 109.8
click at [242, 608] on div "Linda D. Due at 4;00 came at 5:40. Said he called you a number of times. Didn't…" at bounding box center [334, 627] width 400 height 38
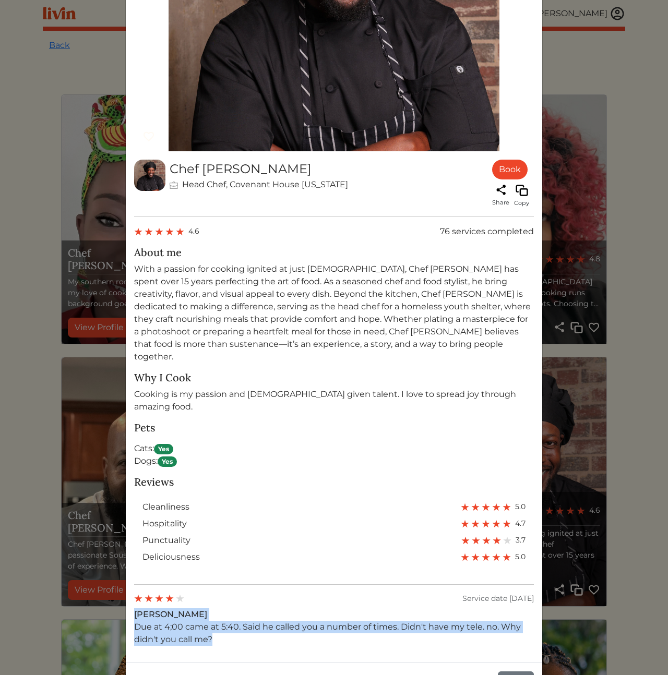
drag, startPoint x: 237, startPoint y: 613, endPoint x: 132, endPoint y: 594, distance: 106.1
click at [126, 590] on div "Chef Jaren Head Chef, Covenant House Georgia Book Share Copy 4.6 76 services co…" at bounding box center [334, 237] width 416 height 850
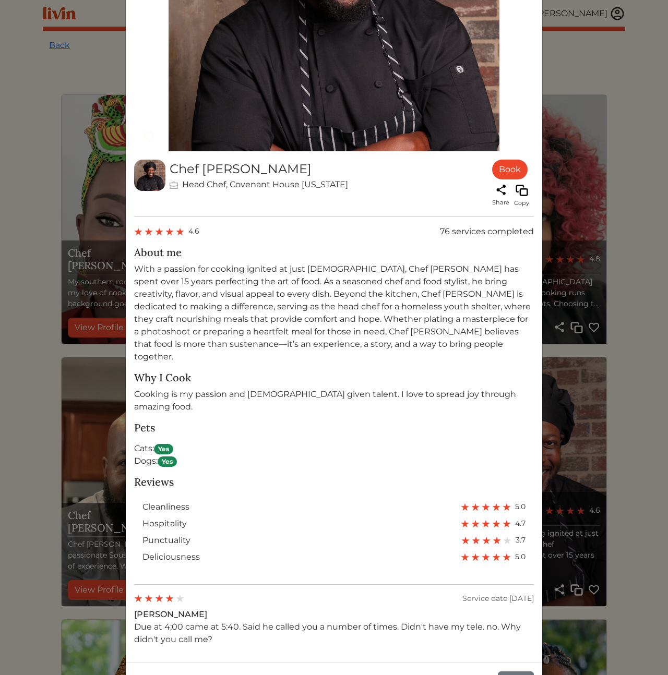
click at [204, 621] on p "Due at 4;00 came at 5:40. Said he called you a number of times. Didn't have my …" at bounding box center [334, 633] width 400 height 25
click at [151, 609] on span "Linda D." at bounding box center [170, 614] width 73 height 10
click at [229, 621] on p "Due at 4;00 came at 5:40. Said he called you a number of times. Didn't have my …" at bounding box center [334, 633] width 400 height 25
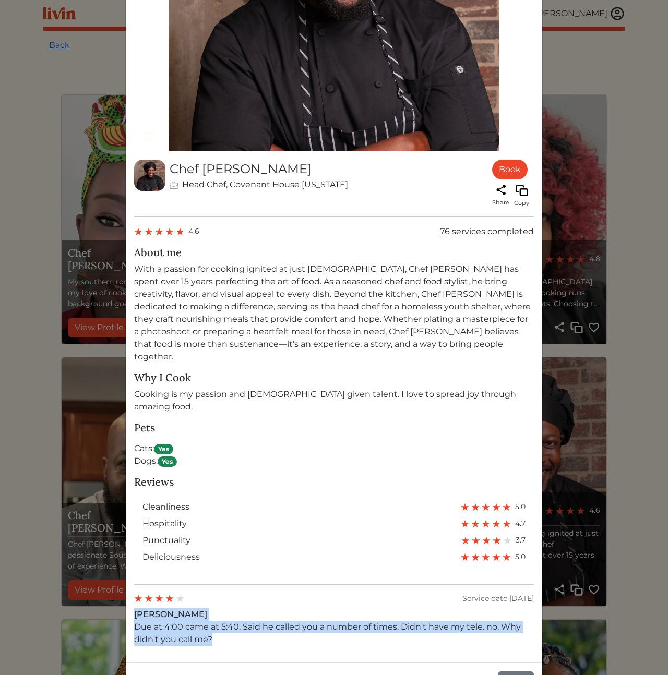
drag, startPoint x: 231, startPoint y: 619, endPoint x: 142, endPoint y: 595, distance: 92.4
click at [129, 590] on div "Chef Jaren Head Chef, Covenant House Georgia Book Share Copy 4.6 76 services co…" at bounding box center [334, 237] width 416 height 850
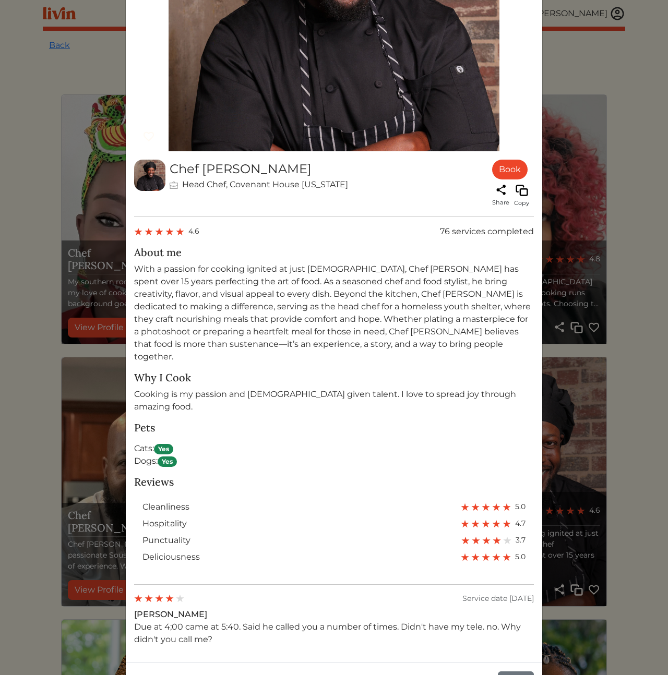
drag, startPoint x: 153, startPoint y: 600, endPoint x: 168, endPoint y: 604, distance: 15.7
click at [156, 621] on p "Due at 4;00 came at 5:40. Said he called you a number of times. Didn't have my …" at bounding box center [334, 633] width 400 height 25
click at [222, 621] on p "Due at 4;00 came at 5:40. Said he called you a number of times. Didn't have my …" at bounding box center [334, 633] width 400 height 25
click at [58, 481] on div "Chef Jaren Head Chef, Covenant House Georgia Book Share Copy 4.6 76 services co…" at bounding box center [334, 337] width 668 height 675
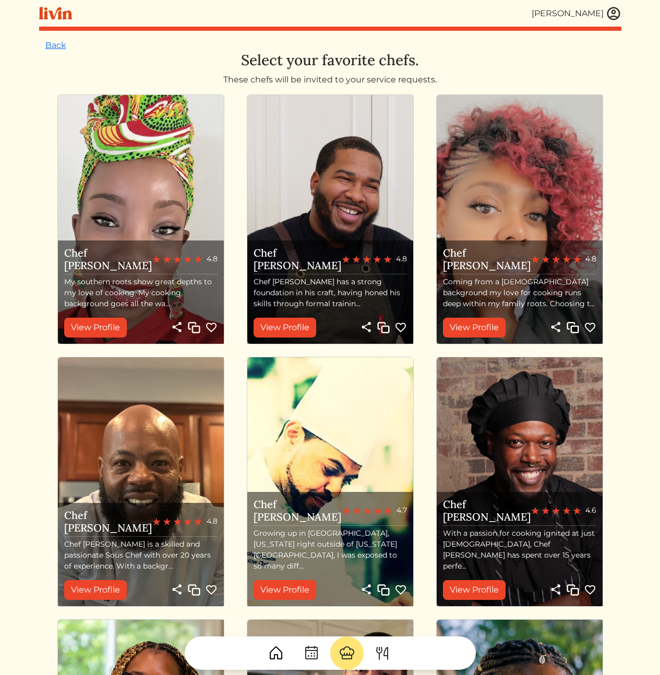
click at [529, 67] on h3 "Select your favorite chefs." at bounding box center [330, 61] width 570 height 18
